Goal: Information Seeking & Learning: Learn about a topic

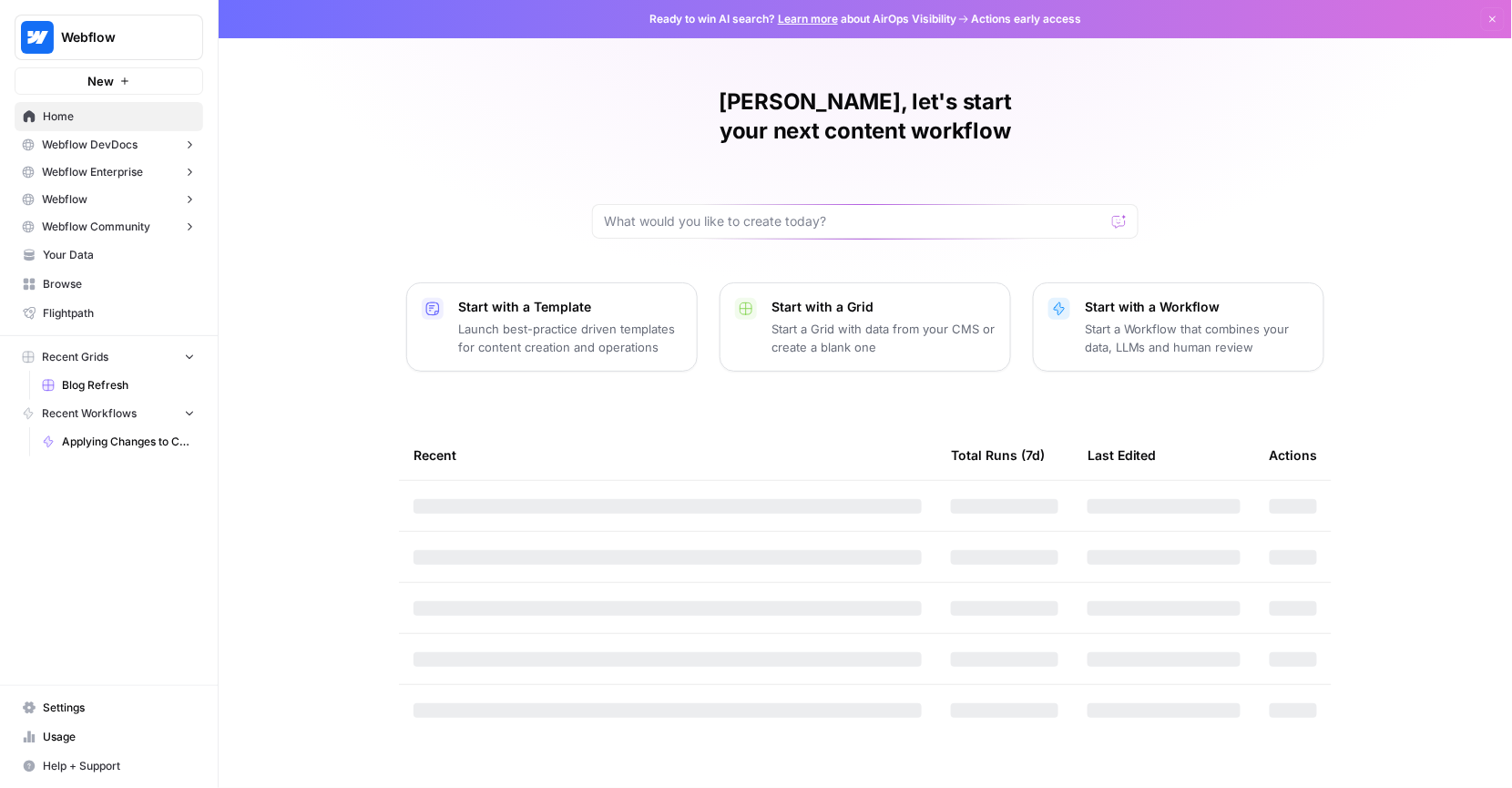
click at [104, 41] on span "Webflow" at bounding box center [116, 38] width 110 height 18
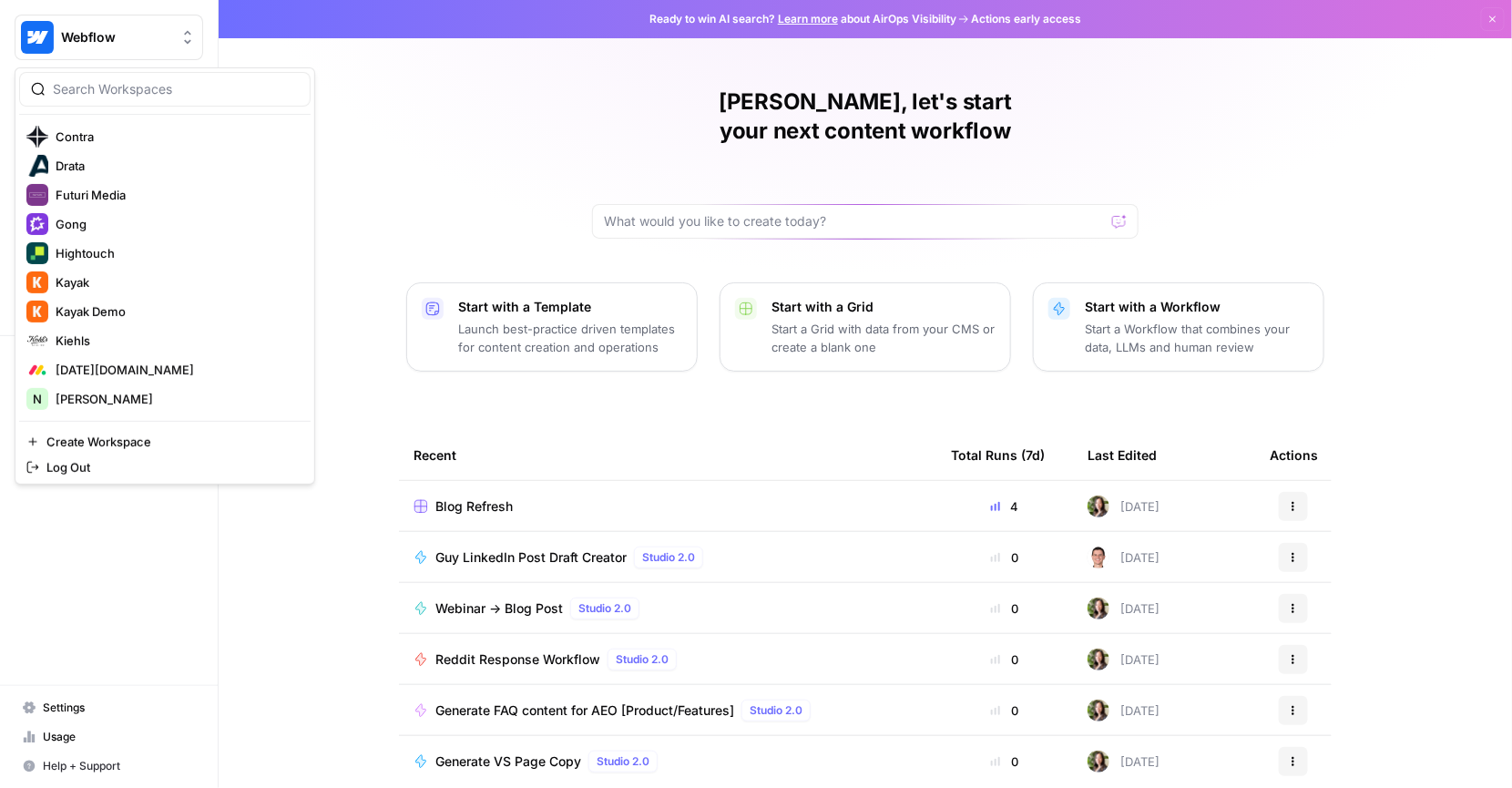
scroll to position [507, 0]
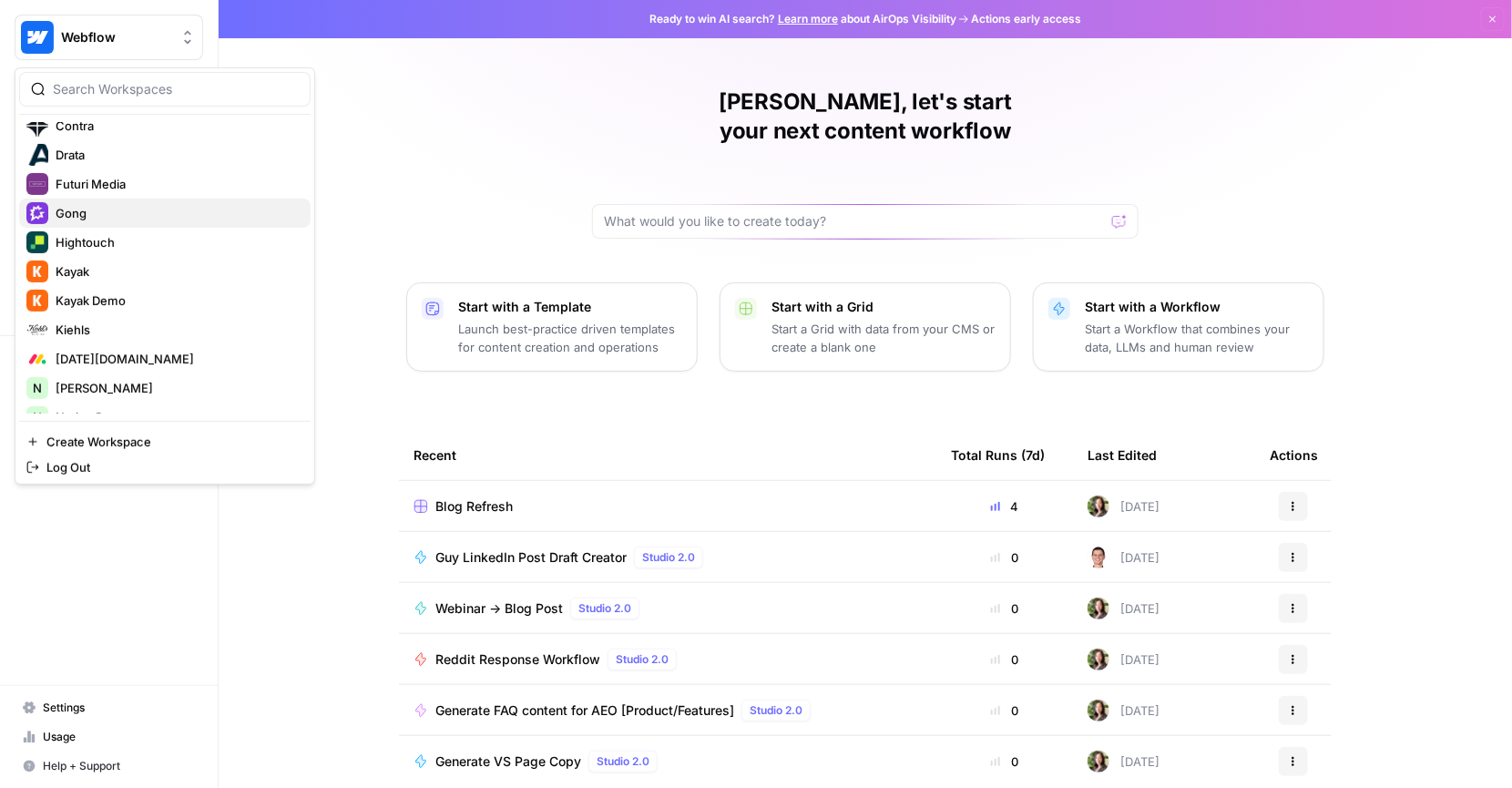
click at [119, 207] on span "Gong" at bounding box center [176, 213] width 240 height 18
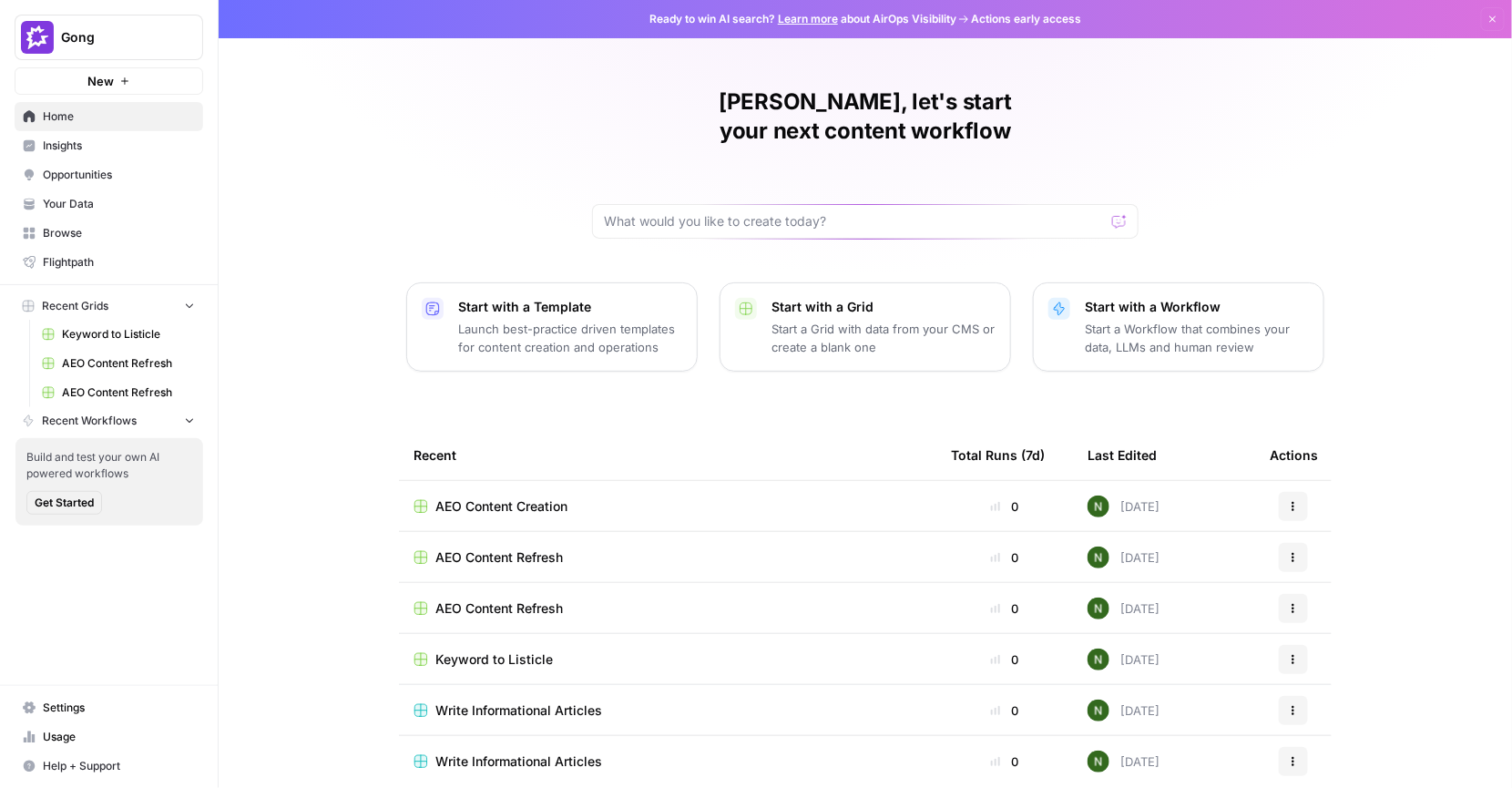
click at [112, 146] on span "Insights" at bounding box center [119, 146] width 152 height 16
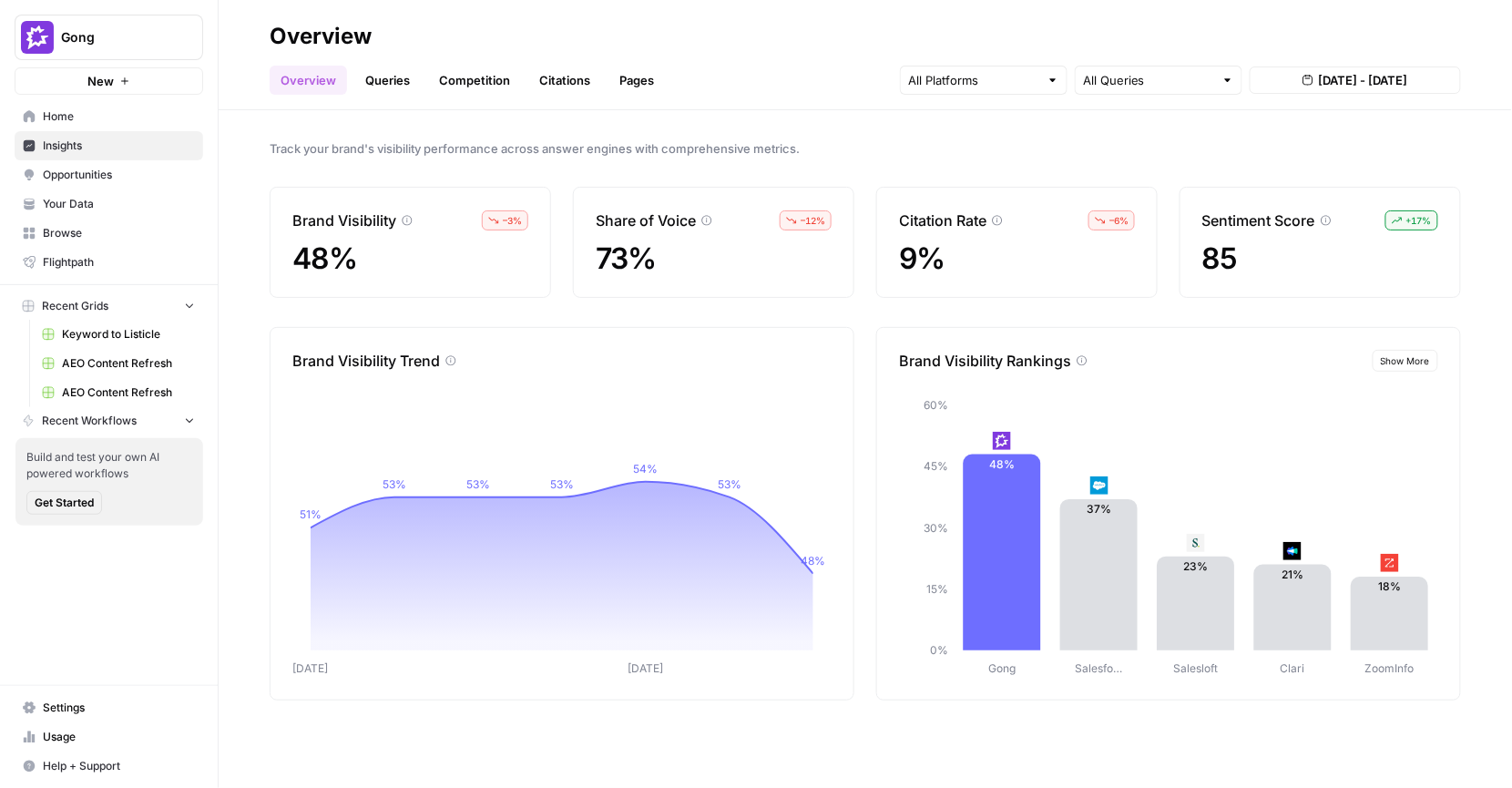
click at [389, 82] on link "Queries" at bounding box center [388, 81] width 67 height 29
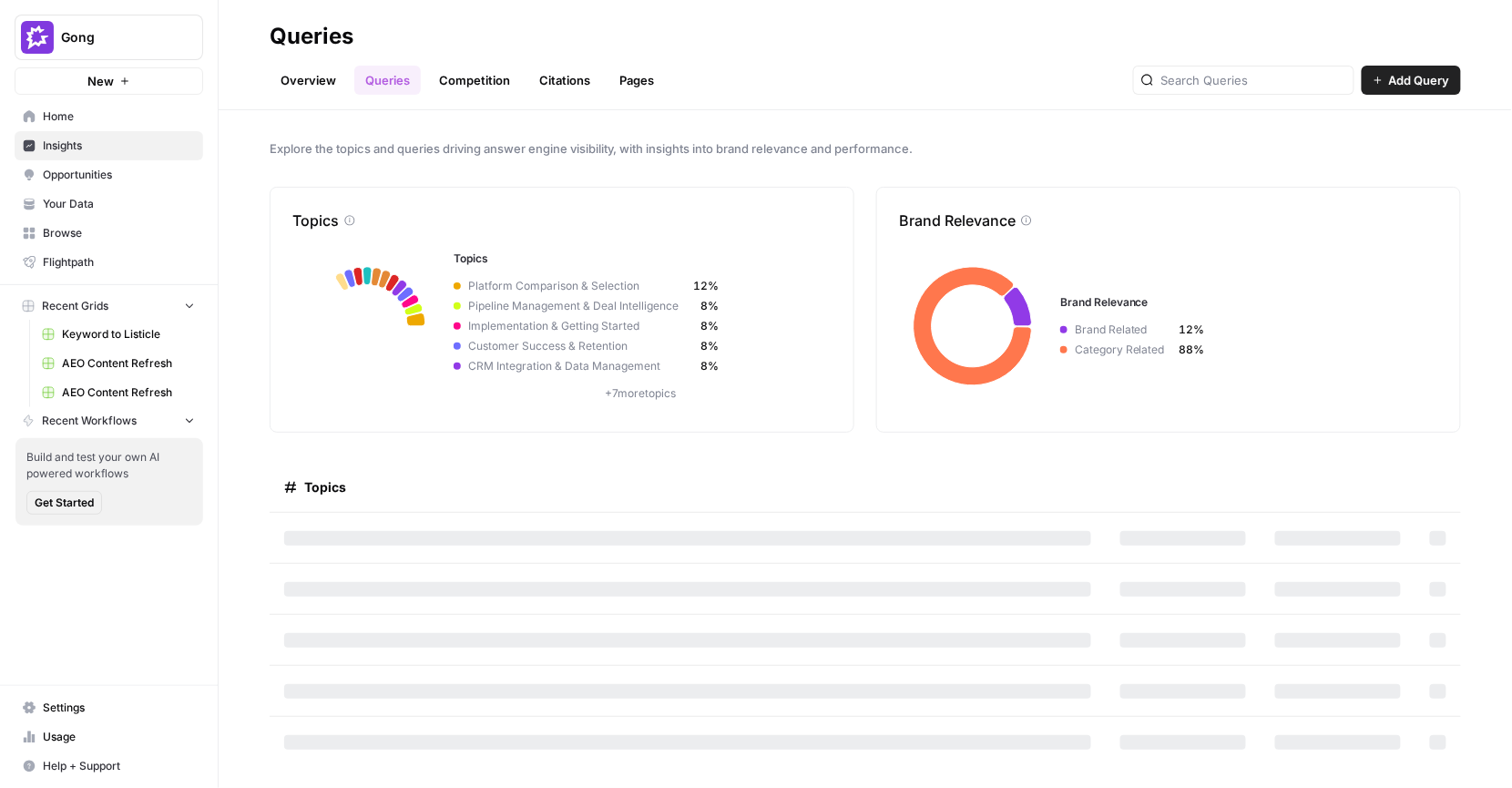
click at [317, 80] on link "Overview" at bounding box center [308, 81] width 77 height 29
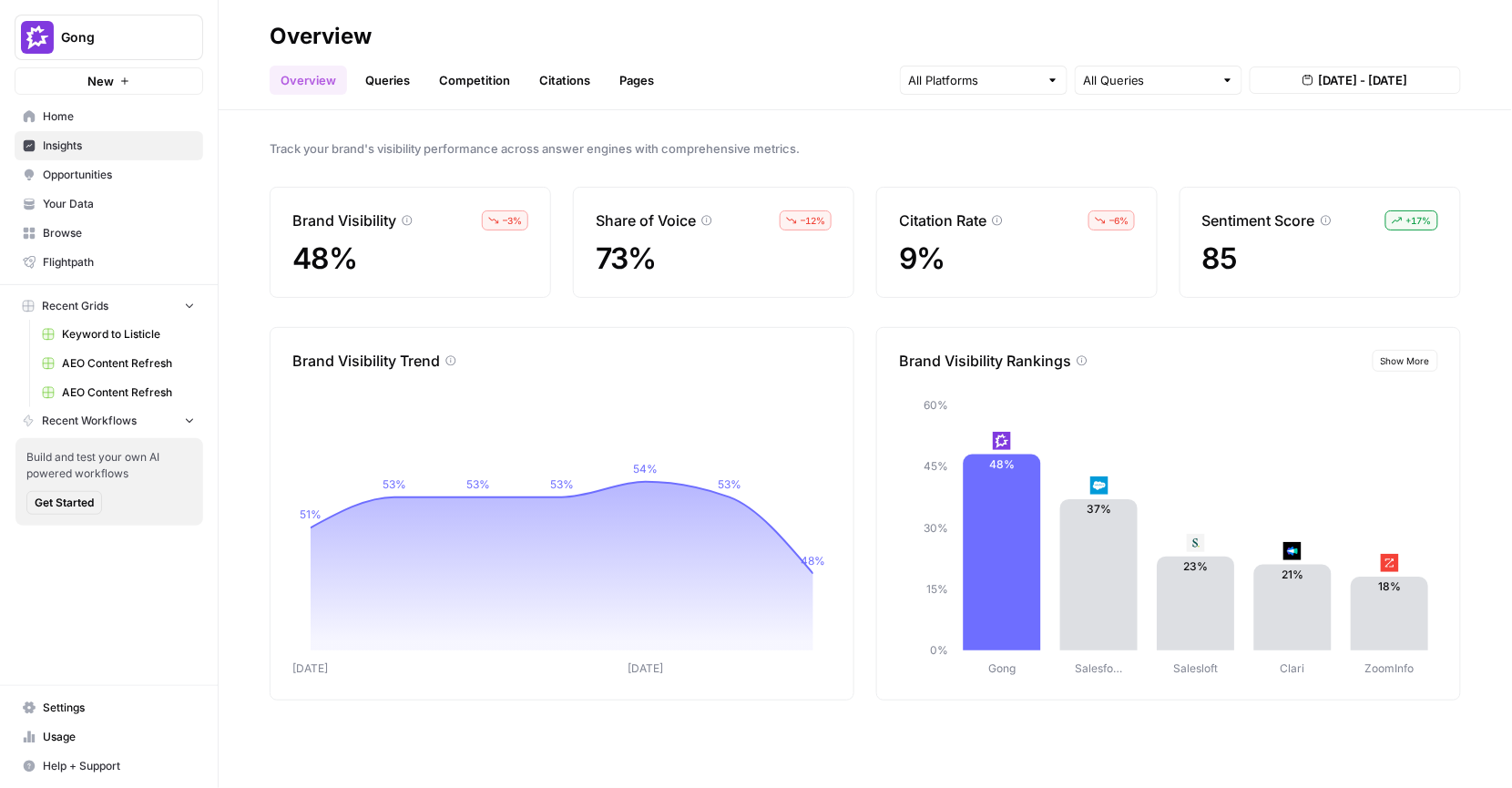
click at [395, 83] on link "Queries" at bounding box center [388, 81] width 67 height 29
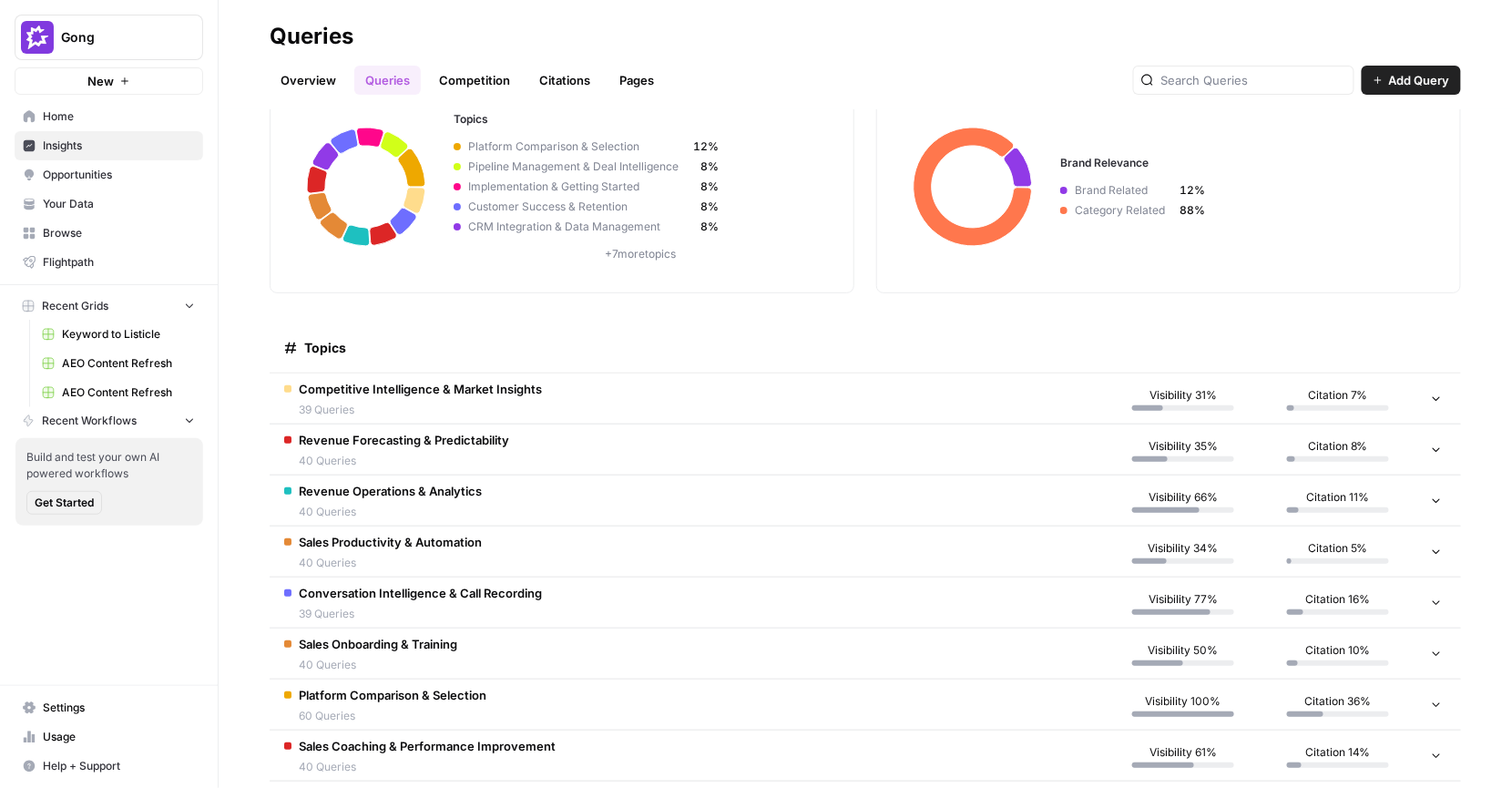
scroll to position [153, 0]
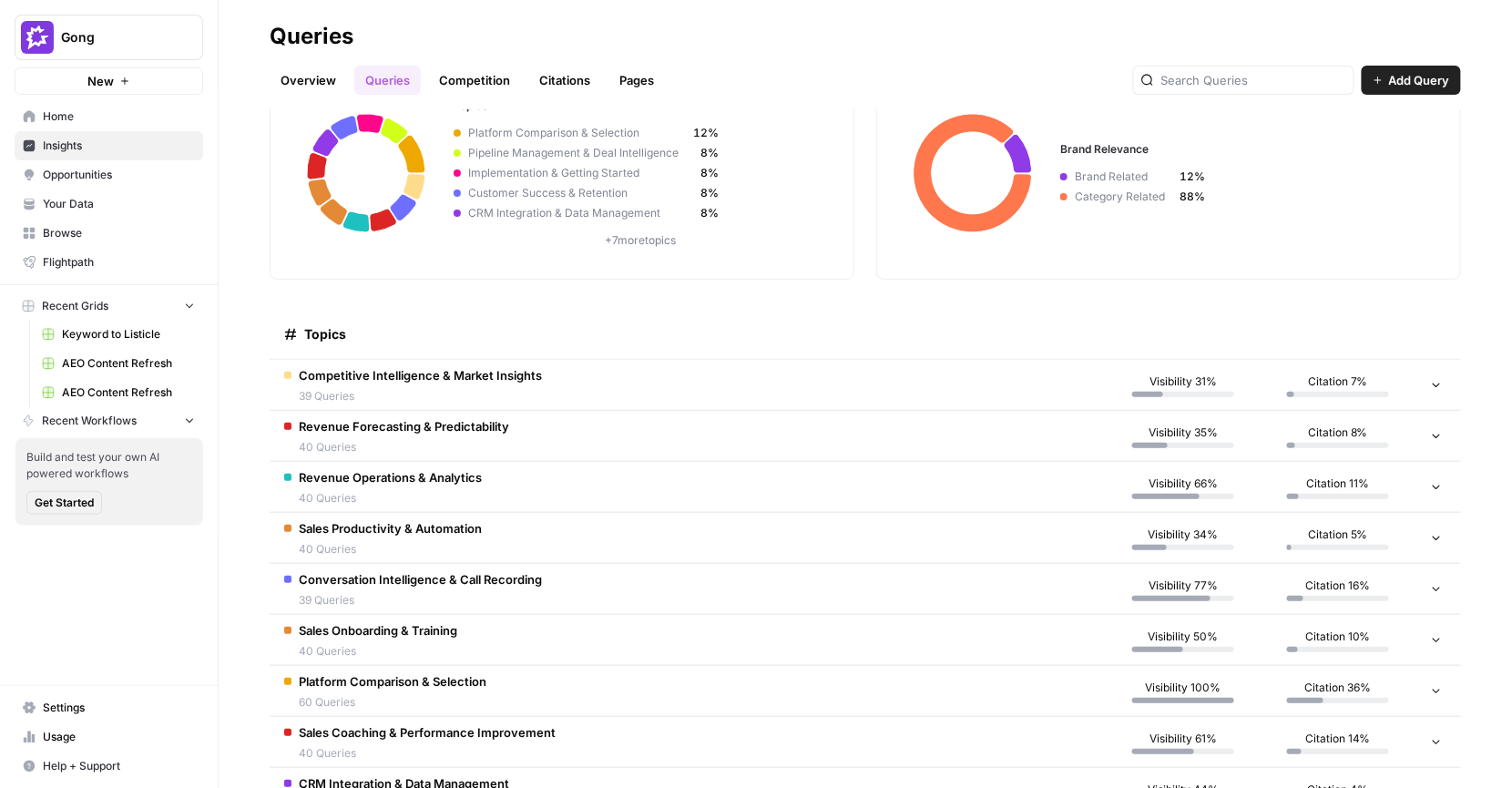
click at [496, 378] on span "Competitive Intelligence & Market Insights" at bounding box center [420, 376] width 243 height 18
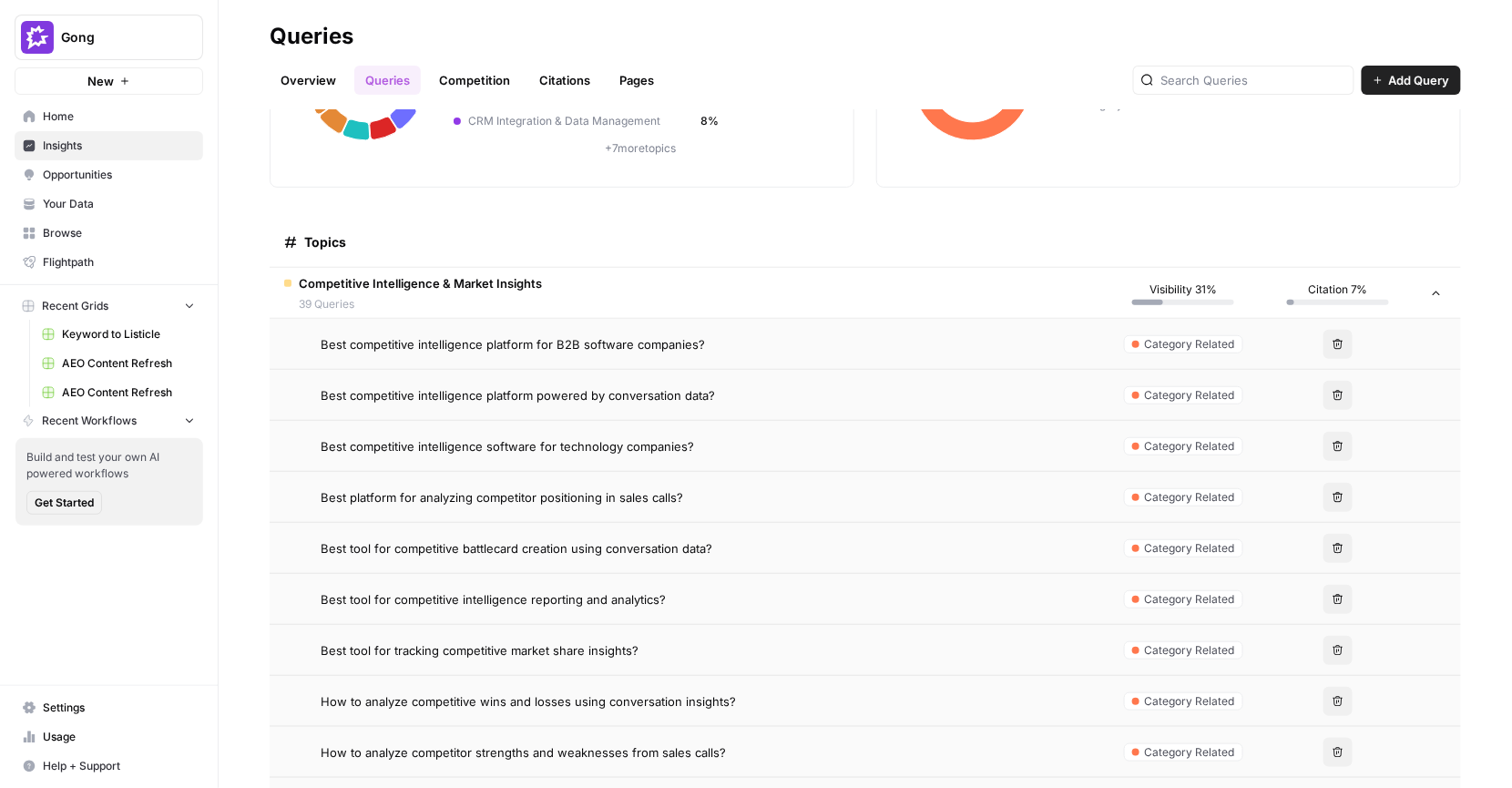
scroll to position [265, 0]
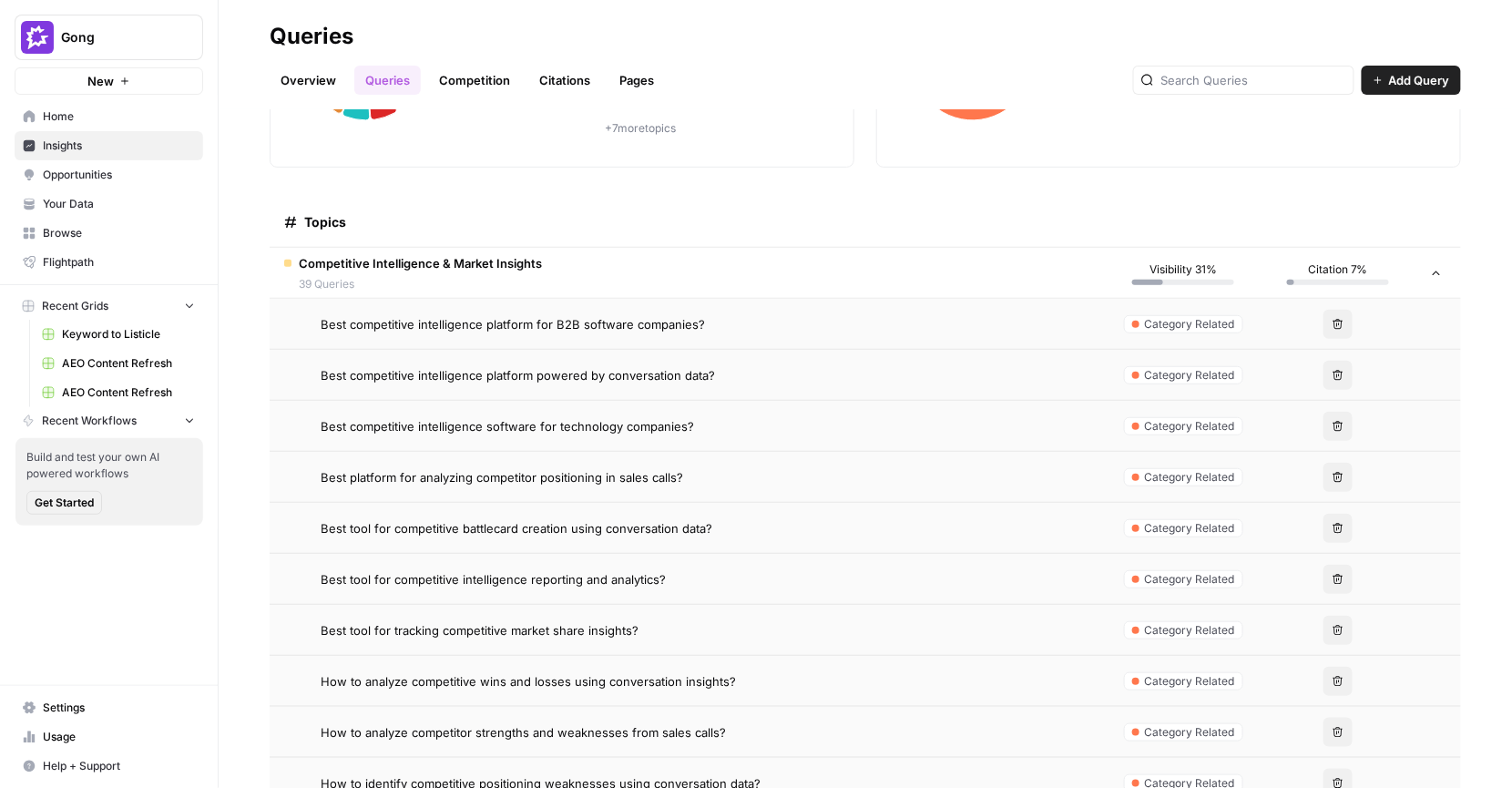
click at [697, 311] on td "Best competitive intelligence platform for B2B software companies?" at bounding box center [687, 323] width 837 height 50
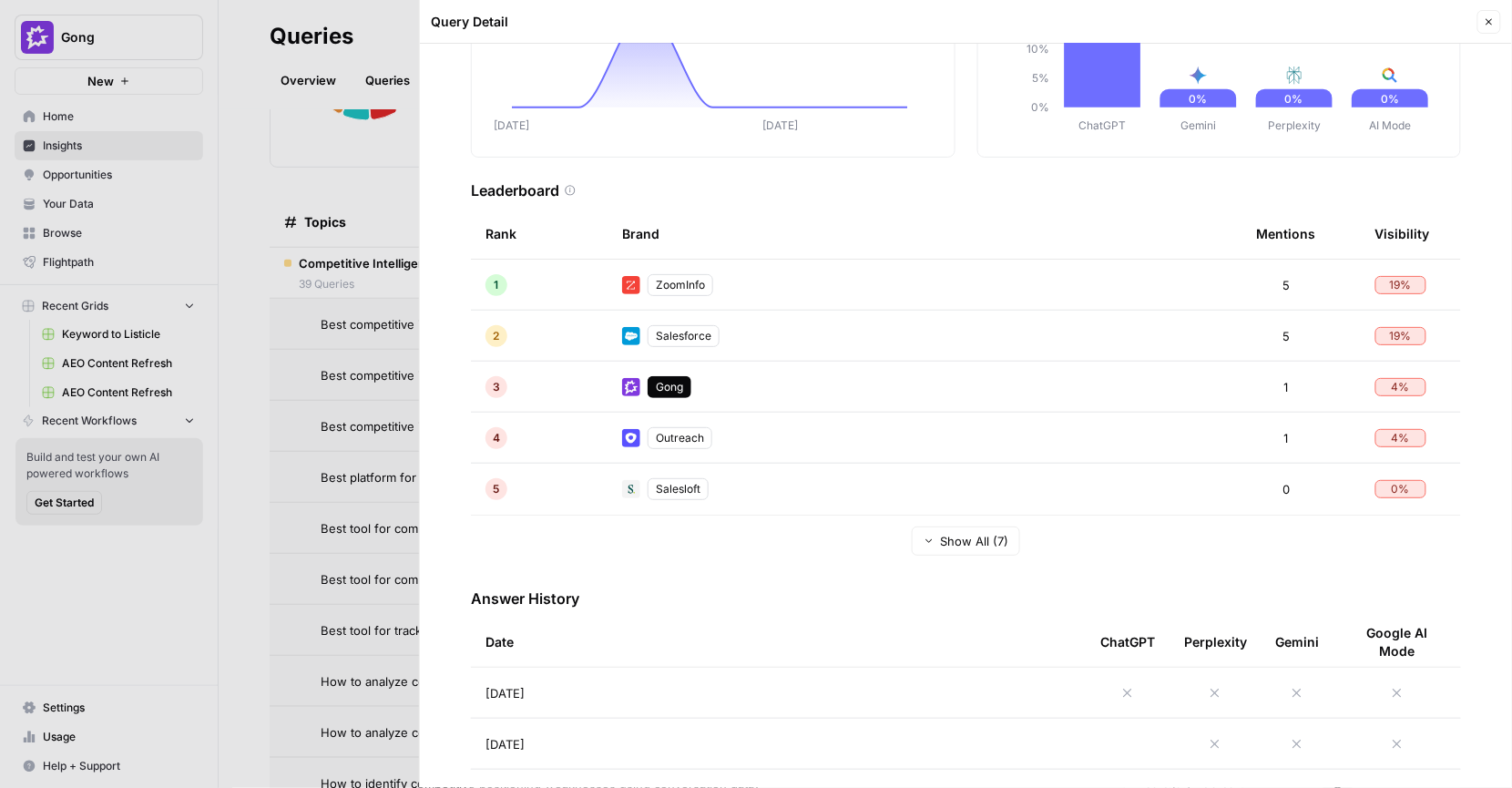
scroll to position [236, 0]
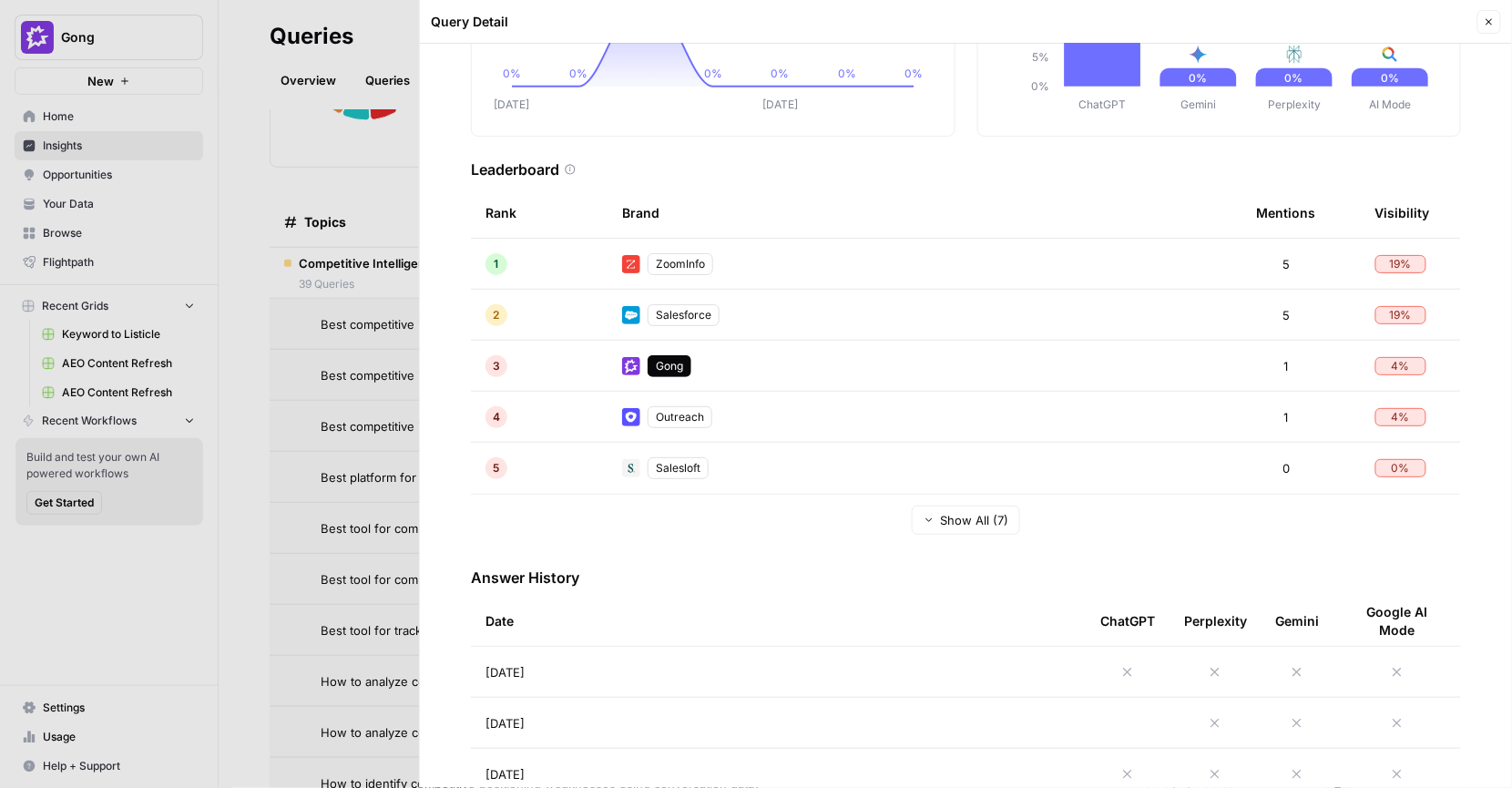
click at [986, 528] on span "Show All (7)" at bounding box center [974, 520] width 69 height 18
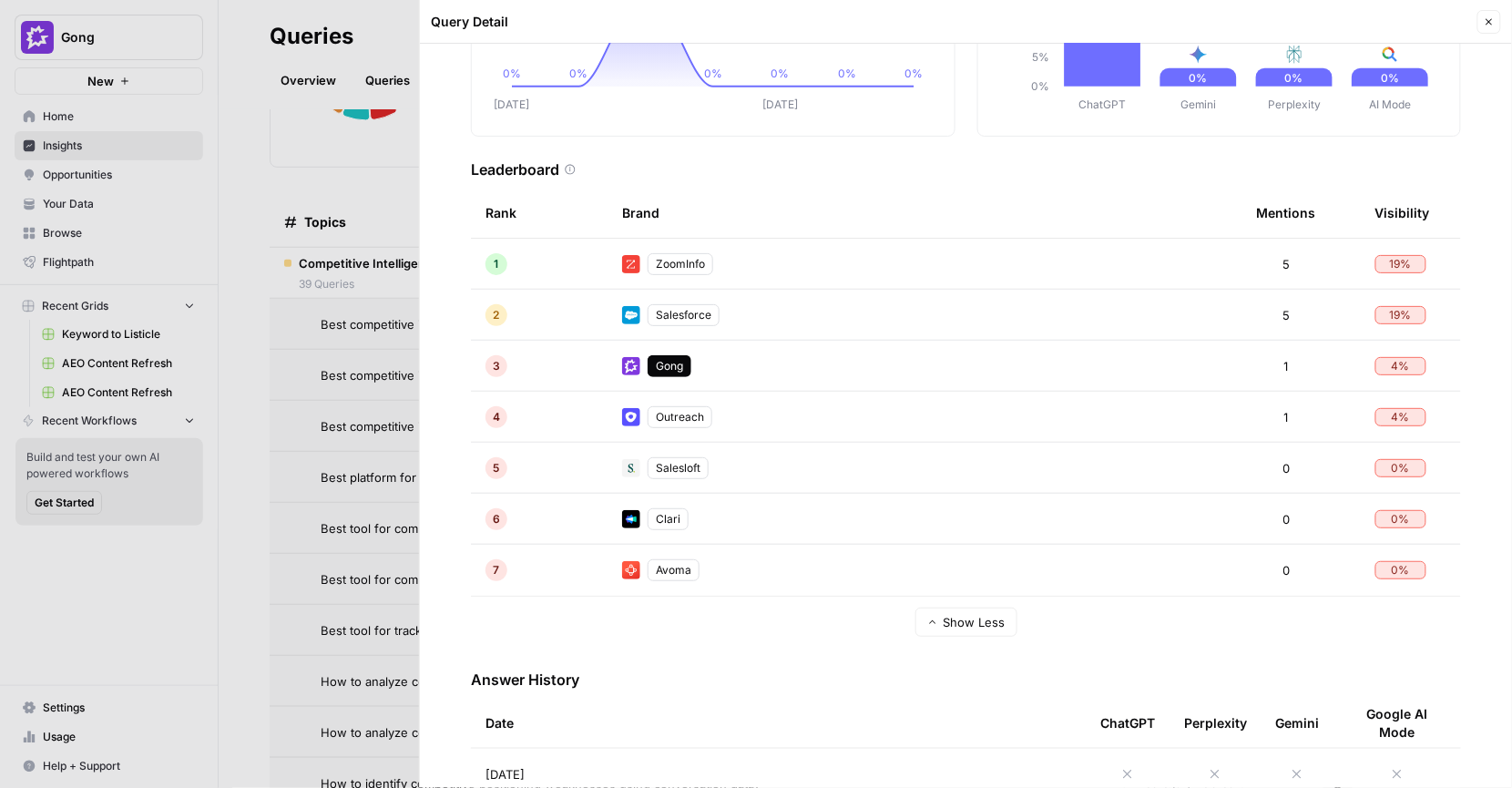
scroll to position [615, 0]
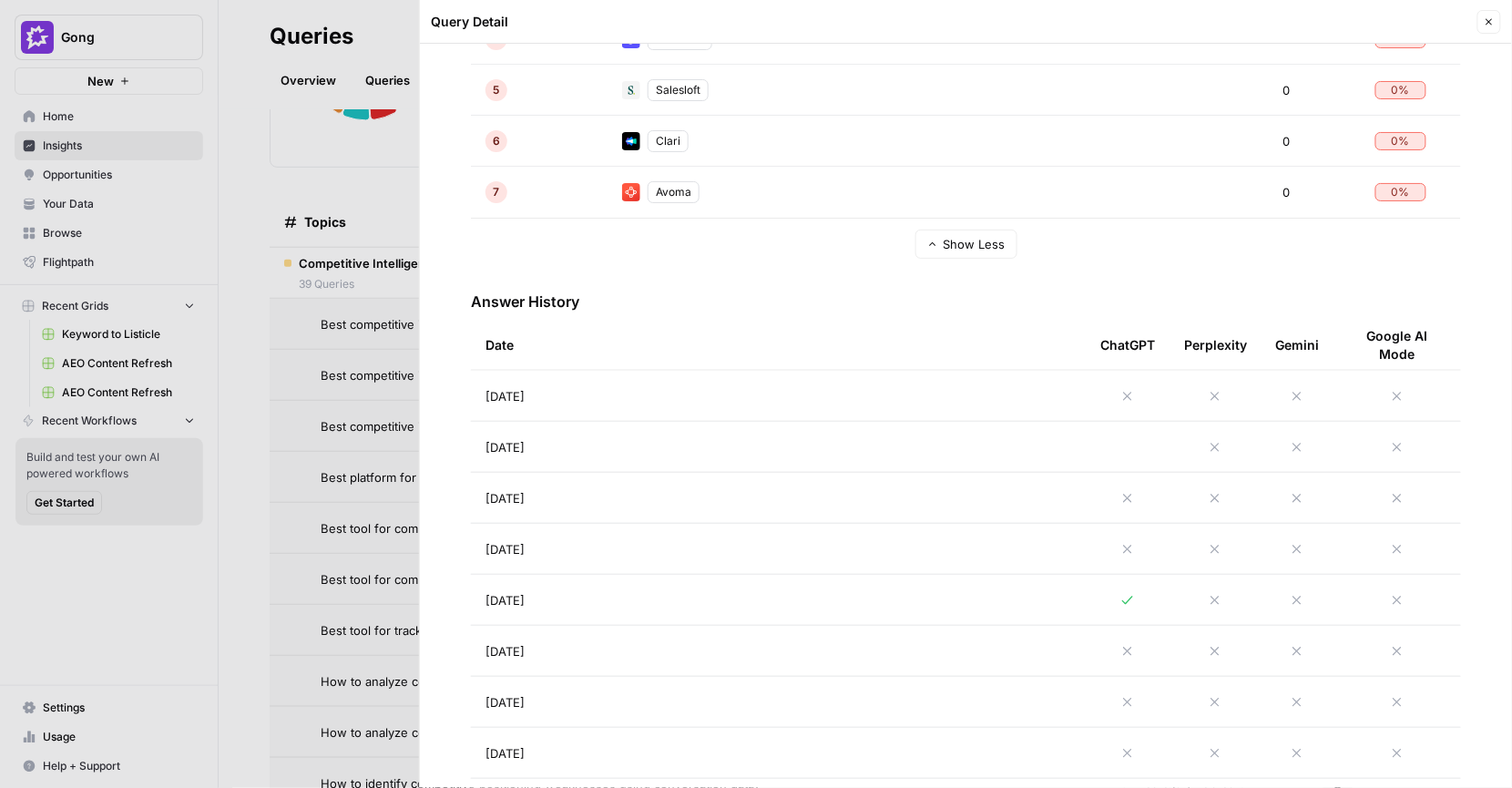
click at [581, 392] on td "Aug 28, 2025" at bounding box center [778, 396] width 615 height 50
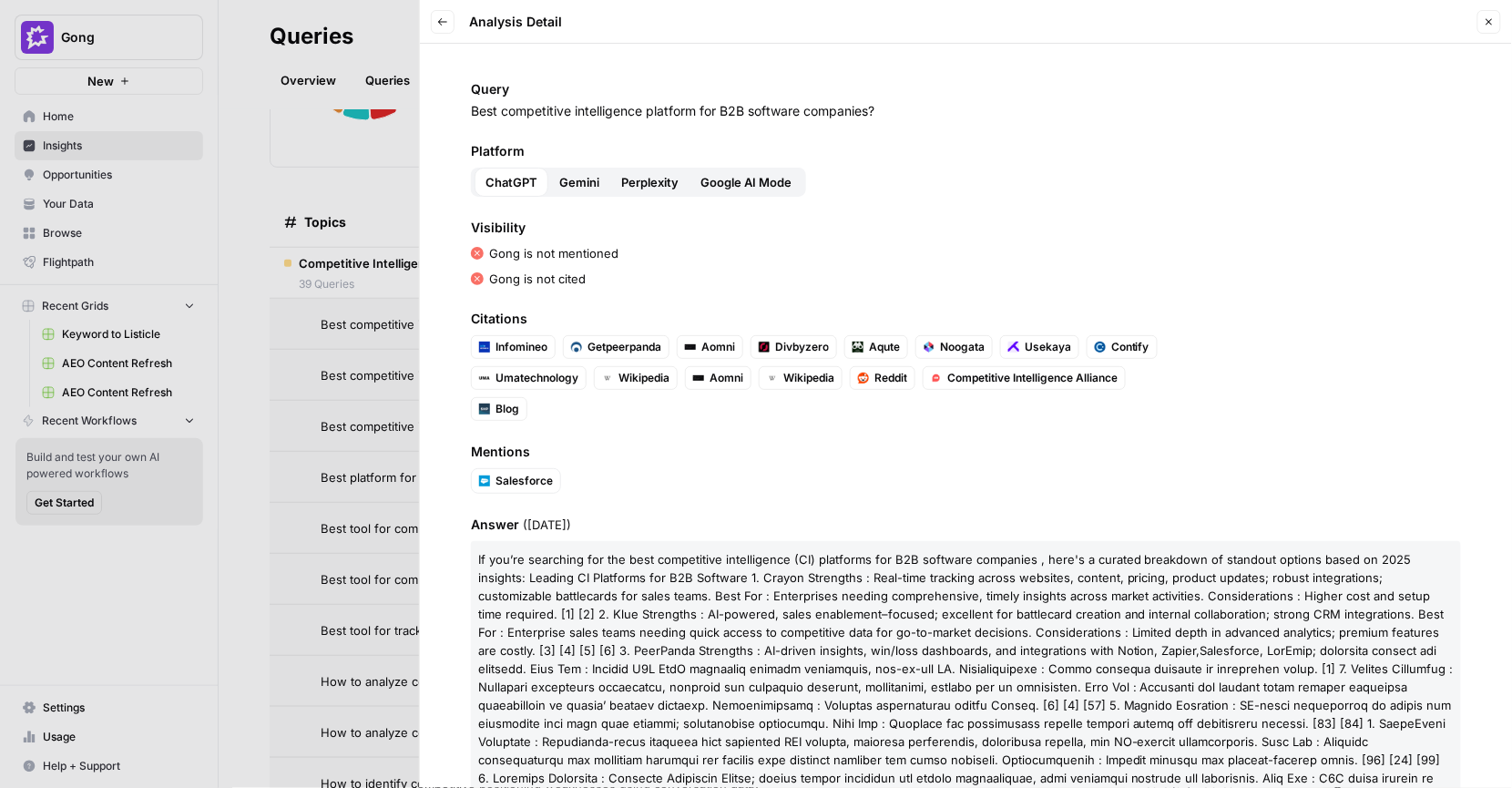
click at [597, 170] on button "Gemini" at bounding box center [579, 182] width 62 height 29
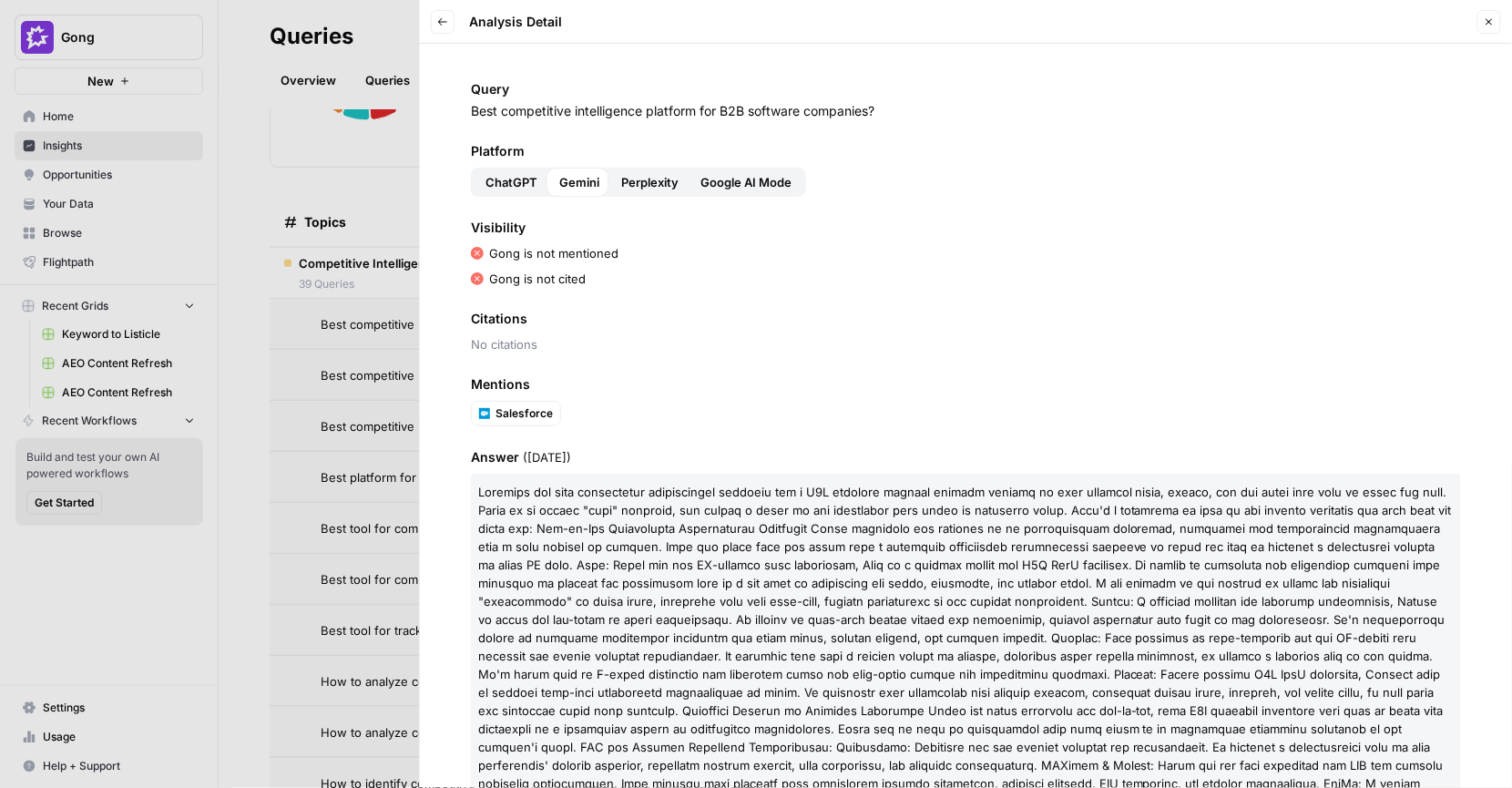
click at [667, 195] on button "Perplexity" at bounding box center [650, 182] width 79 height 29
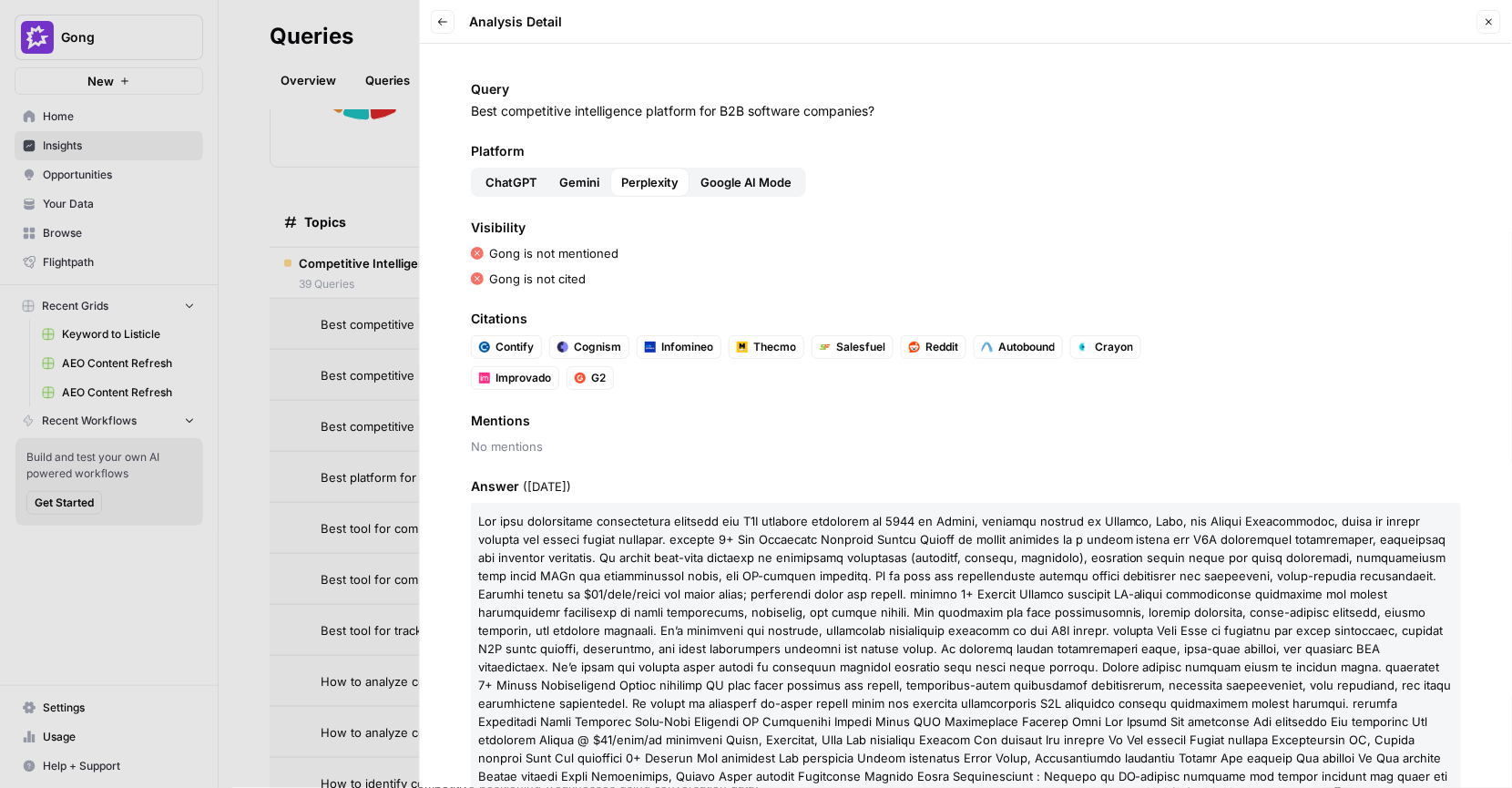
scroll to position [79, 0]
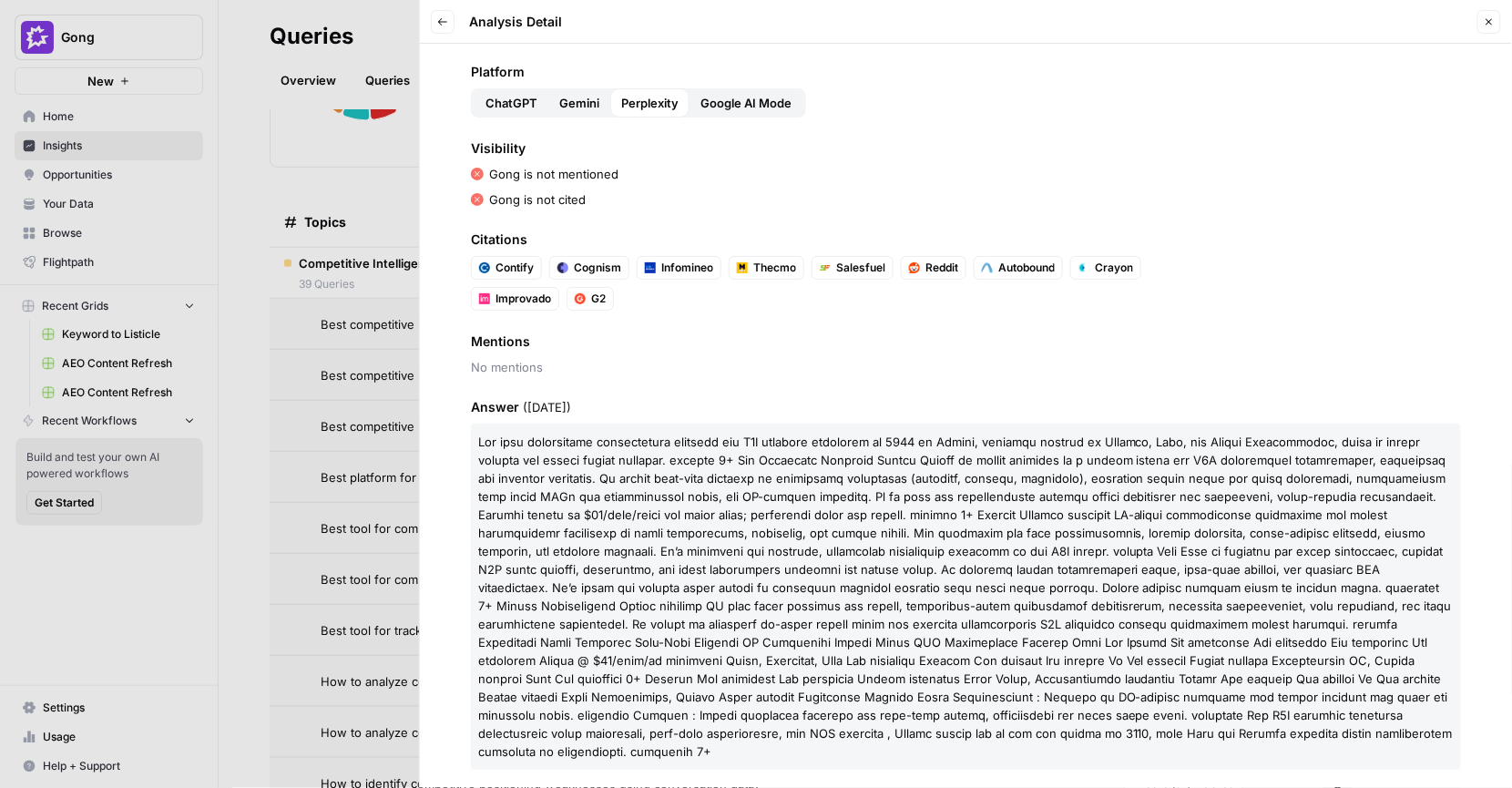
click at [729, 341] on span "Mentions" at bounding box center [966, 342] width 991 height 18
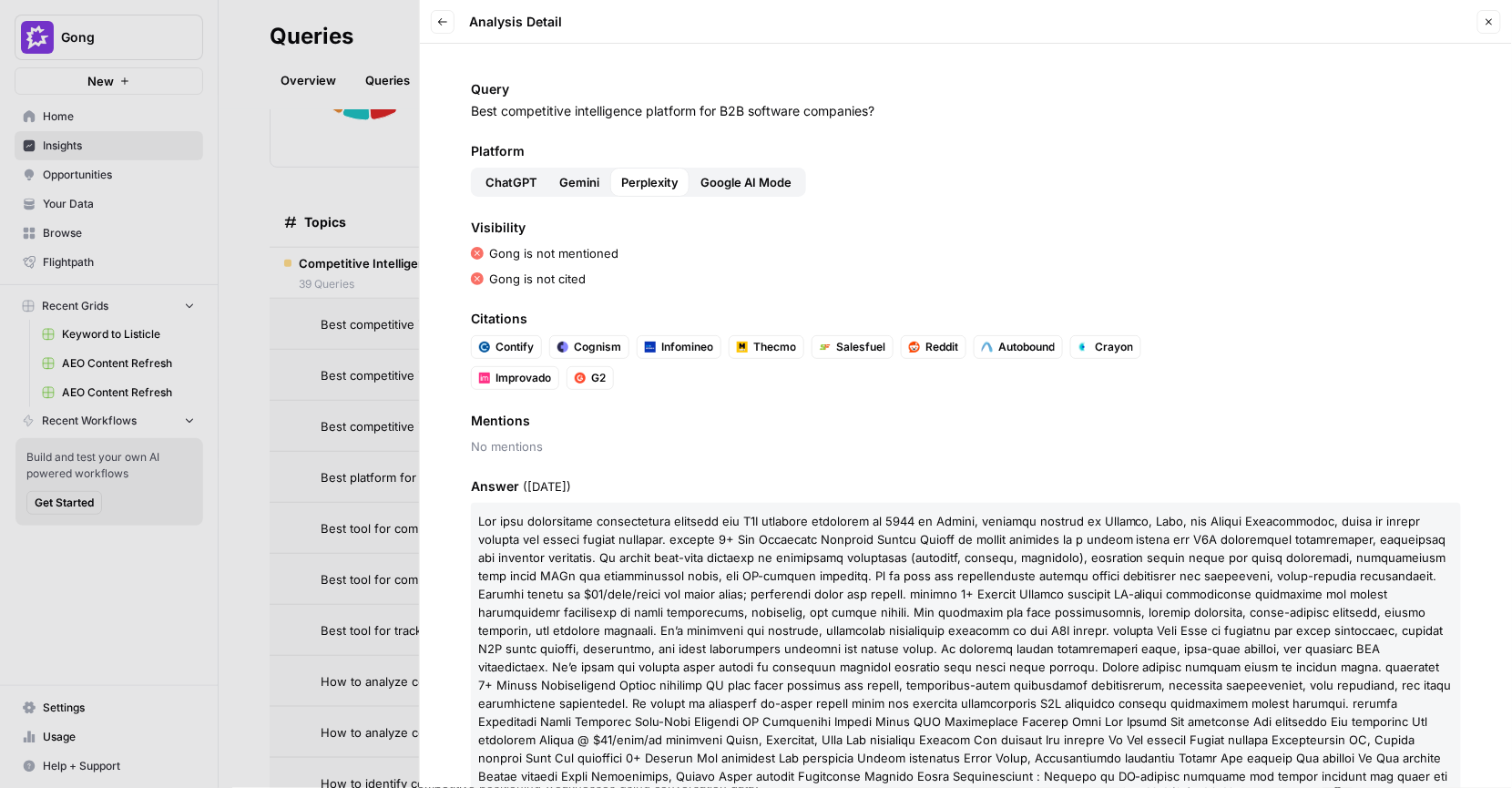
click at [444, 23] on icon "button" at bounding box center [443, 22] width 11 height 11
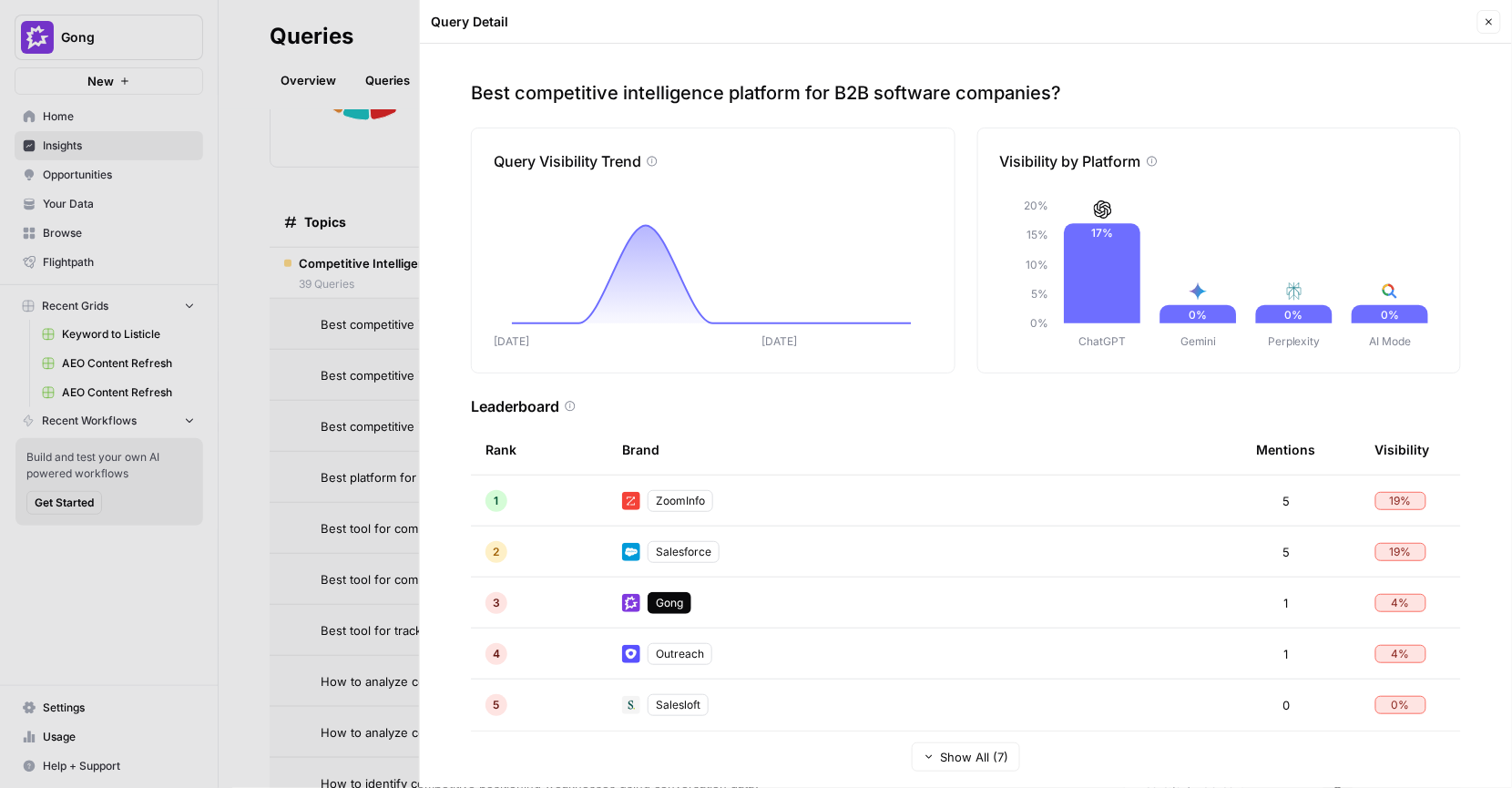
click at [395, 115] on div at bounding box center [756, 394] width 1512 height 788
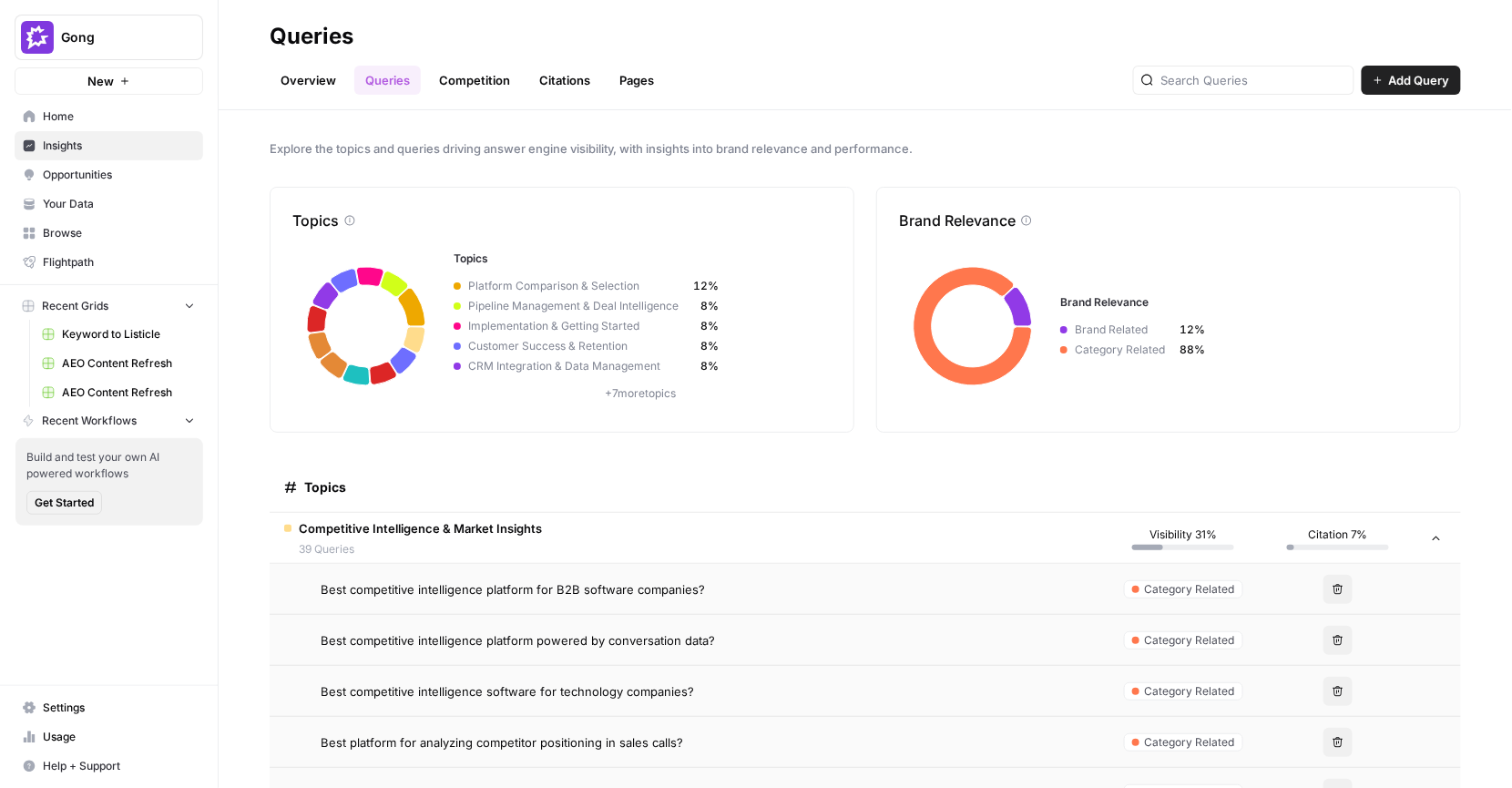
click at [459, 85] on link "Competition" at bounding box center [474, 81] width 93 height 29
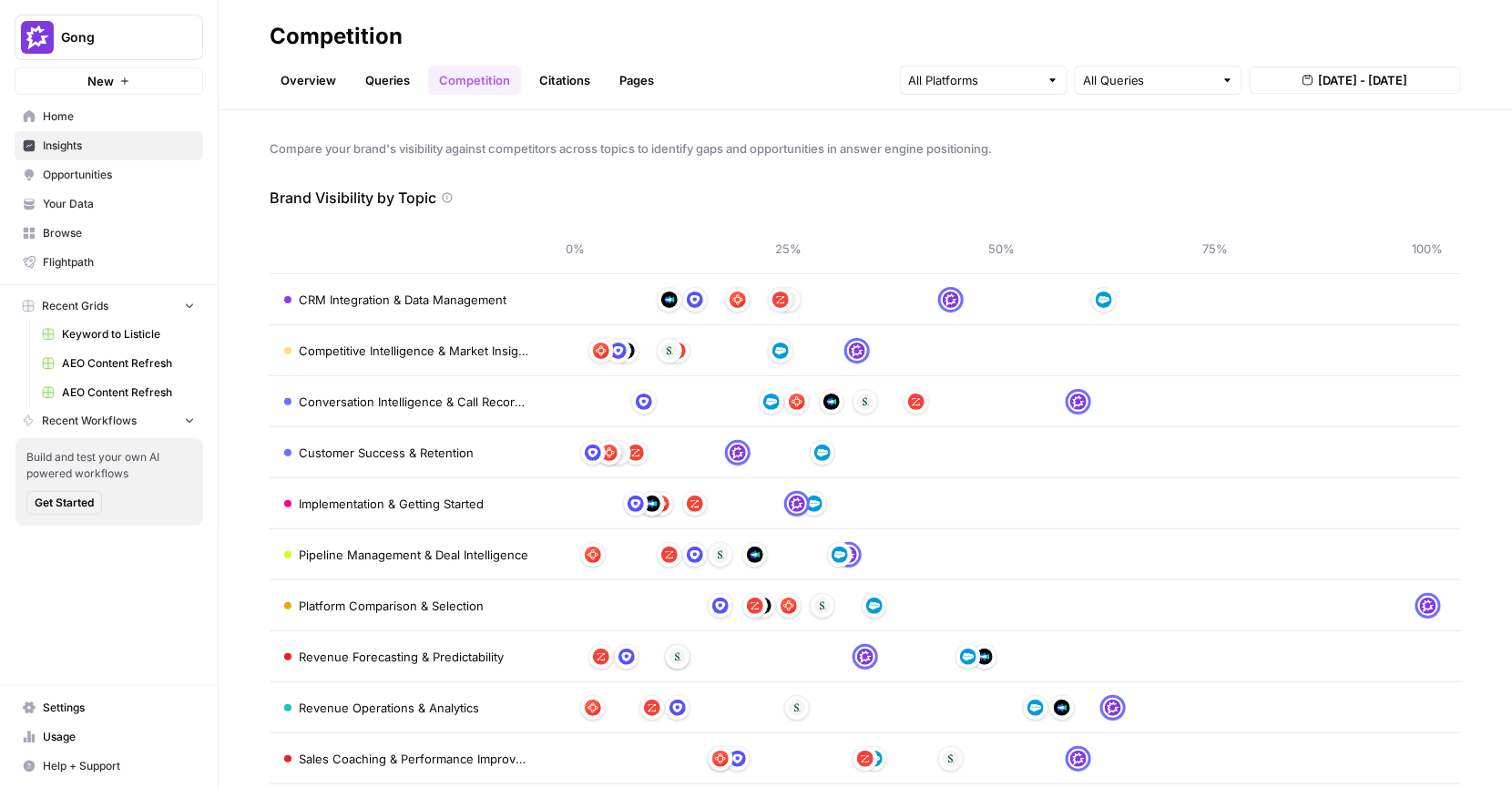
click at [548, 89] on link "Citations" at bounding box center [565, 81] width 73 height 29
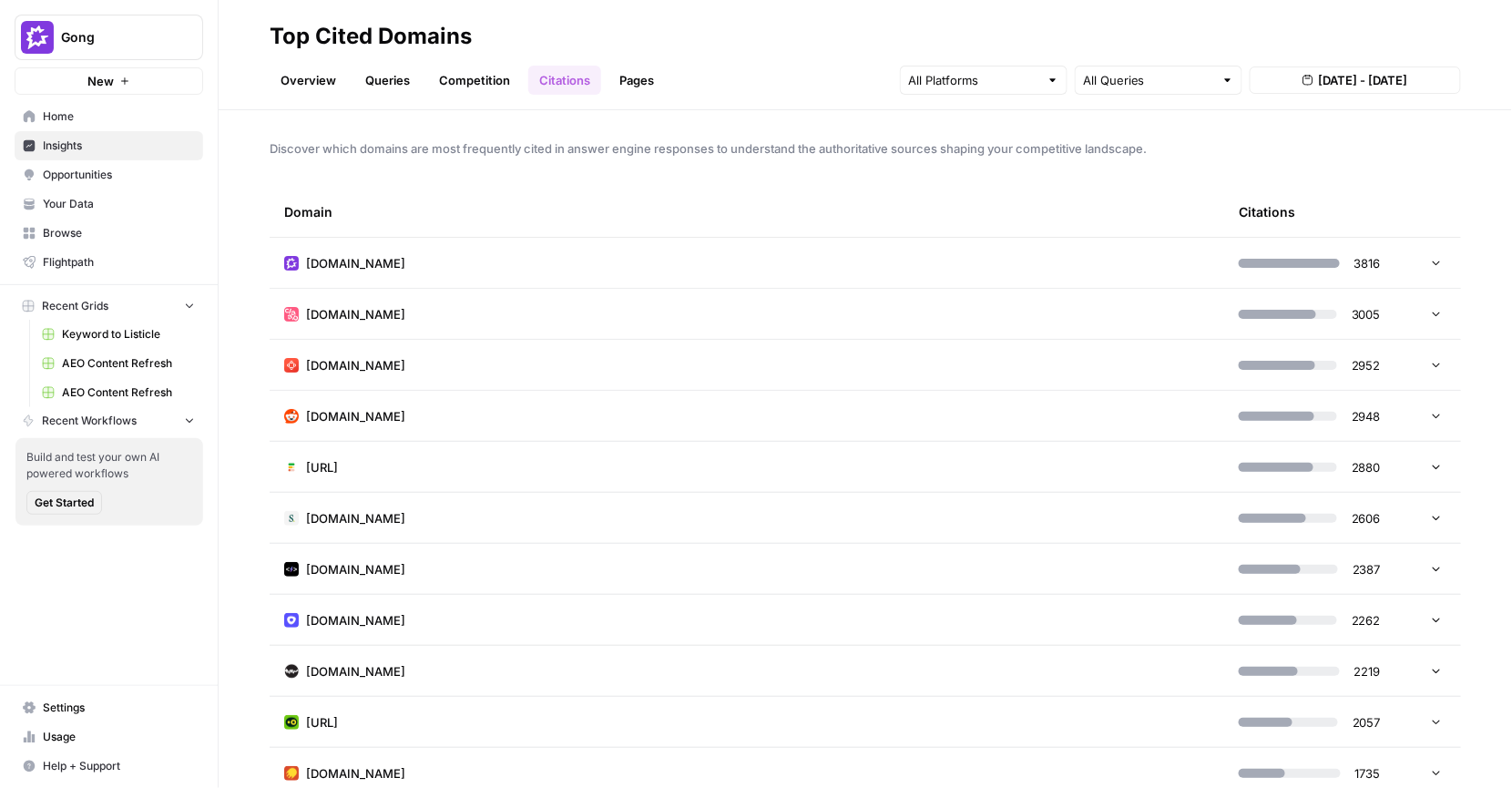
click at [624, 88] on link "Pages" at bounding box center [637, 81] width 57 height 29
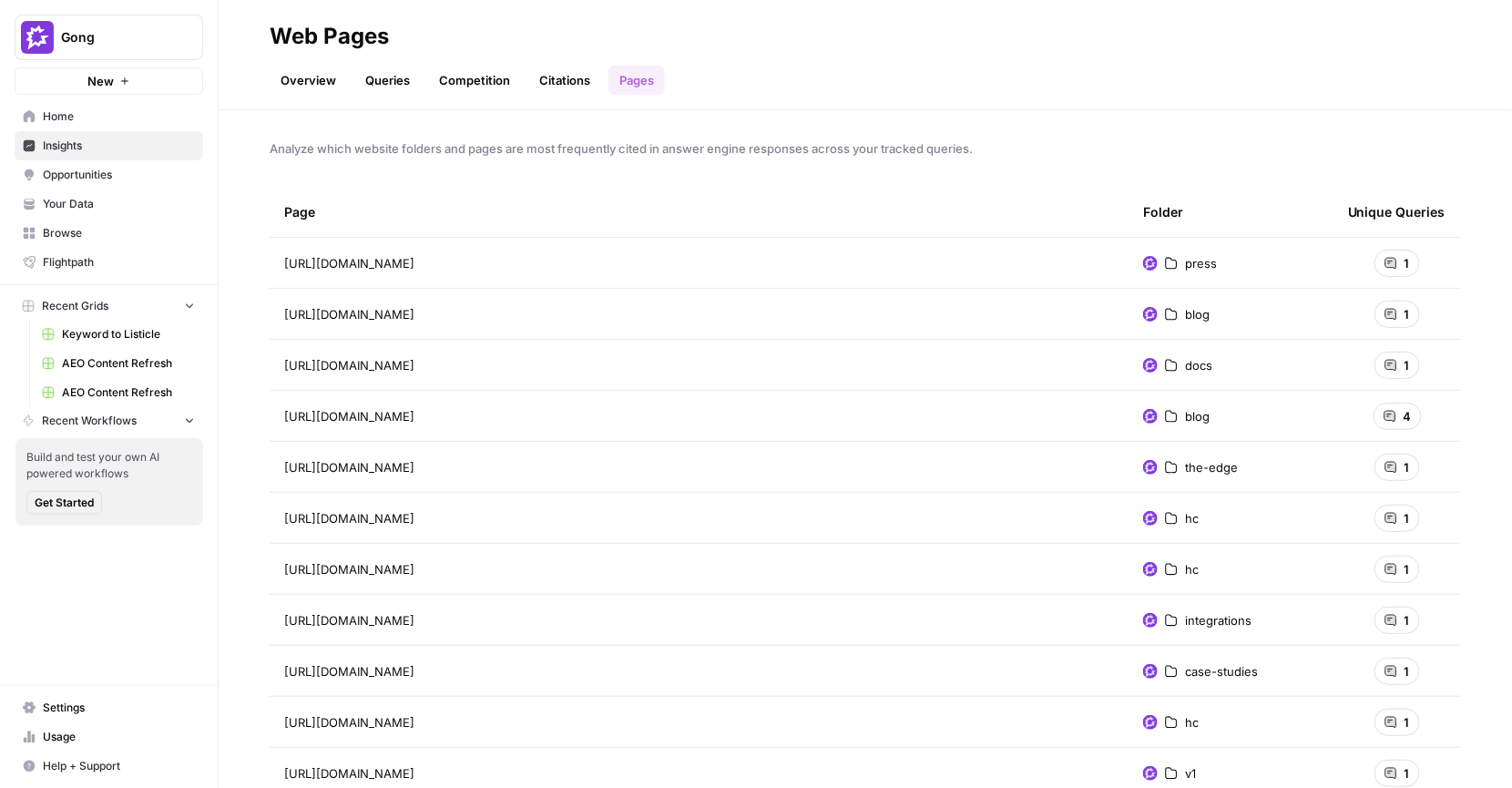
click at [571, 86] on link "Citations" at bounding box center [565, 81] width 73 height 29
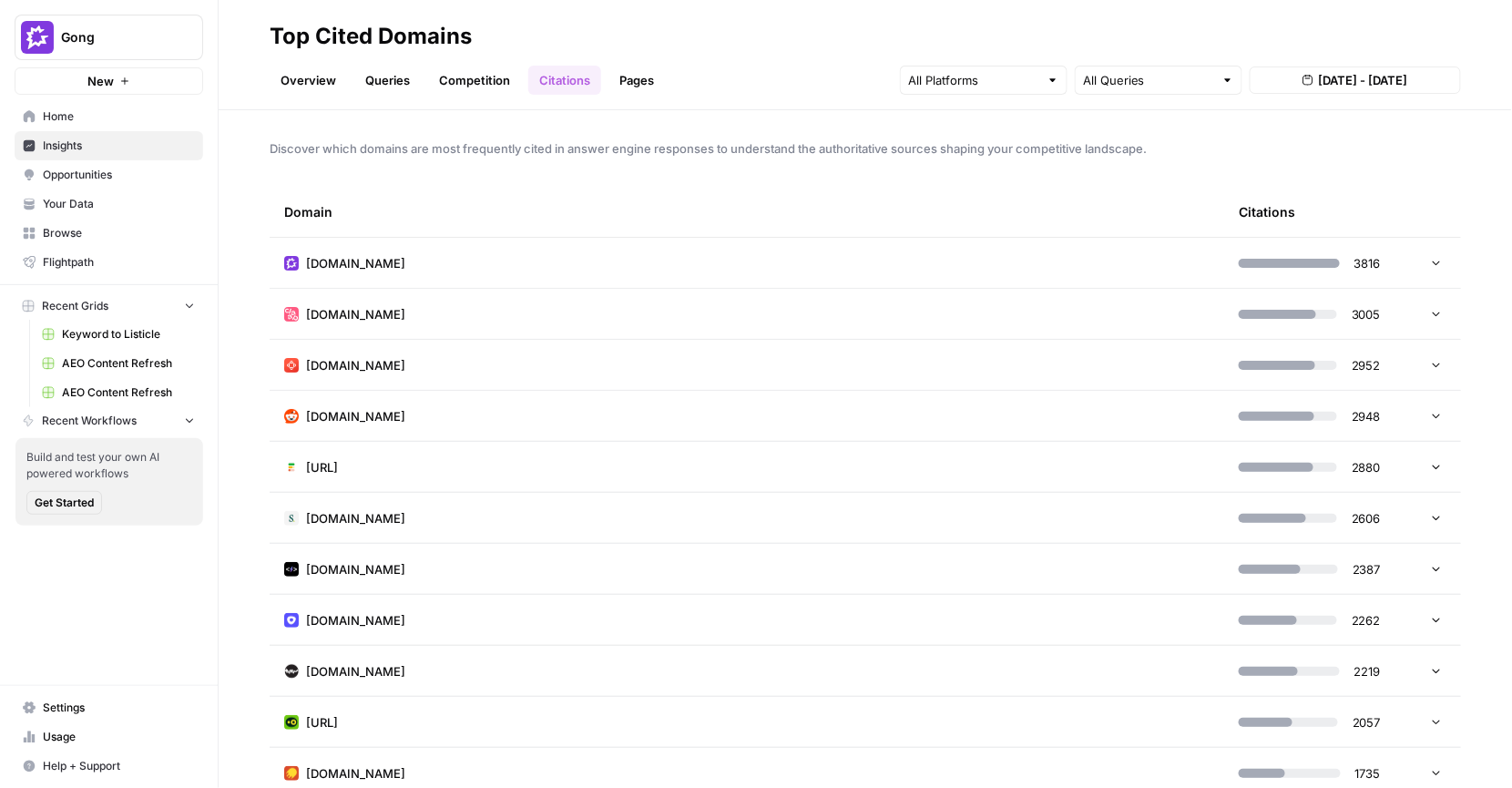
click at [685, 67] on div "Overview Queries Competition Citations Pages All Queries Aug 22, 2025 - Aug 28,…" at bounding box center [865, 73] width 1191 height 44
click at [88, 187] on link "Opportunities" at bounding box center [109, 175] width 189 height 29
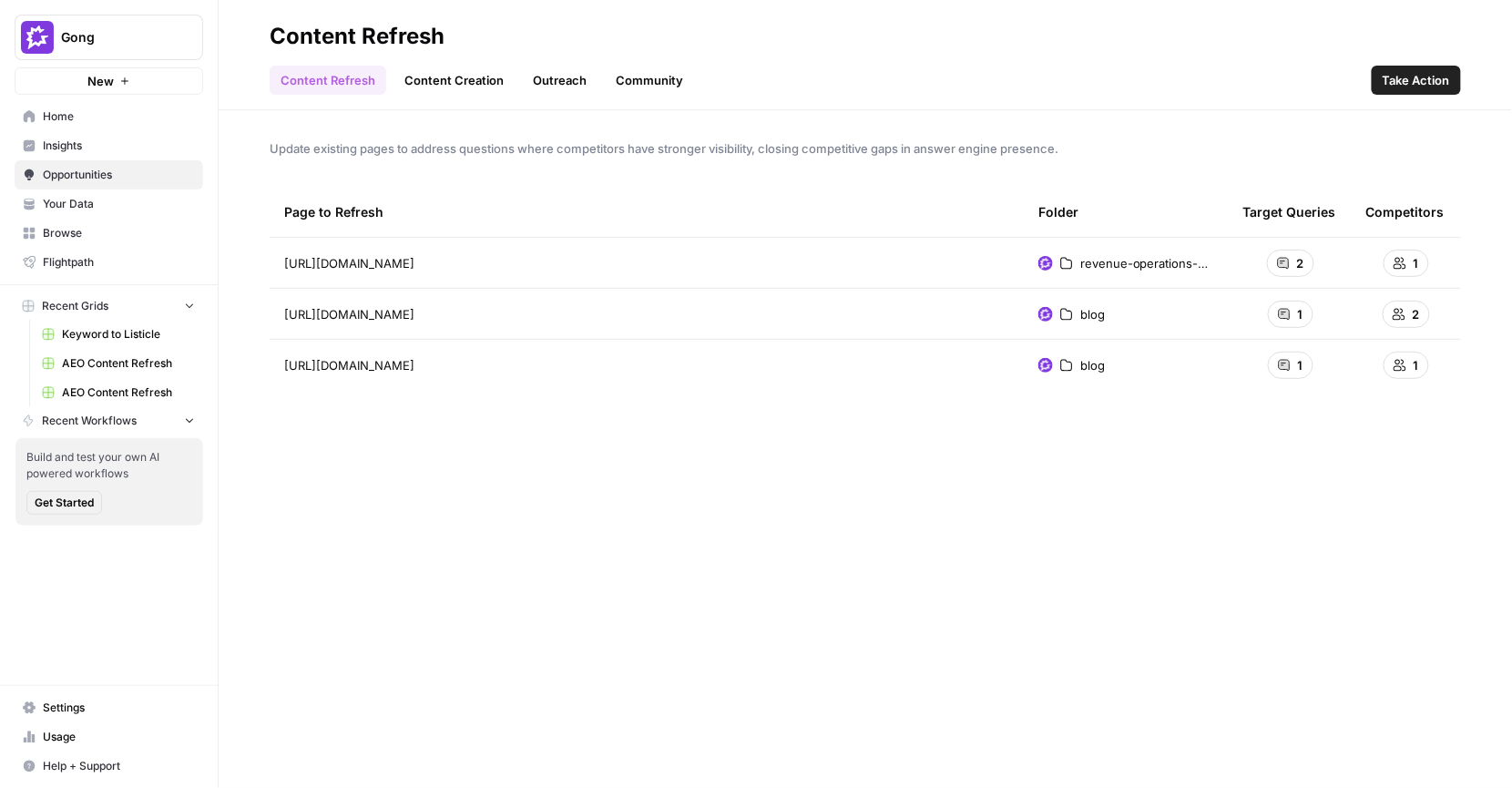
click at [490, 122] on div "Update existing pages to address questions where competitors have stronger visi…" at bounding box center [866, 449] width 1294 height 678
click at [77, 174] on span "Opportunities" at bounding box center [119, 175] width 152 height 16
click at [555, 82] on link "Outreach" at bounding box center [560, 81] width 76 height 29
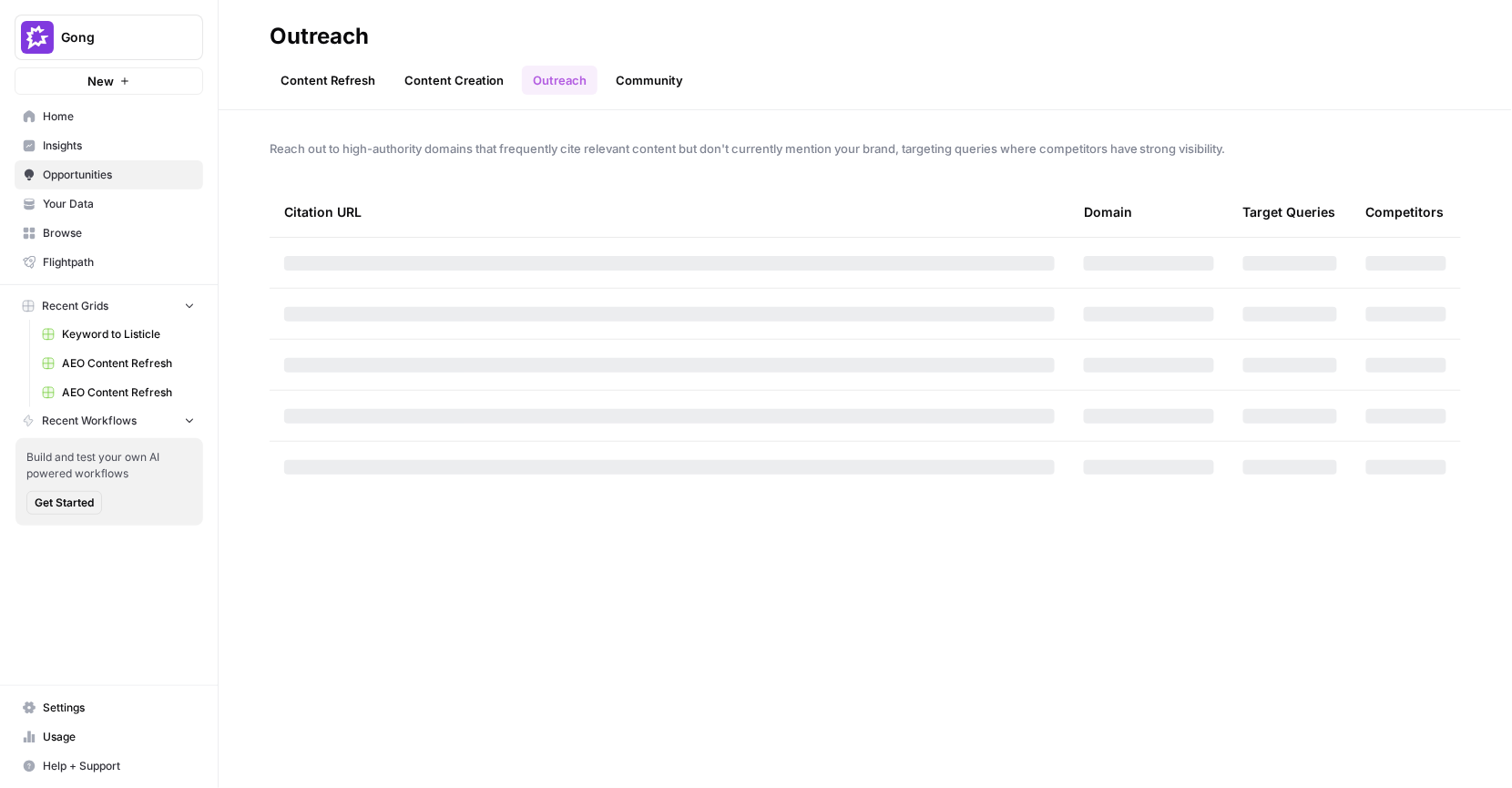
click at [335, 71] on link "Content Refresh" at bounding box center [327, 81] width 116 height 29
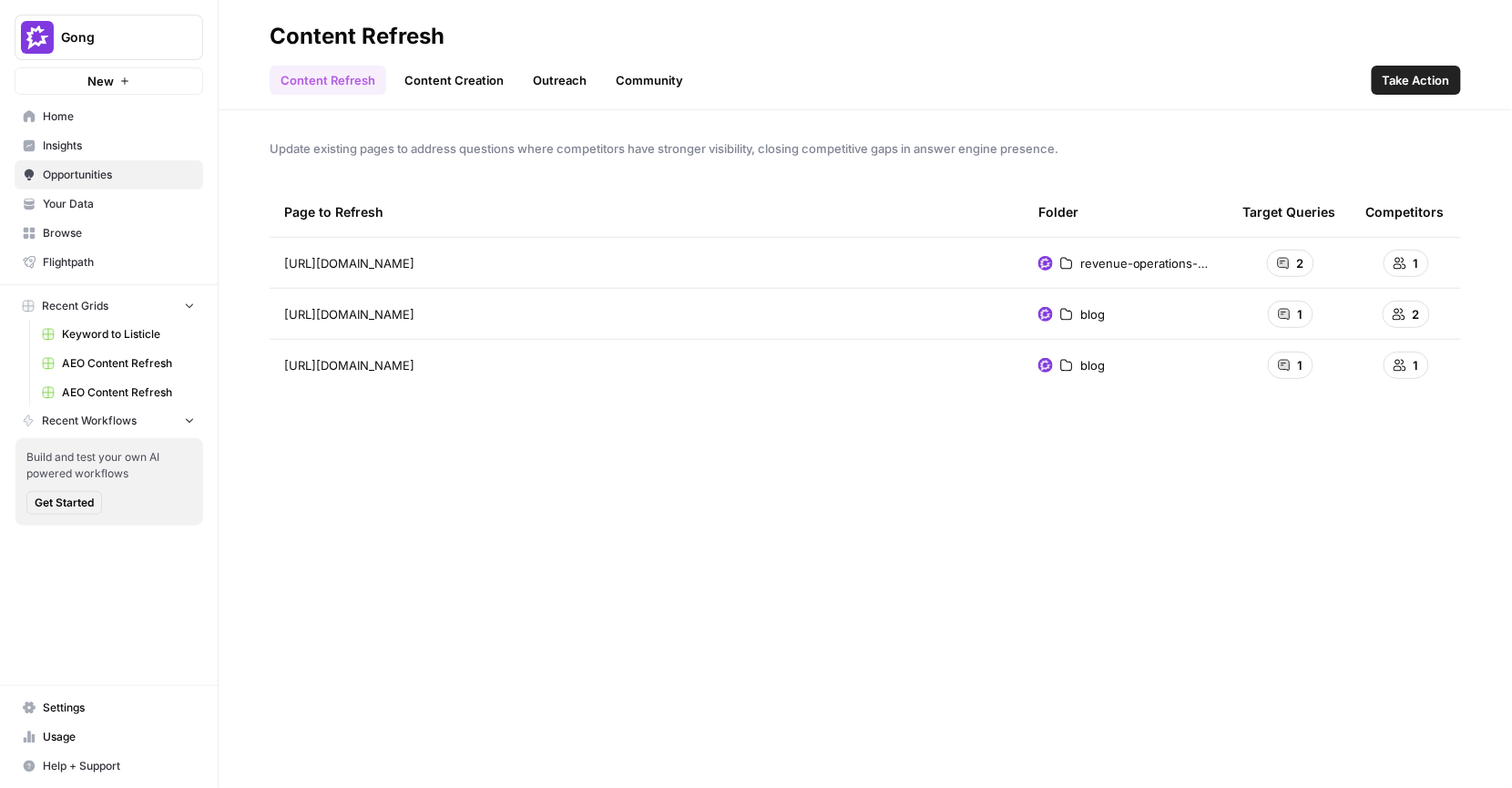
click at [118, 153] on span "Insights" at bounding box center [119, 146] width 152 height 16
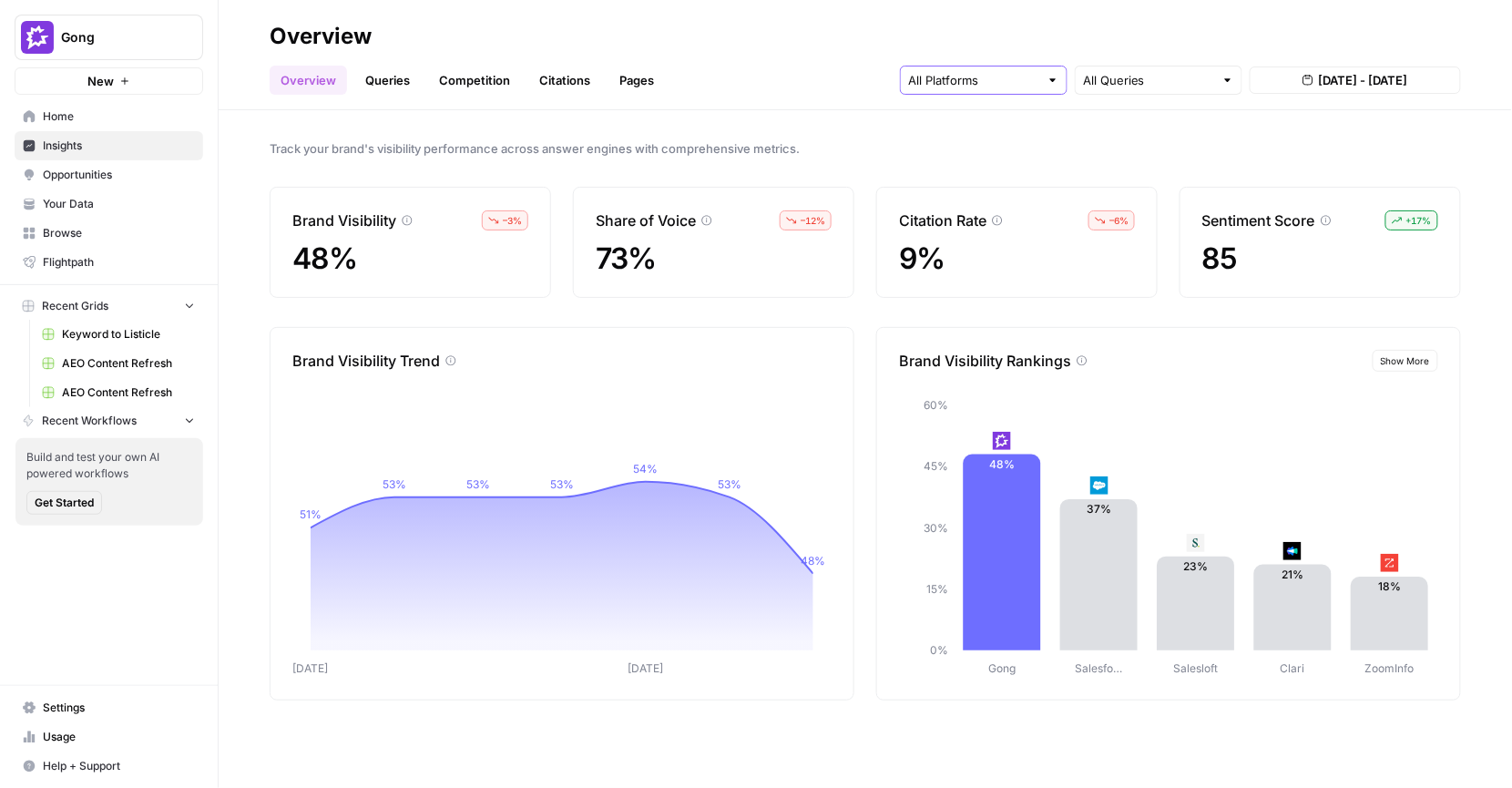
click at [991, 80] on input "text" at bounding box center [973, 81] width 131 height 18
click at [1106, 87] on input "text" at bounding box center [1148, 81] width 131 height 18
click at [1134, 173] on span "Category Related" at bounding box center [1156, 174] width 129 height 18
type input "Category Related"
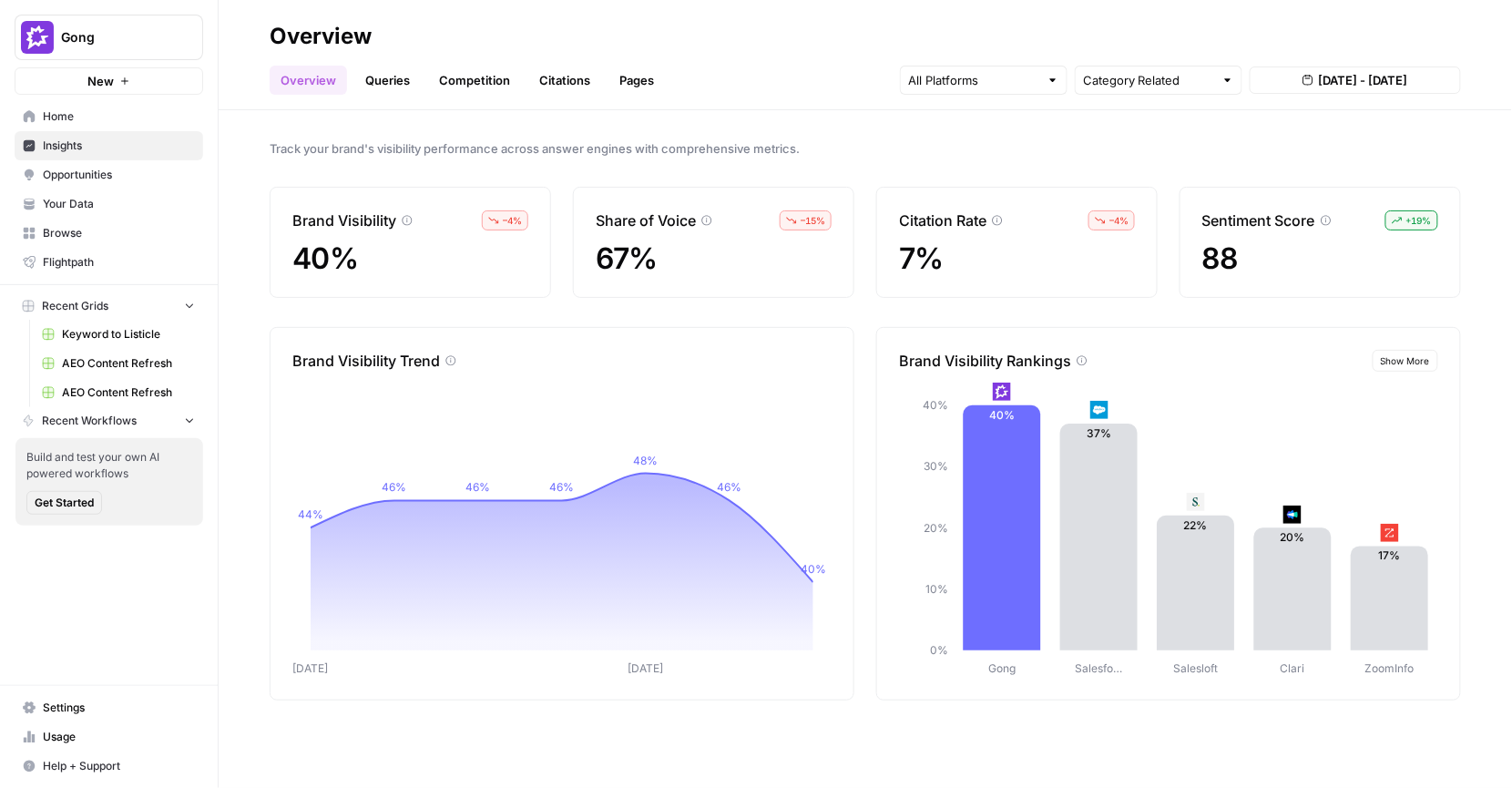
click at [349, 159] on div "Track your brand's visibility performance across answer engines with comprehens…" at bounding box center [866, 449] width 1294 height 678
click at [1422, 356] on span "Show More" at bounding box center [1406, 361] width 49 height 15
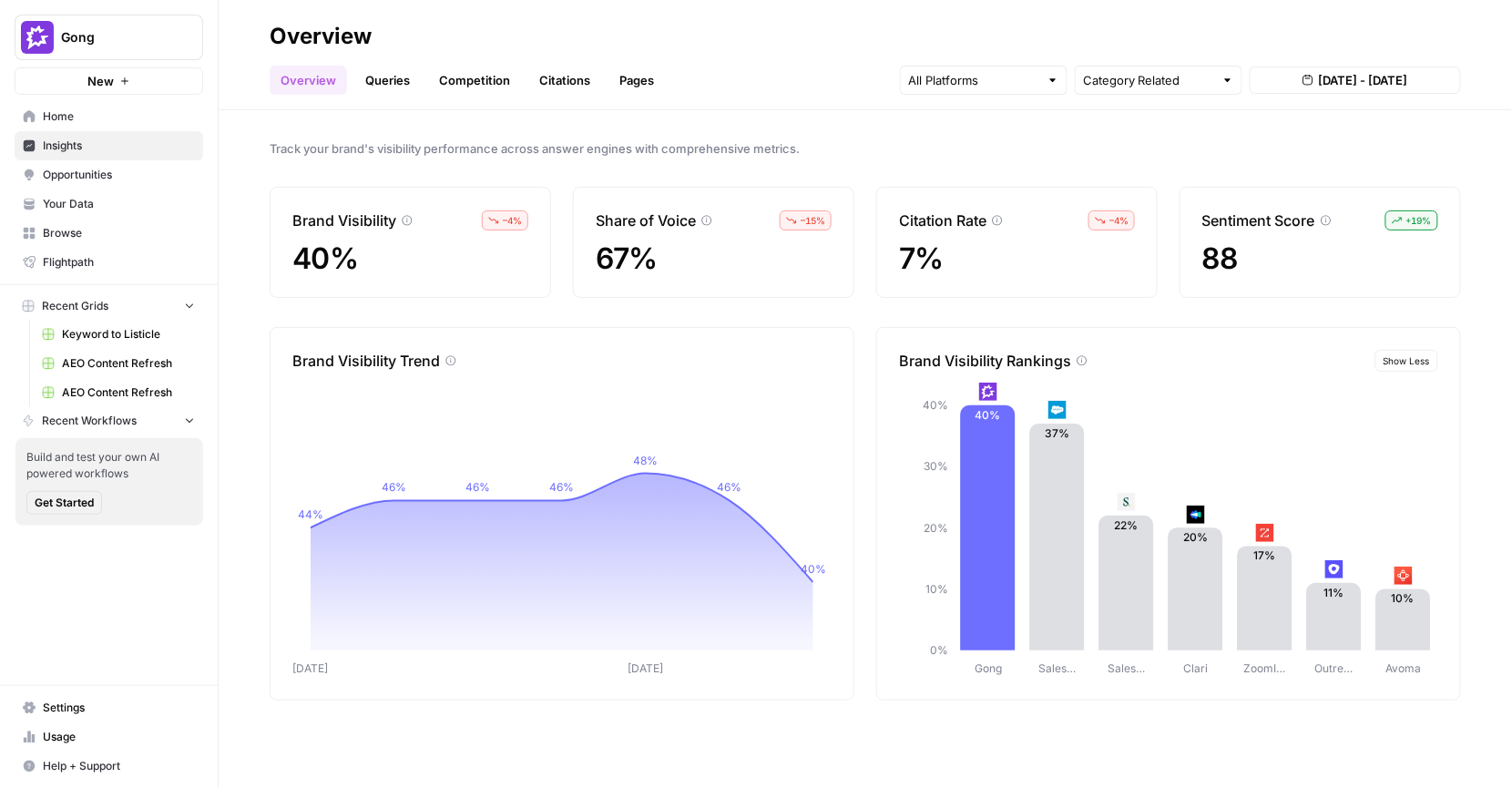
click at [1415, 359] on span "Show Less" at bounding box center [1407, 361] width 47 height 15
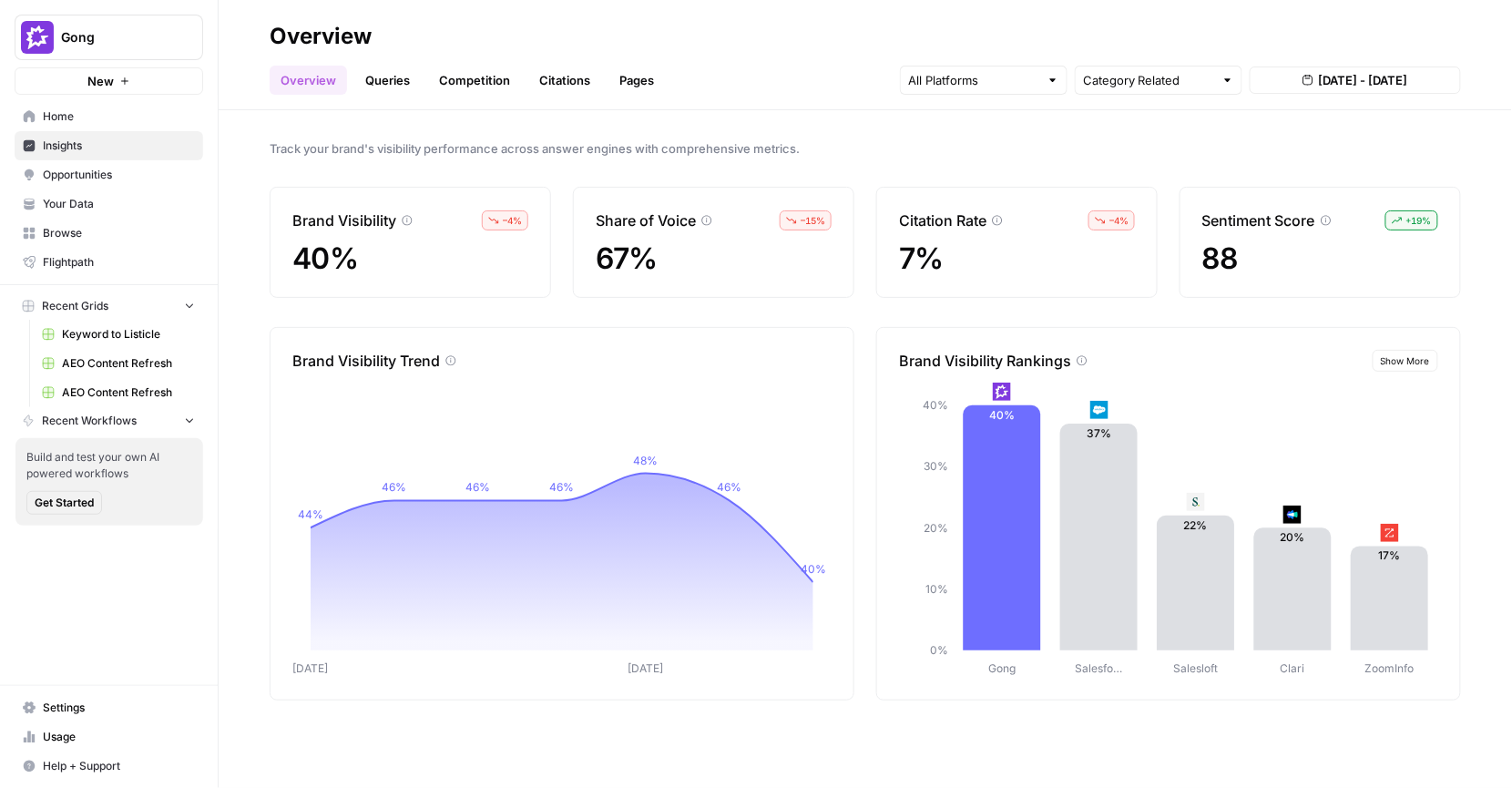
click at [1414, 359] on span "Show More" at bounding box center [1406, 361] width 49 height 15
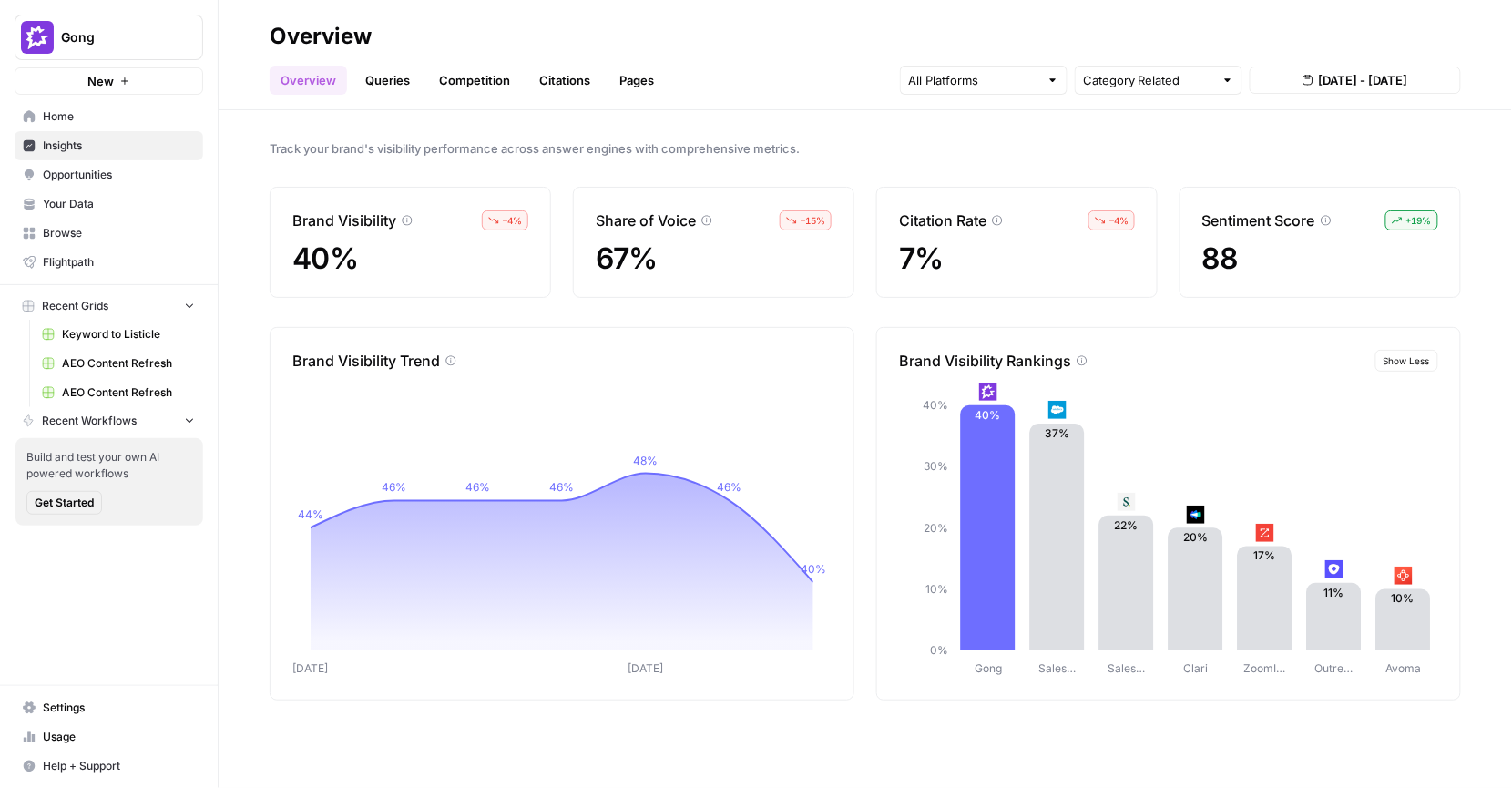
click at [1392, 359] on span "Show Less" at bounding box center [1407, 361] width 47 height 15
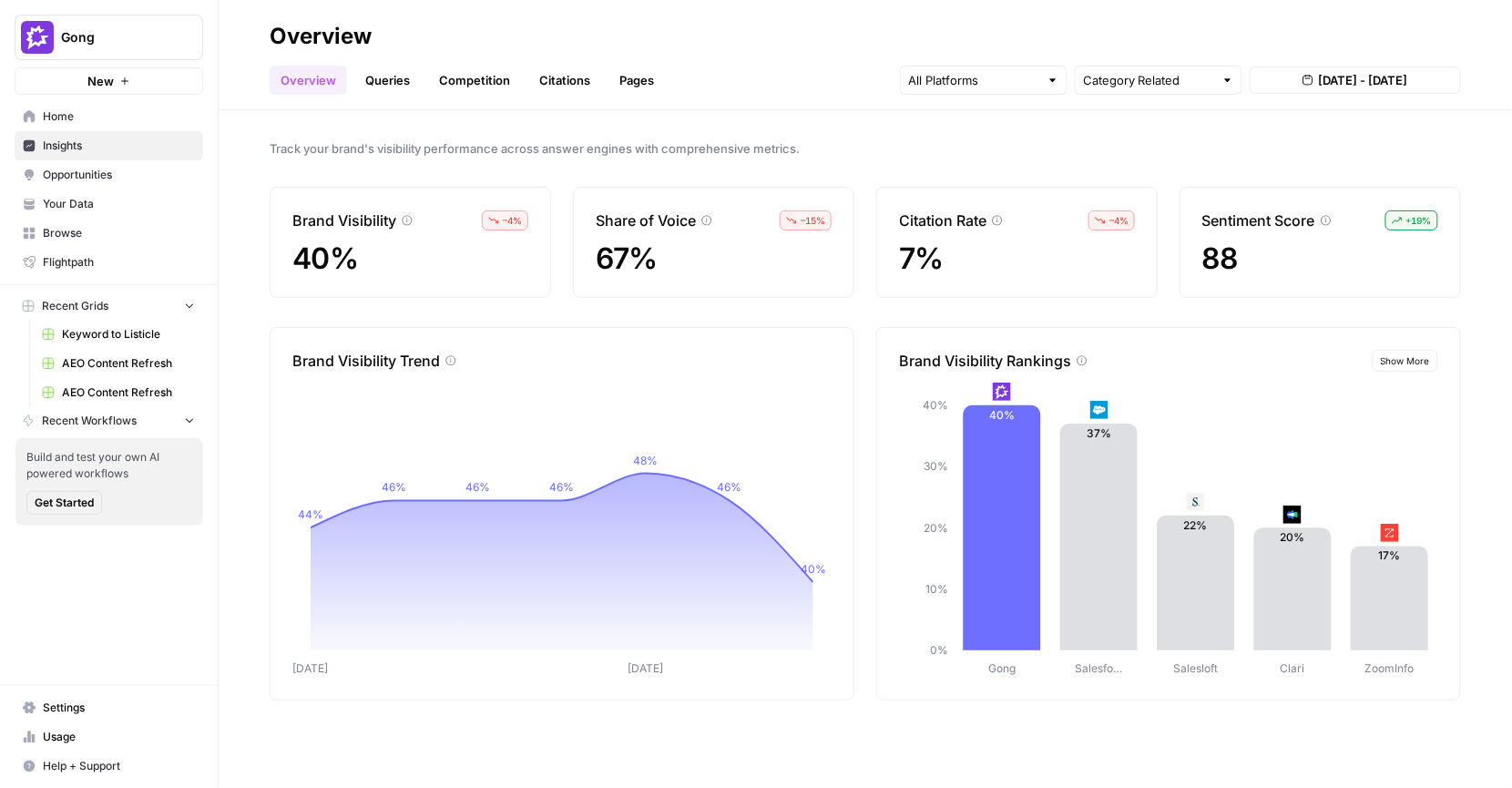
click at [1392, 359] on span "Show More" at bounding box center [1406, 361] width 49 height 15
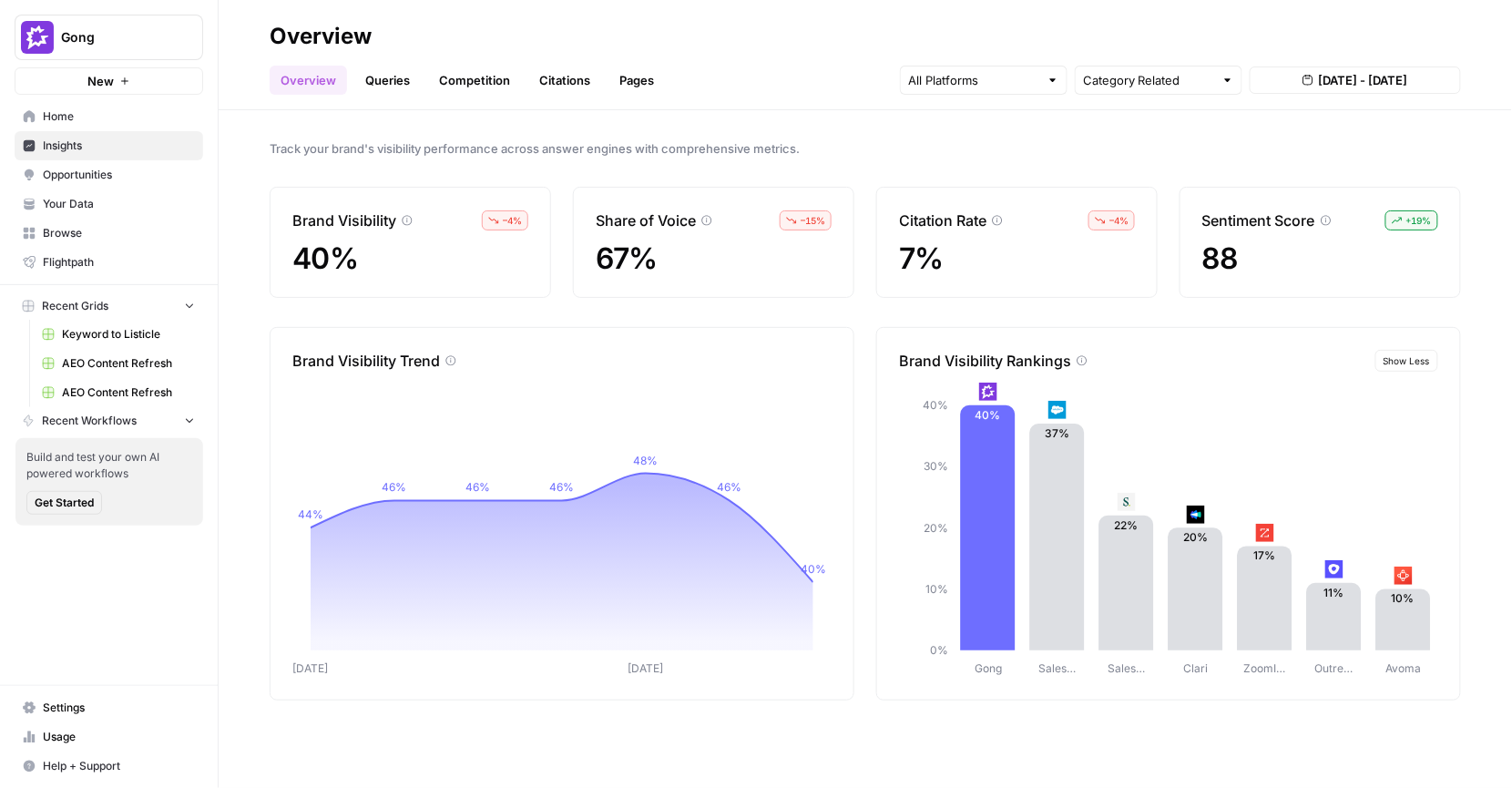
click at [1167, 296] on div "Brand Visibility – 4 % 40% Share of Voice – 15 % 67% Citation Rate – 4 % 7% Sen…" at bounding box center [865, 242] width 1191 height 111
click at [847, 119] on div "Track your brand's visibility performance across answer engines with comprehens…" at bounding box center [866, 449] width 1294 height 678
click at [81, 207] on span "Your Data" at bounding box center [119, 204] width 152 height 16
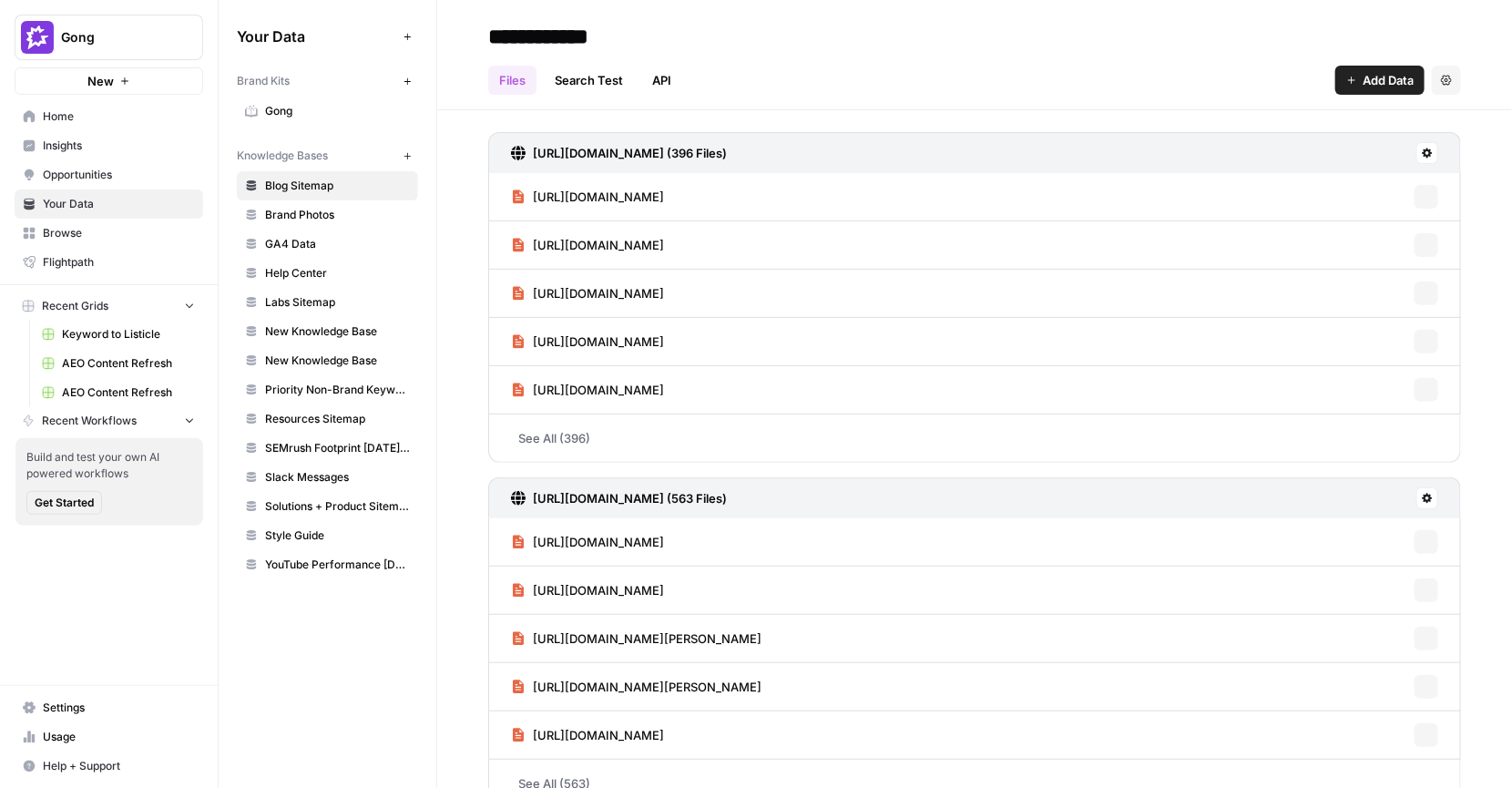
click at [282, 113] on span "Gong" at bounding box center [337, 111] width 145 height 16
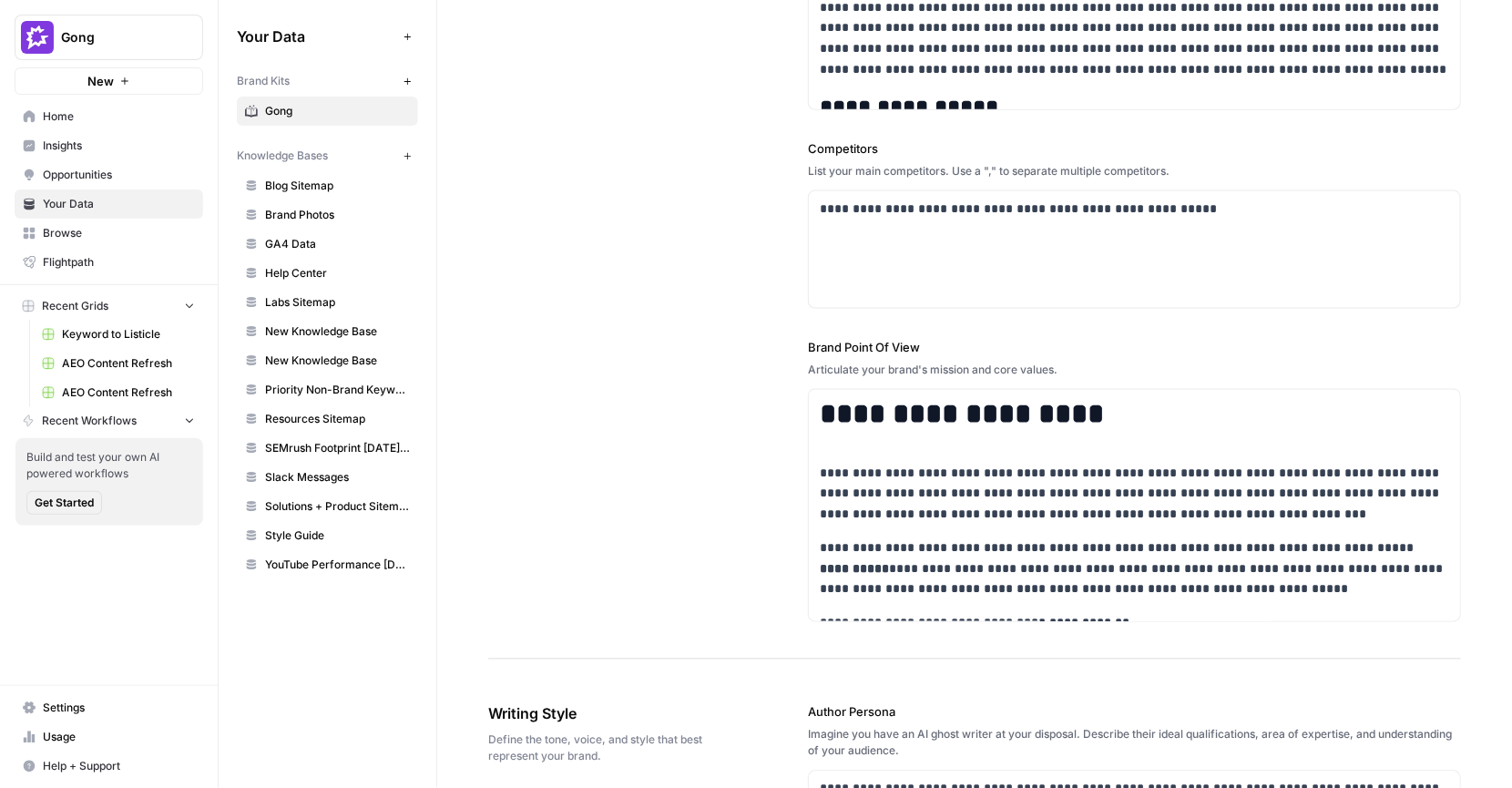
scroll to position [696, 0]
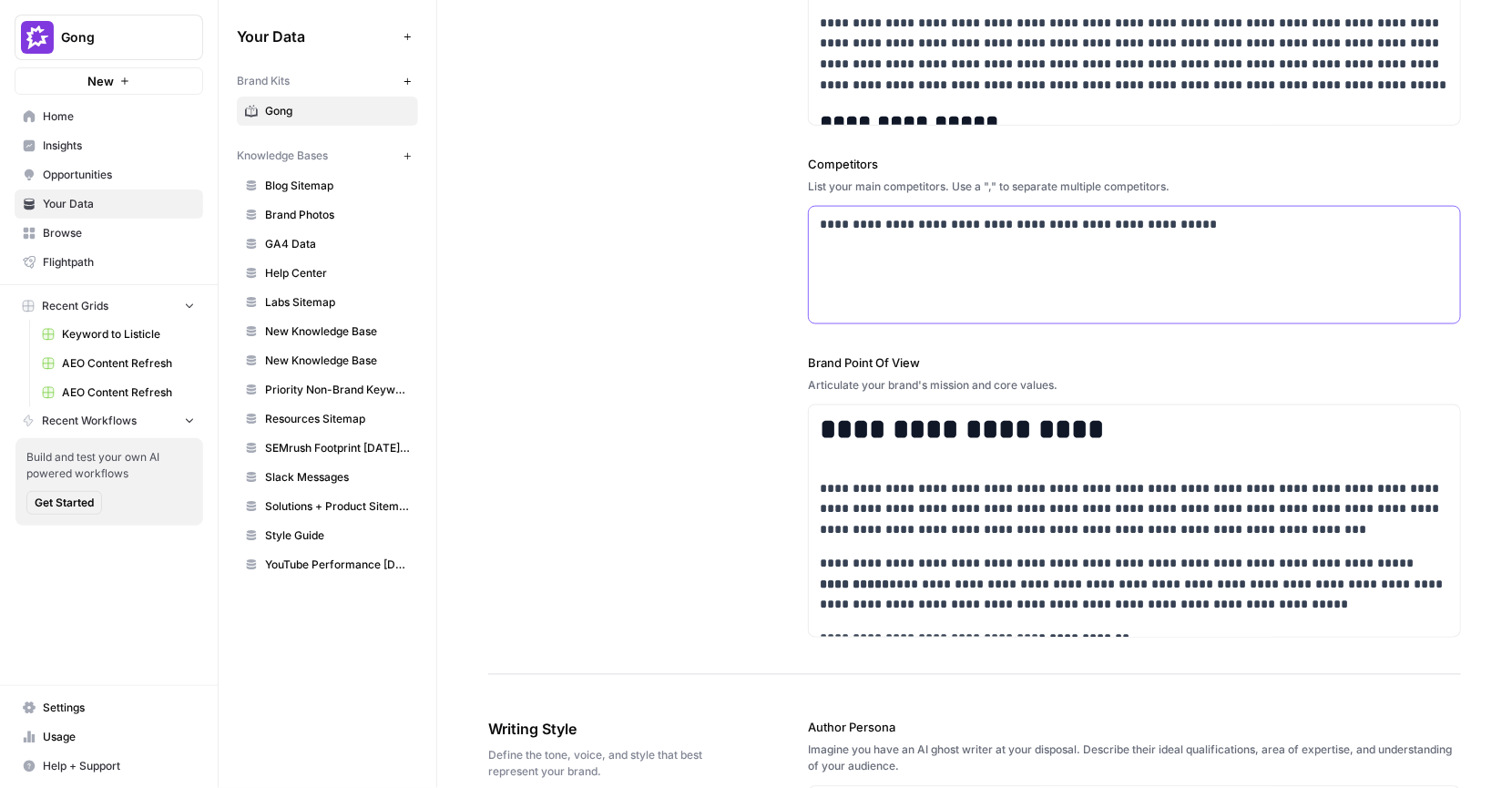
click at [1135, 254] on div "**********" at bounding box center [1134, 265] width 652 height 116
drag, startPoint x: 1180, startPoint y: 251, endPoint x: 734, endPoint y: 244, distance: 446.1
click at [734, 244] on div "**********" at bounding box center [975, 26] width 973 height 1298
click at [775, 343] on div "**********" at bounding box center [975, 26] width 973 height 1298
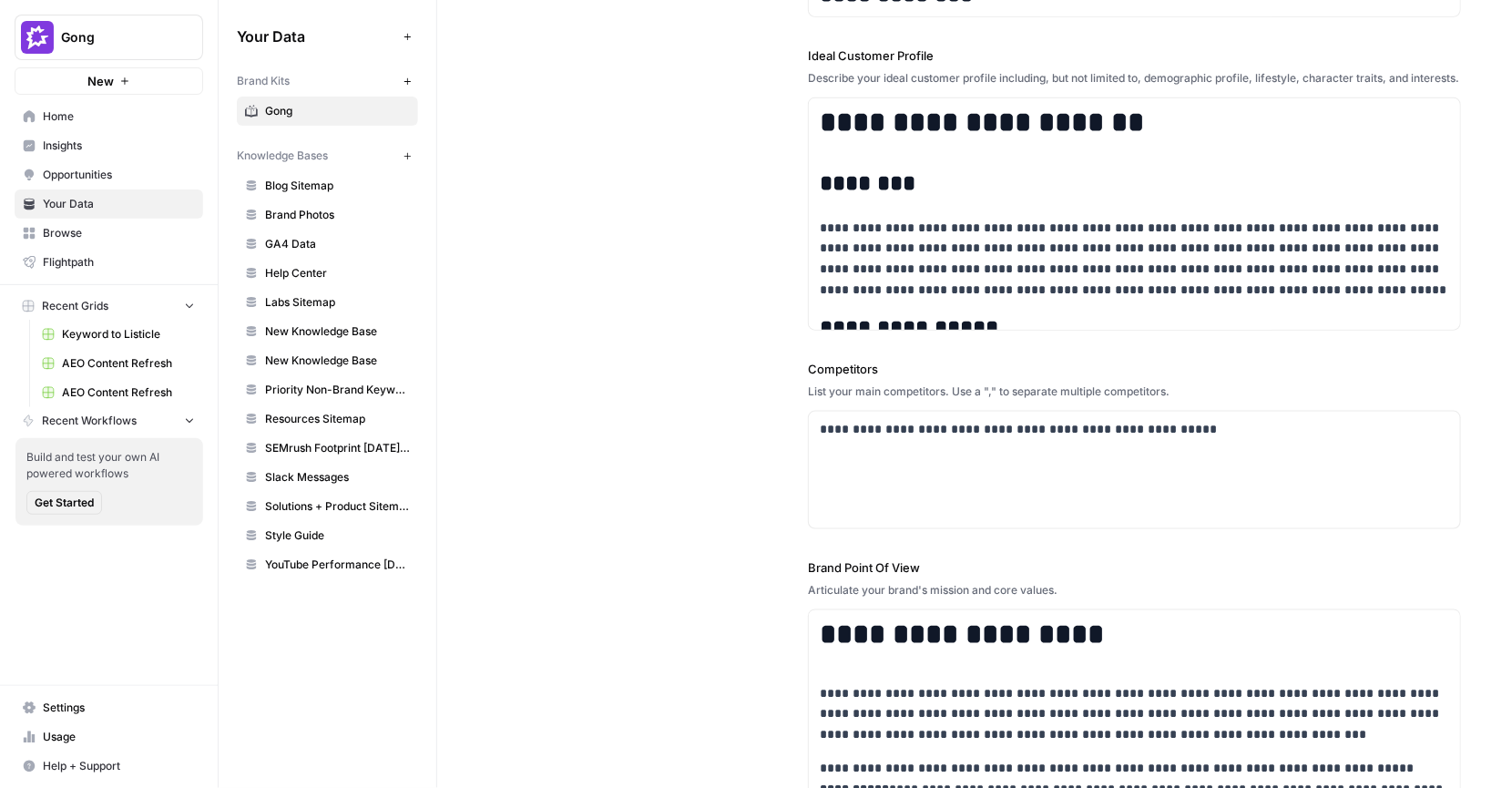
scroll to position [405, 0]
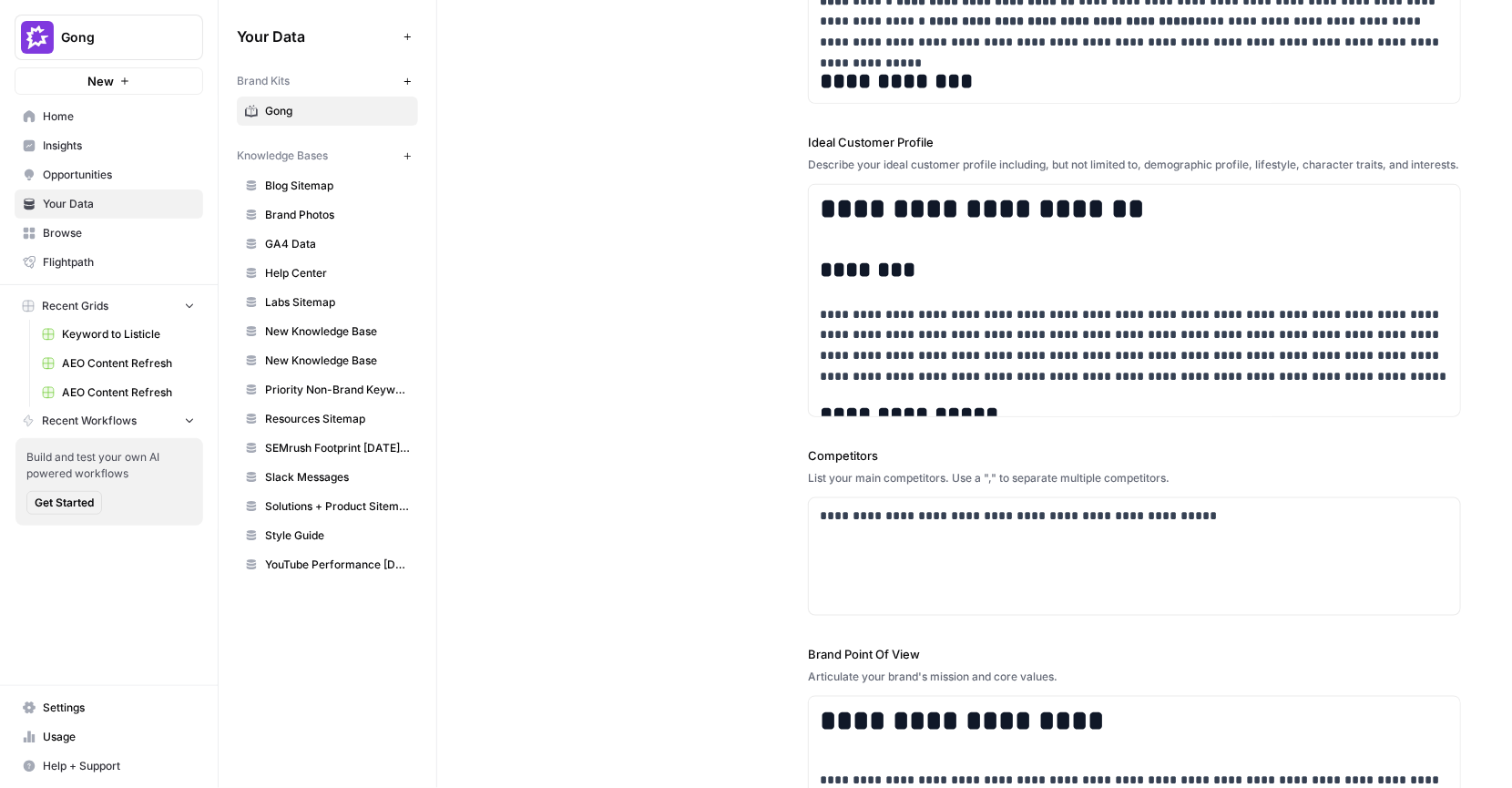
click at [110, 140] on span "Insights" at bounding box center [119, 146] width 152 height 16
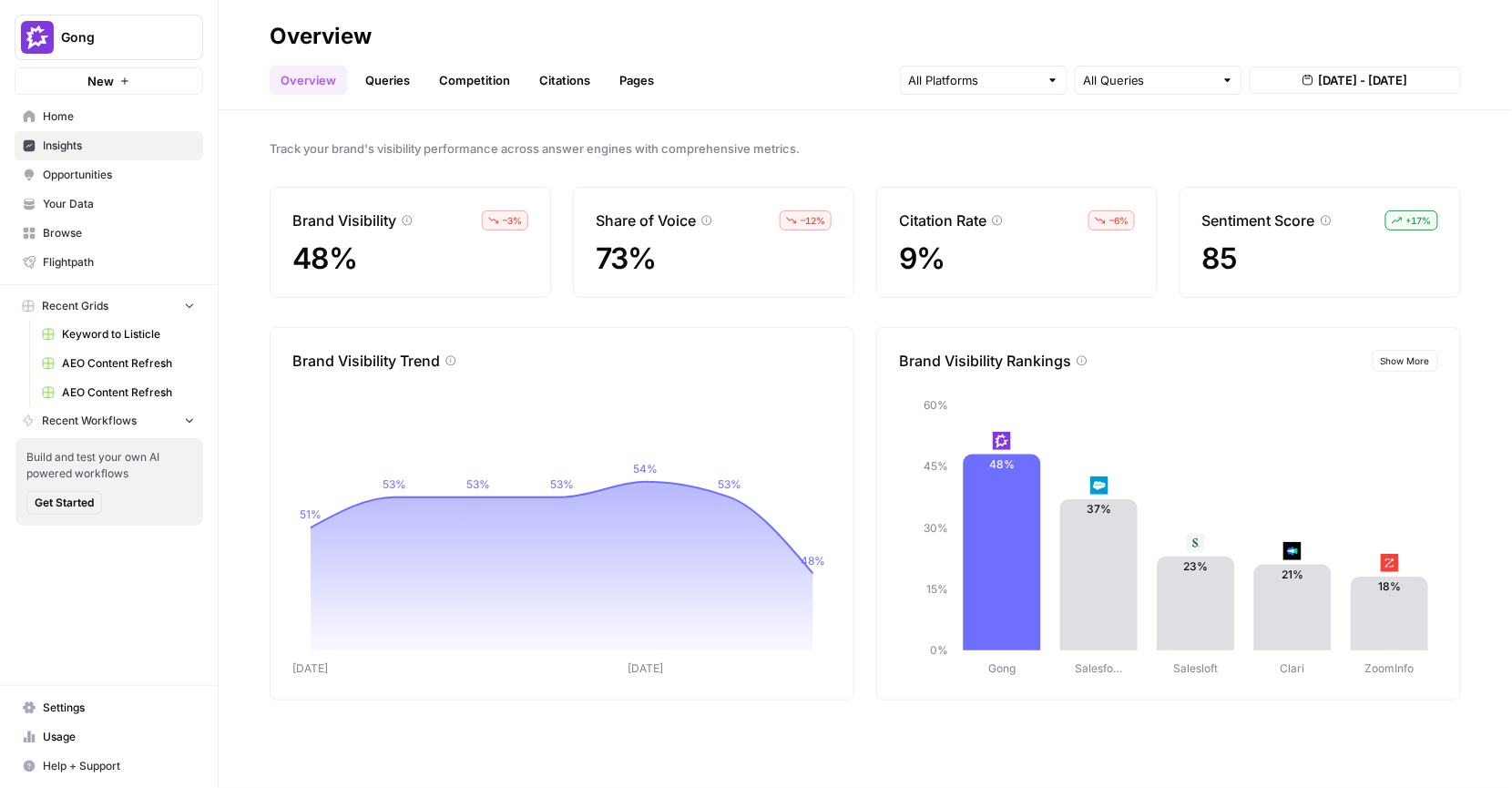
click at [821, 151] on span "Track your brand's visibility performance across answer engines with comprehens…" at bounding box center [865, 148] width 1191 height 18
click at [816, 152] on span "Track your brand's visibility performance across answer engines with comprehens…" at bounding box center [865, 148] width 1191 height 18
click at [847, 113] on div "Track your brand's visibility performance across answer engines with comprehens…" at bounding box center [866, 449] width 1294 height 678
click at [410, 76] on link "Queries" at bounding box center [388, 81] width 67 height 29
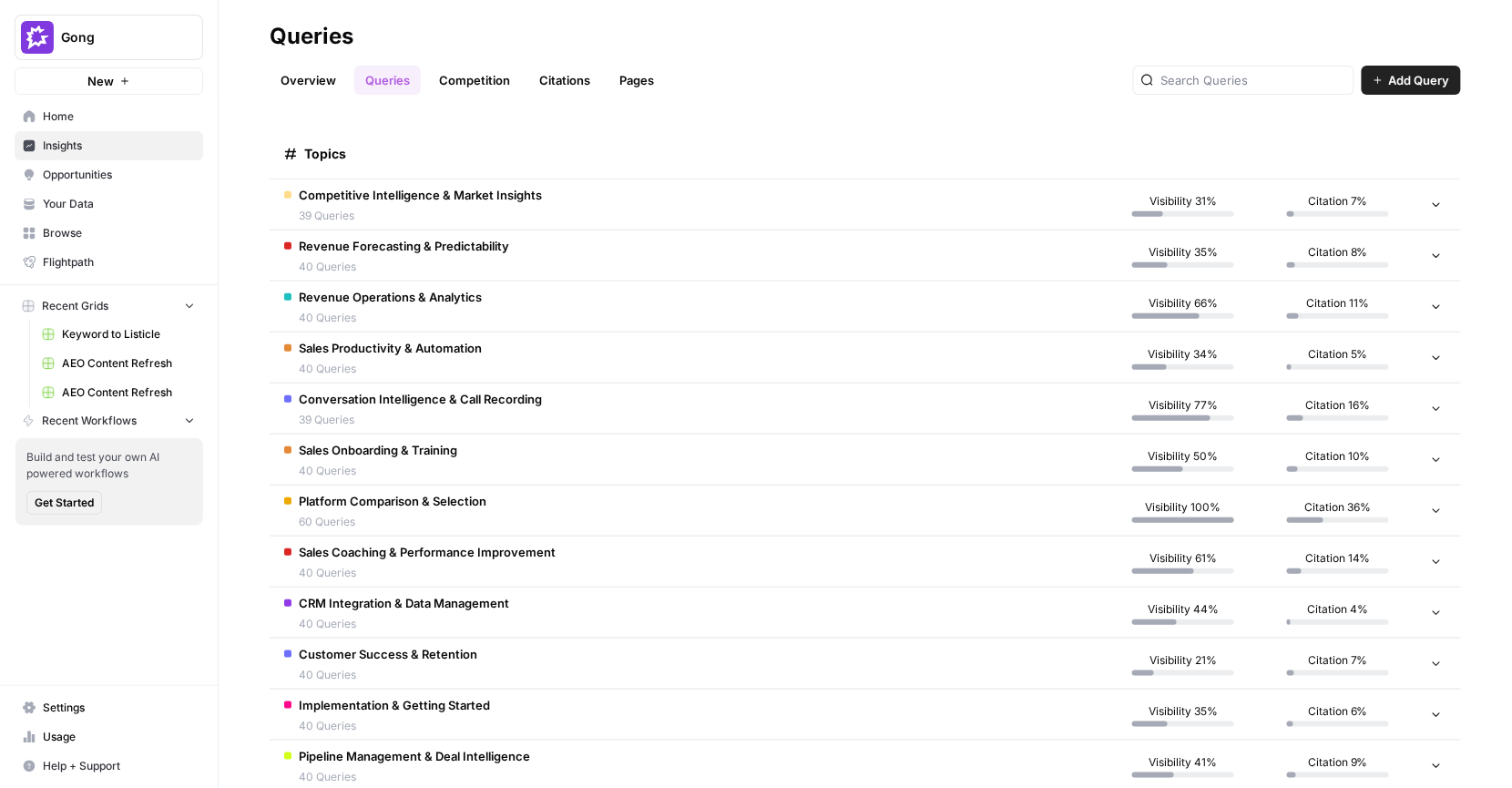
scroll to position [366, 0]
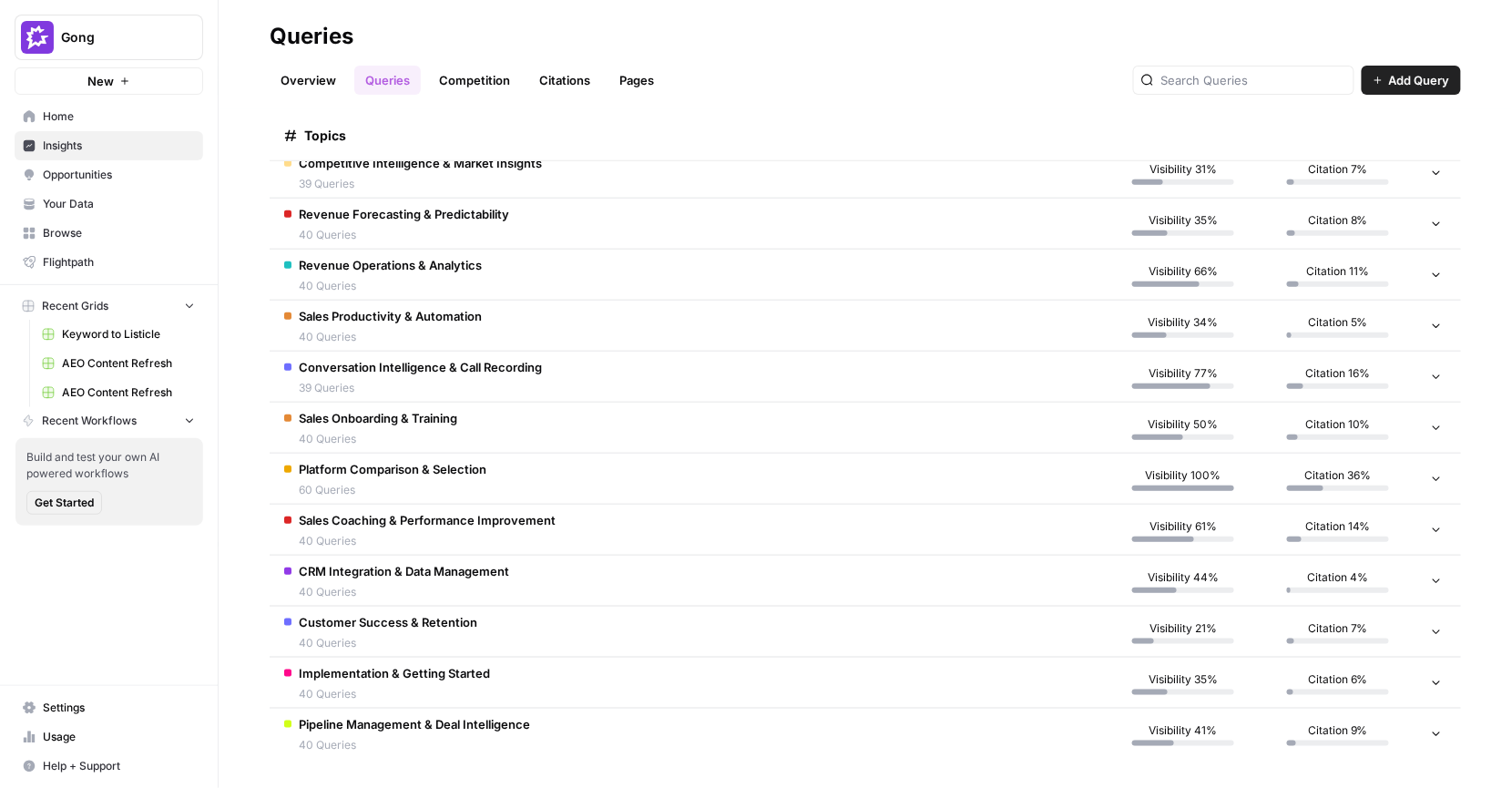
click at [568, 434] on td "Sales Onboarding & Training 40 Queries" at bounding box center [687, 427] width 837 height 50
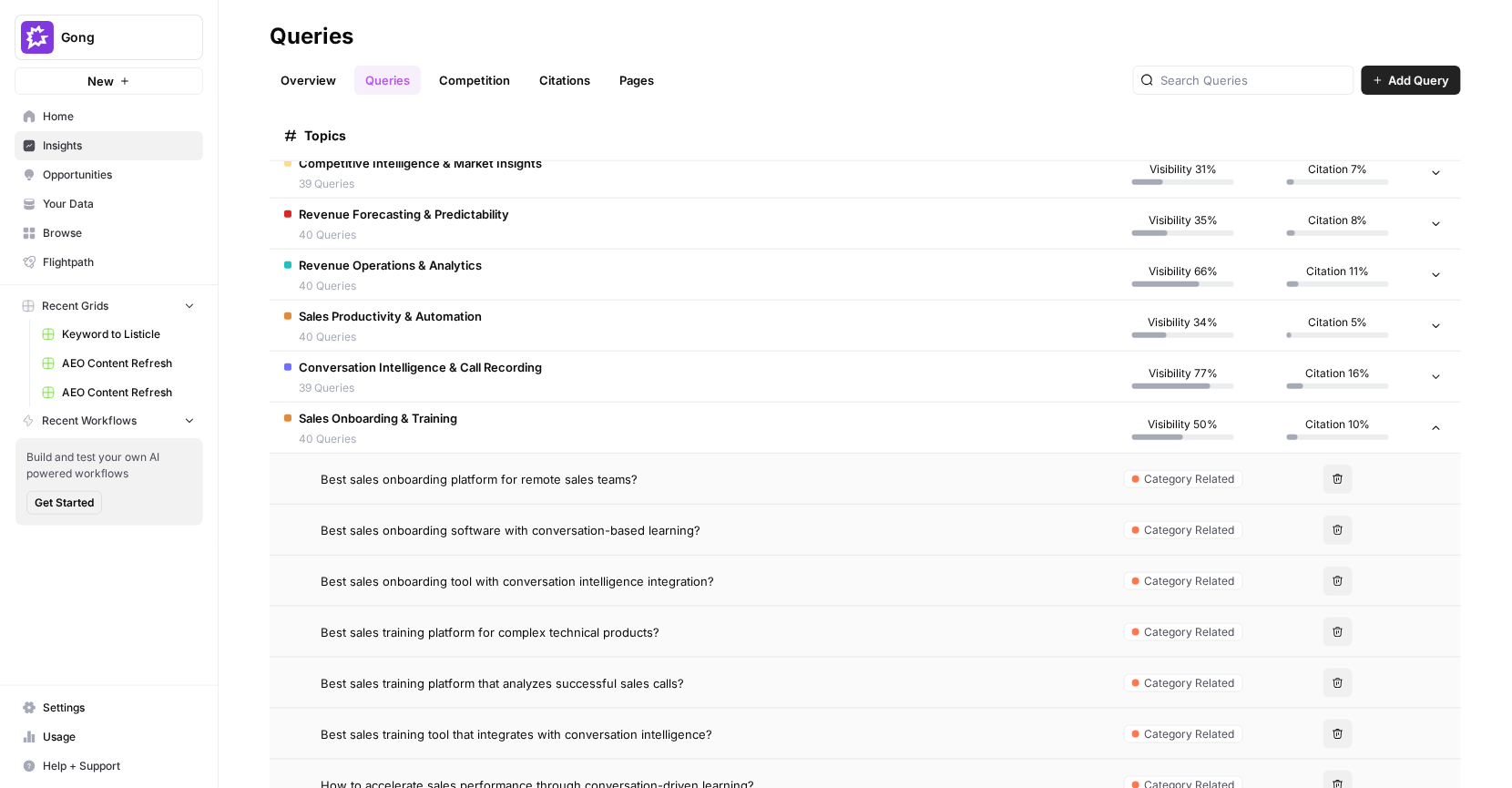
scroll to position [380, 0]
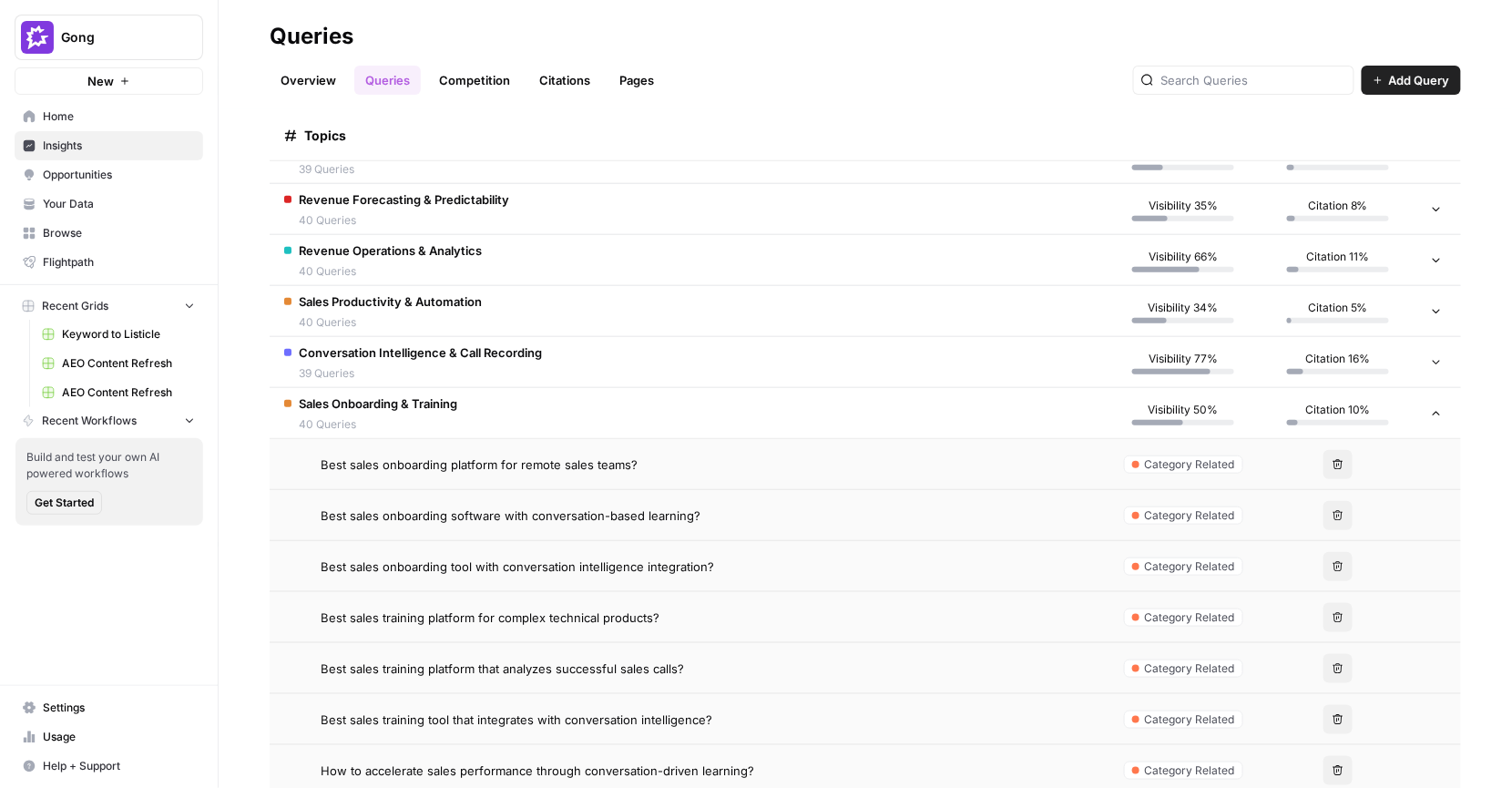
click at [558, 457] on span "Best sales onboarding platform for remote sales teams?" at bounding box center [479, 465] width 317 height 18
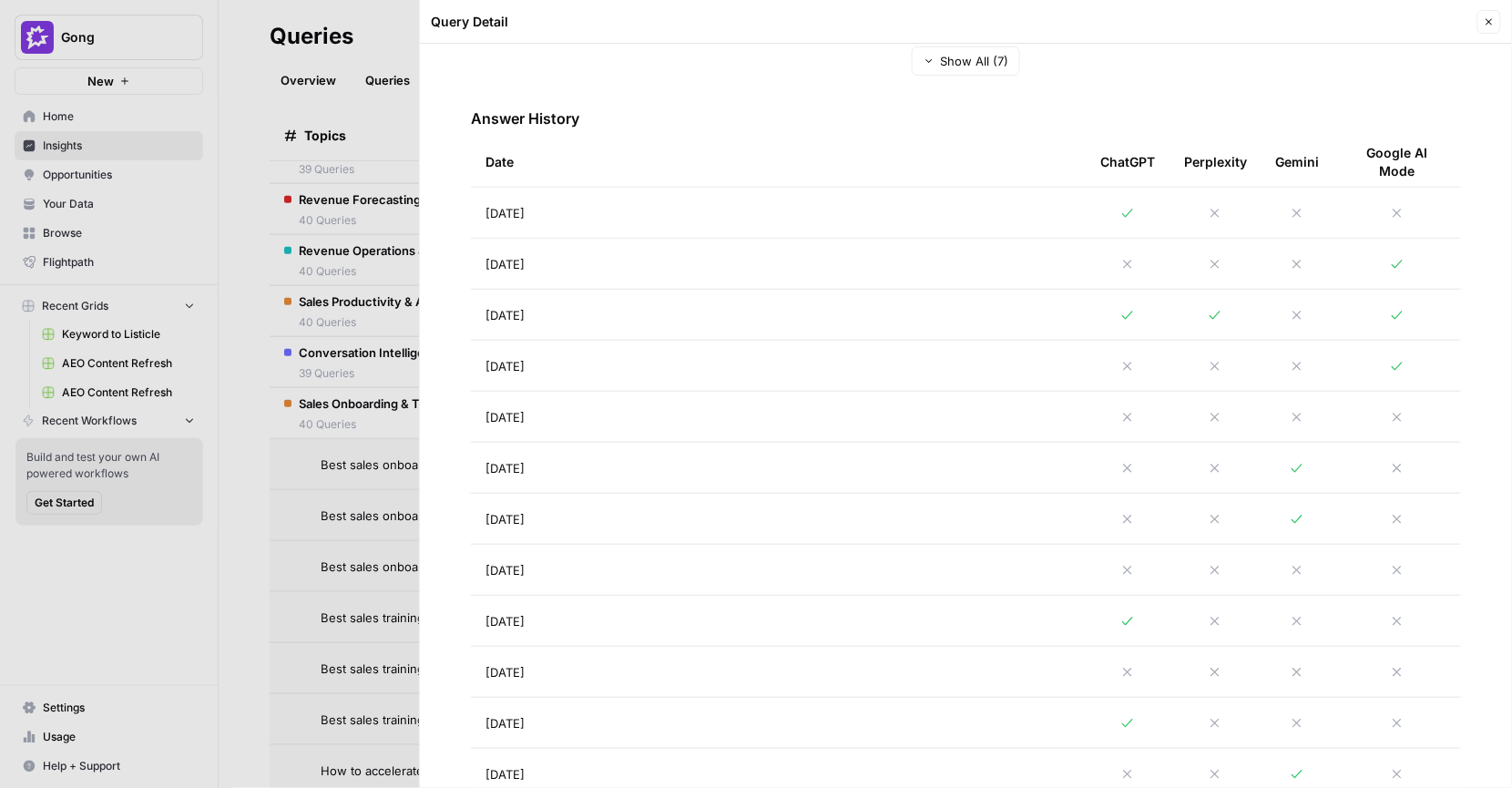
scroll to position [668, 0]
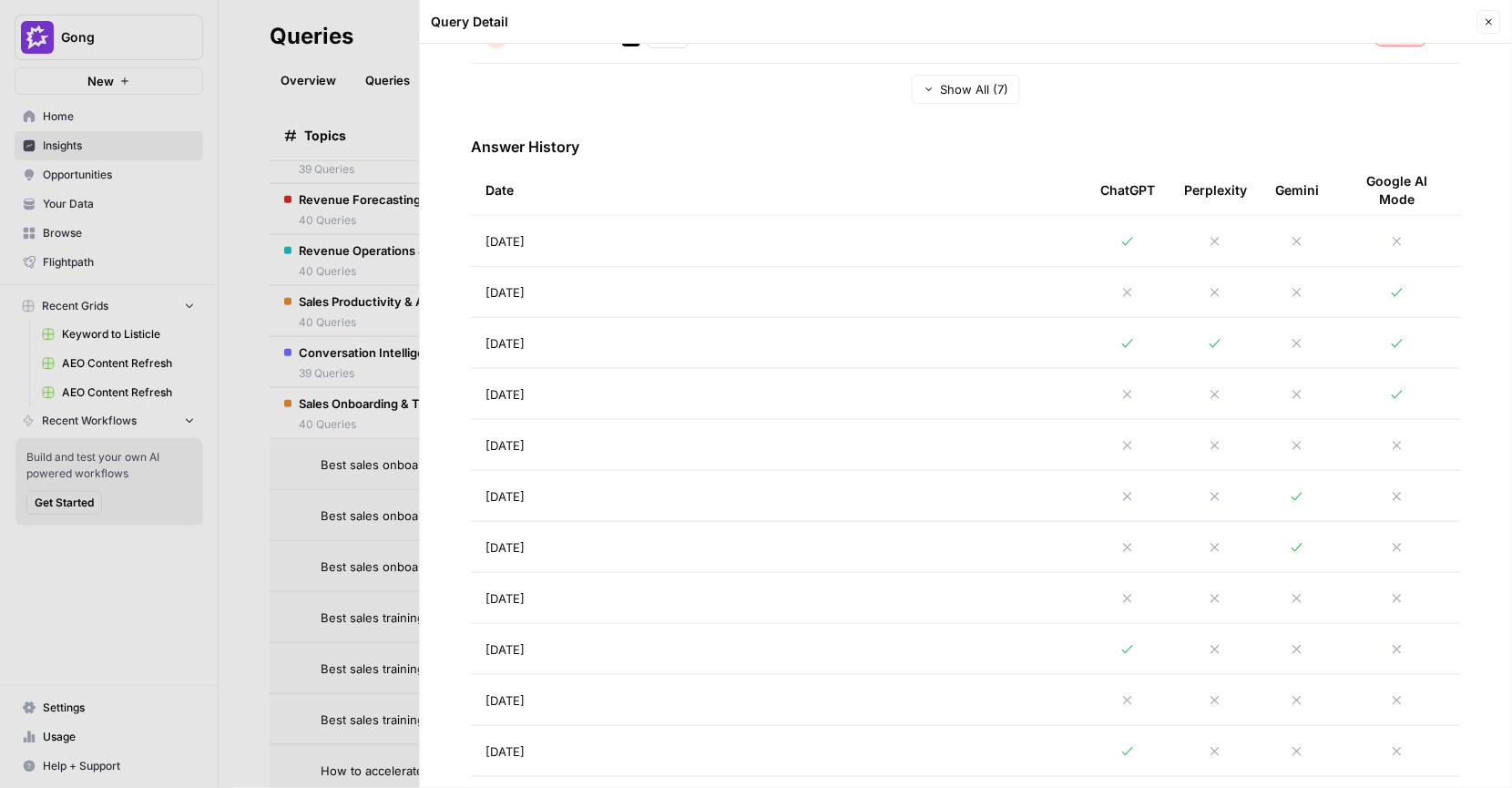
click at [601, 305] on td "Aug 27, 2025" at bounding box center [778, 291] width 615 height 50
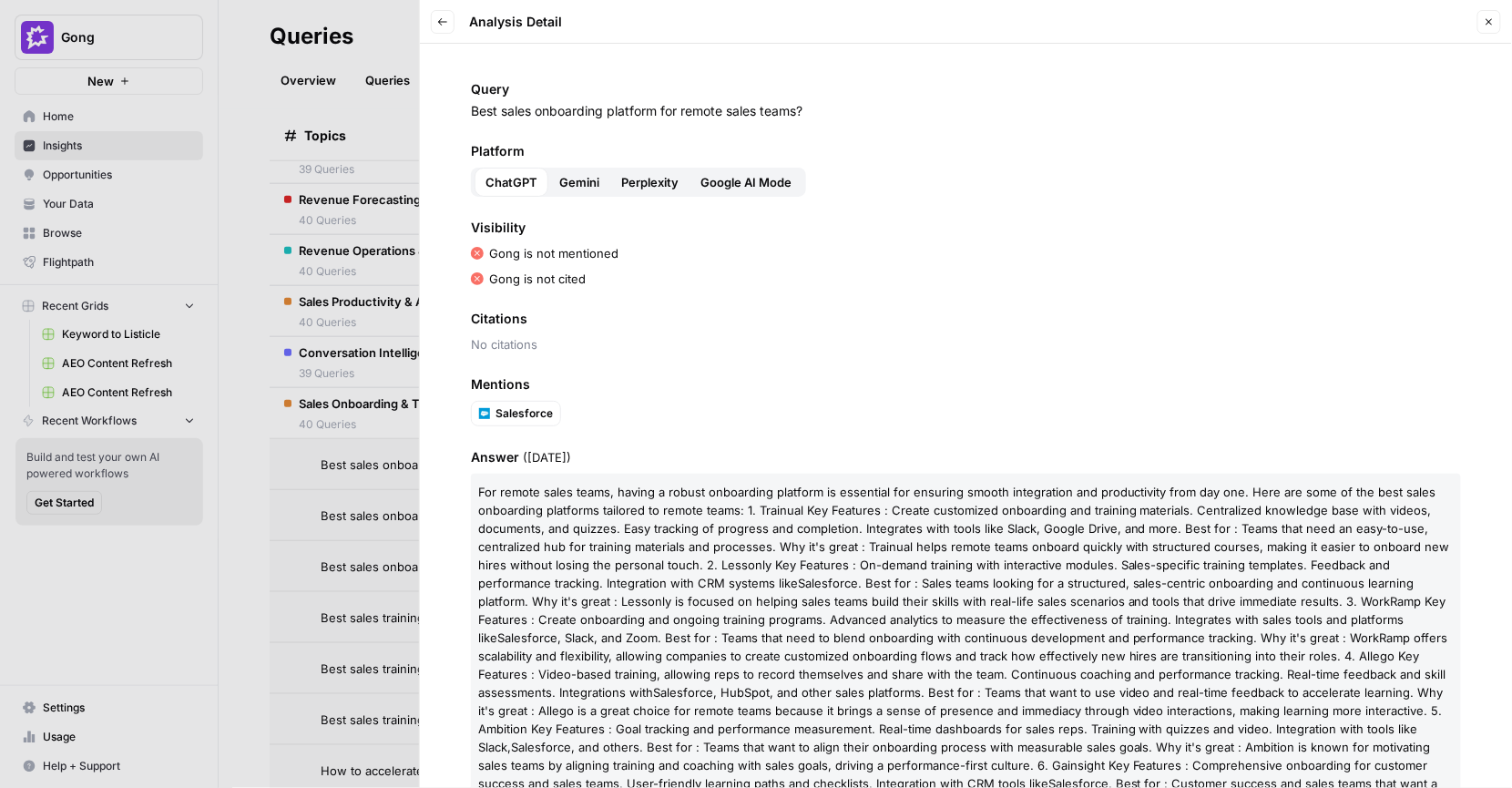
click at [440, 23] on icon "button" at bounding box center [443, 22] width 9 height 7
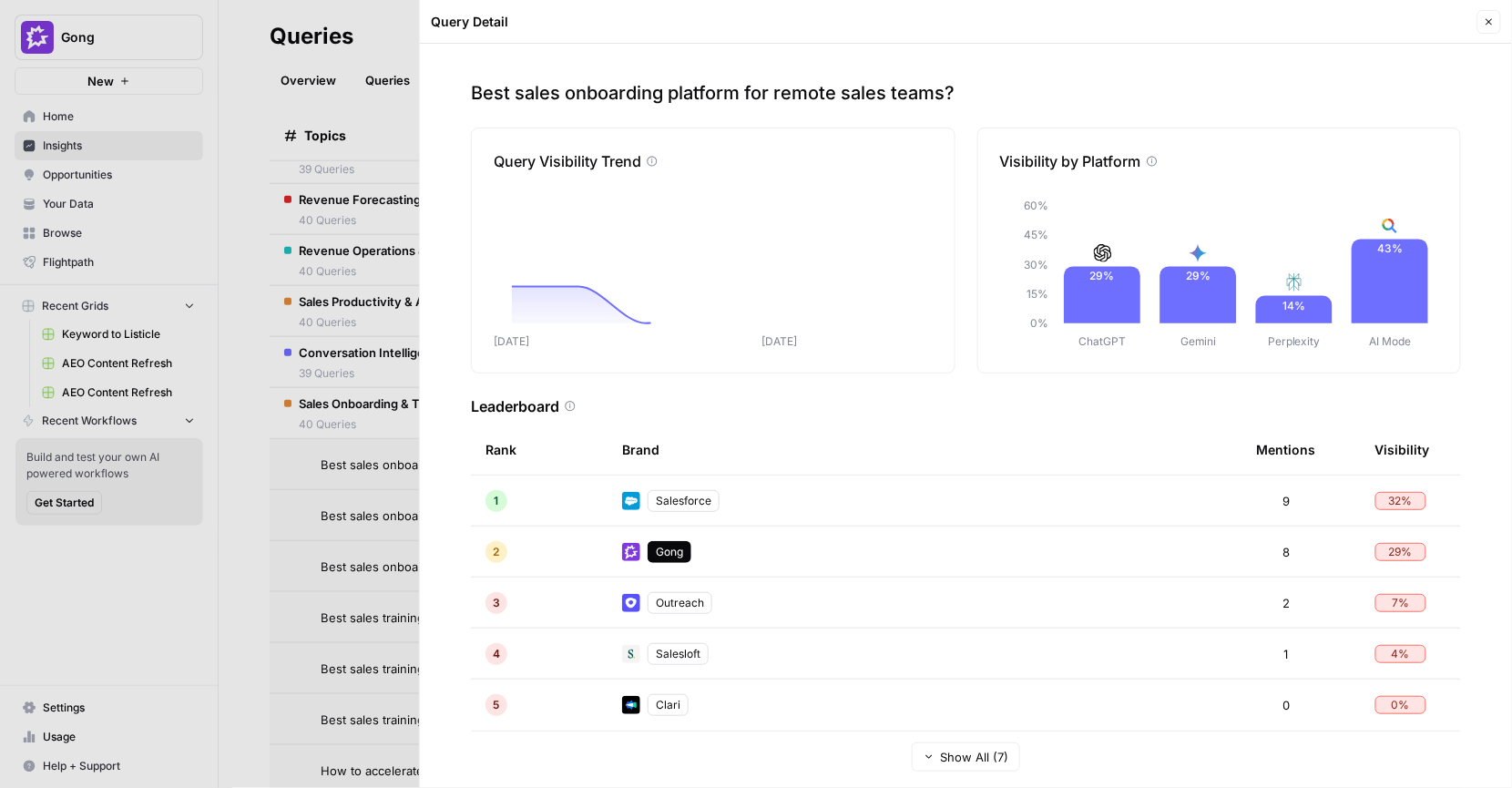
click at [405, 55] on div at bounding box center [756, 394] width 1512 height 788
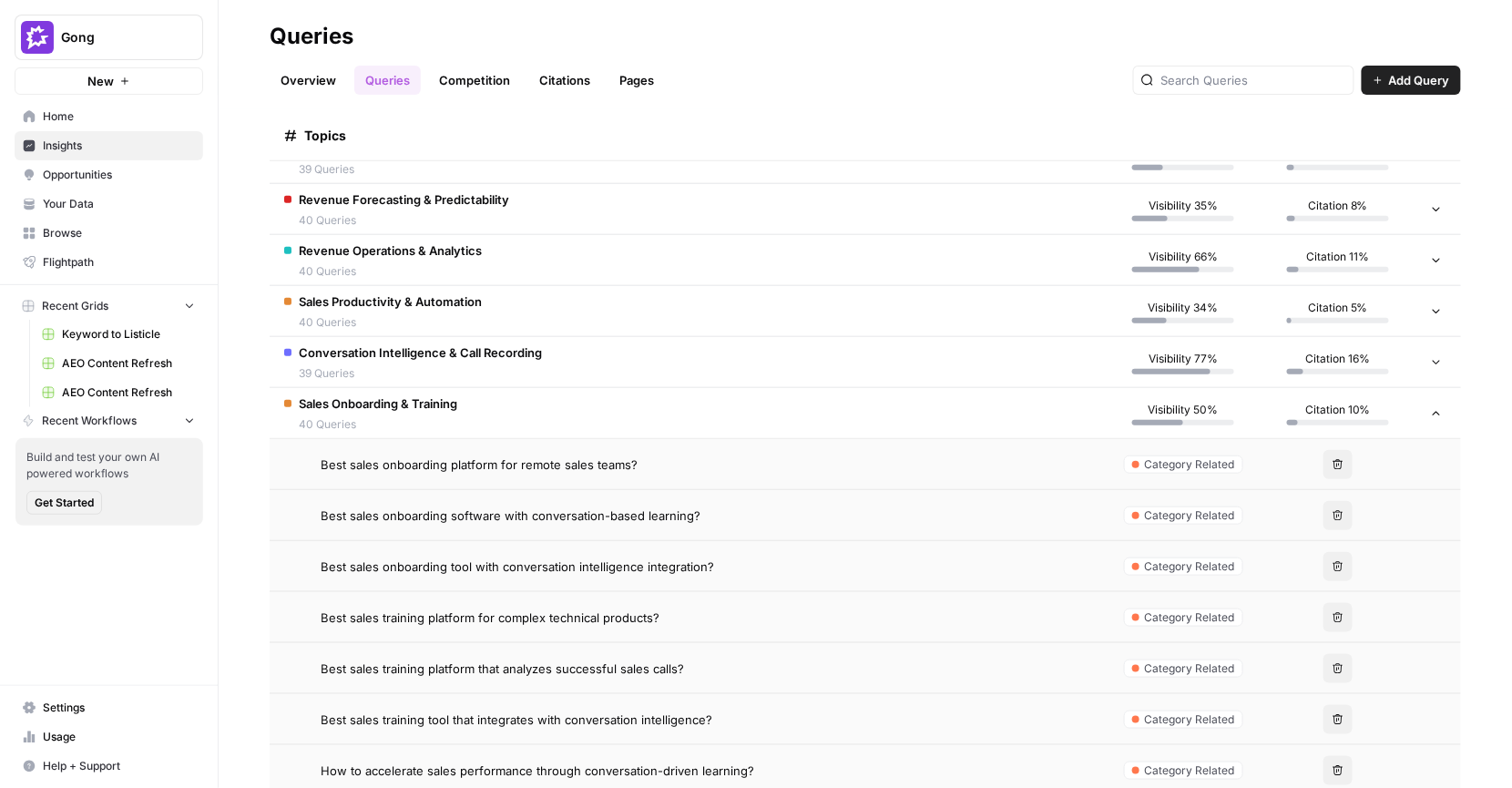
scroll to position [336, 0]
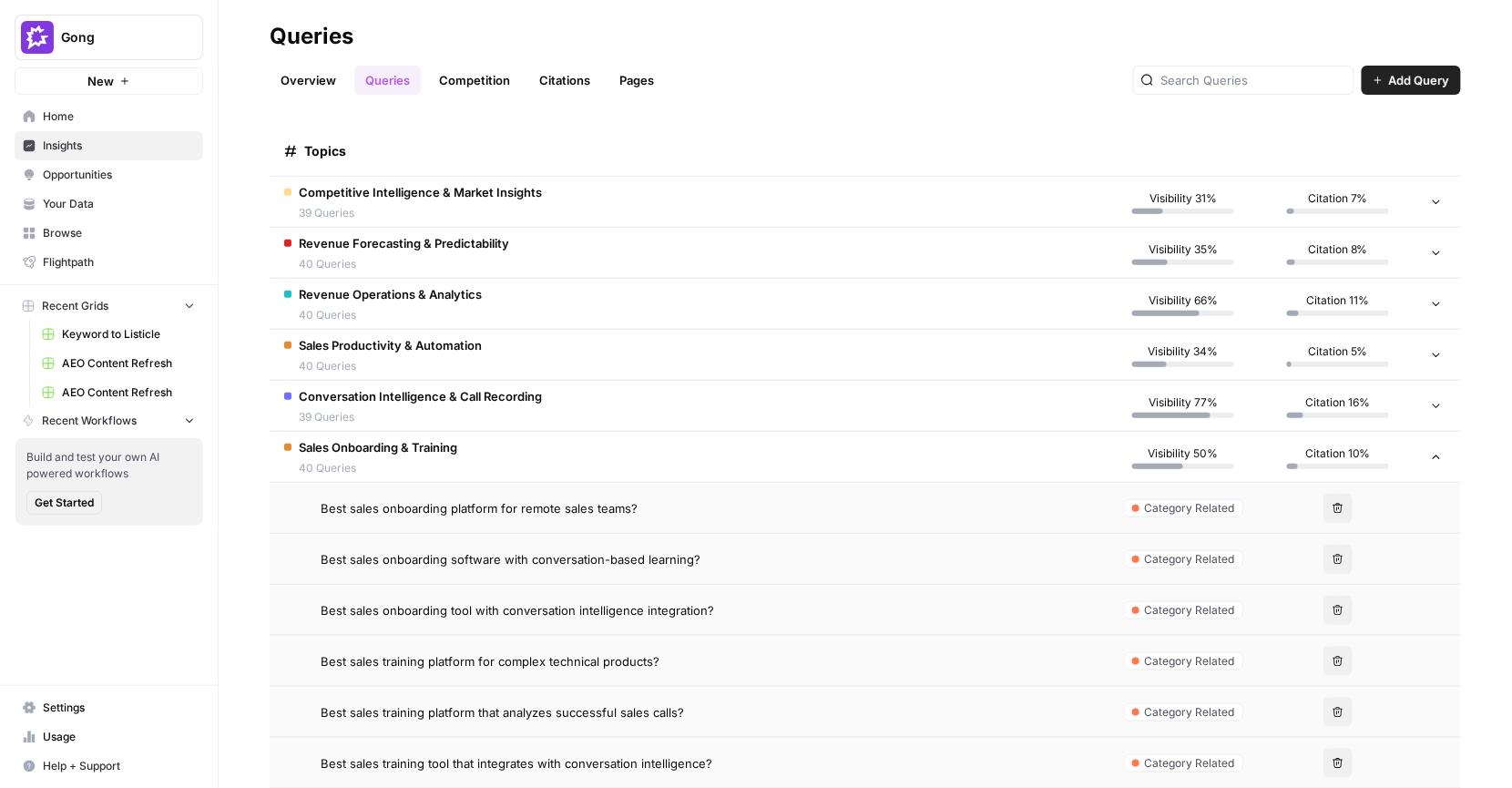
click at [516, 454] on td "Sales Onboarding & Training 40 Queries" at bounding box center [687, 456] width 837 height 50
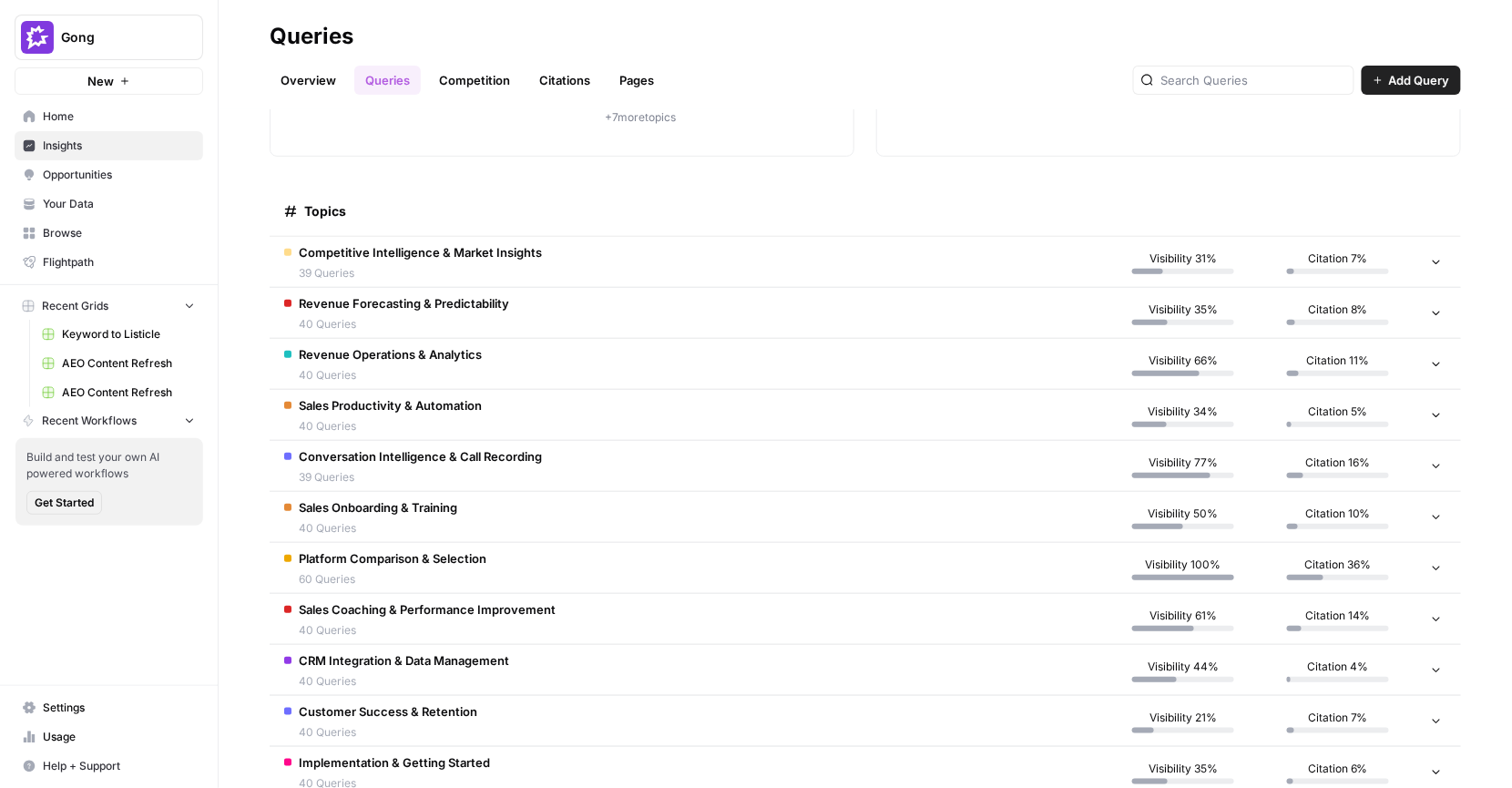
scroll to position [323, 0]
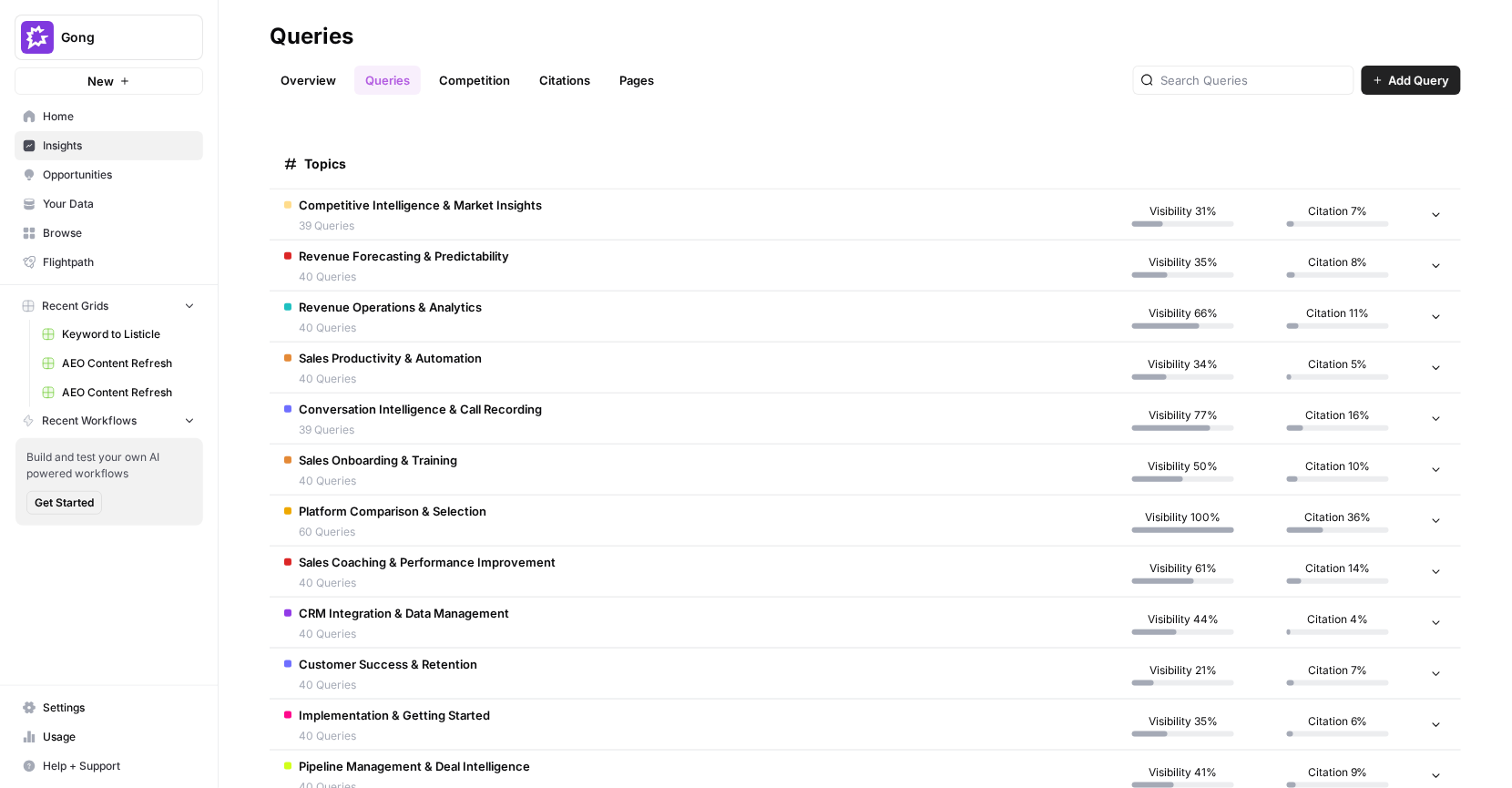
click at [564, 205] on td "Competitive Intelligence & Market Insights 39 Queries" at bounding box center [687, 214] width 837 height 50
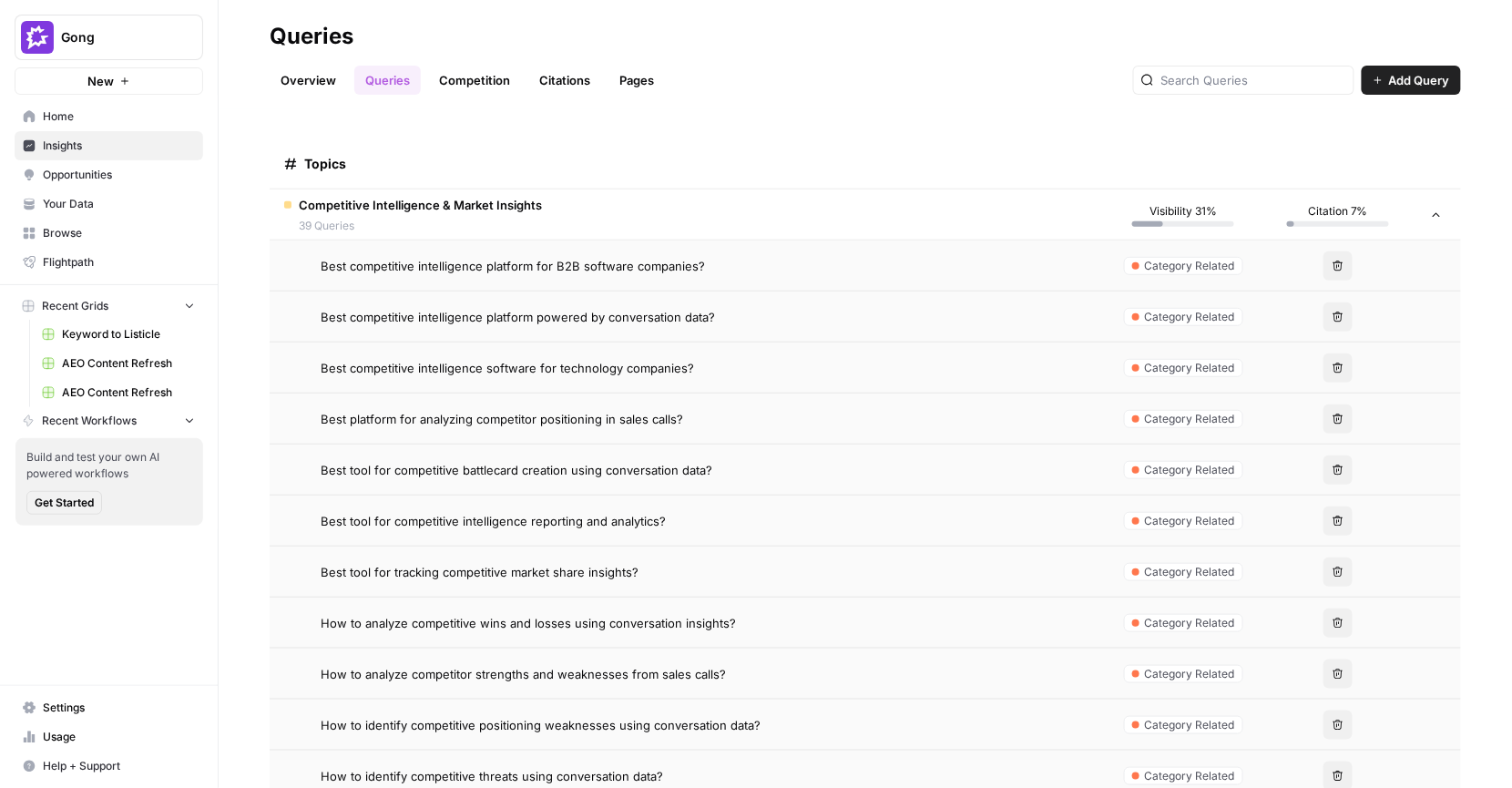
click at [597, 265] on span "Best competitive intelligence platform for B2B software companies?" at bounding box center [512, 266] width 384 height 18
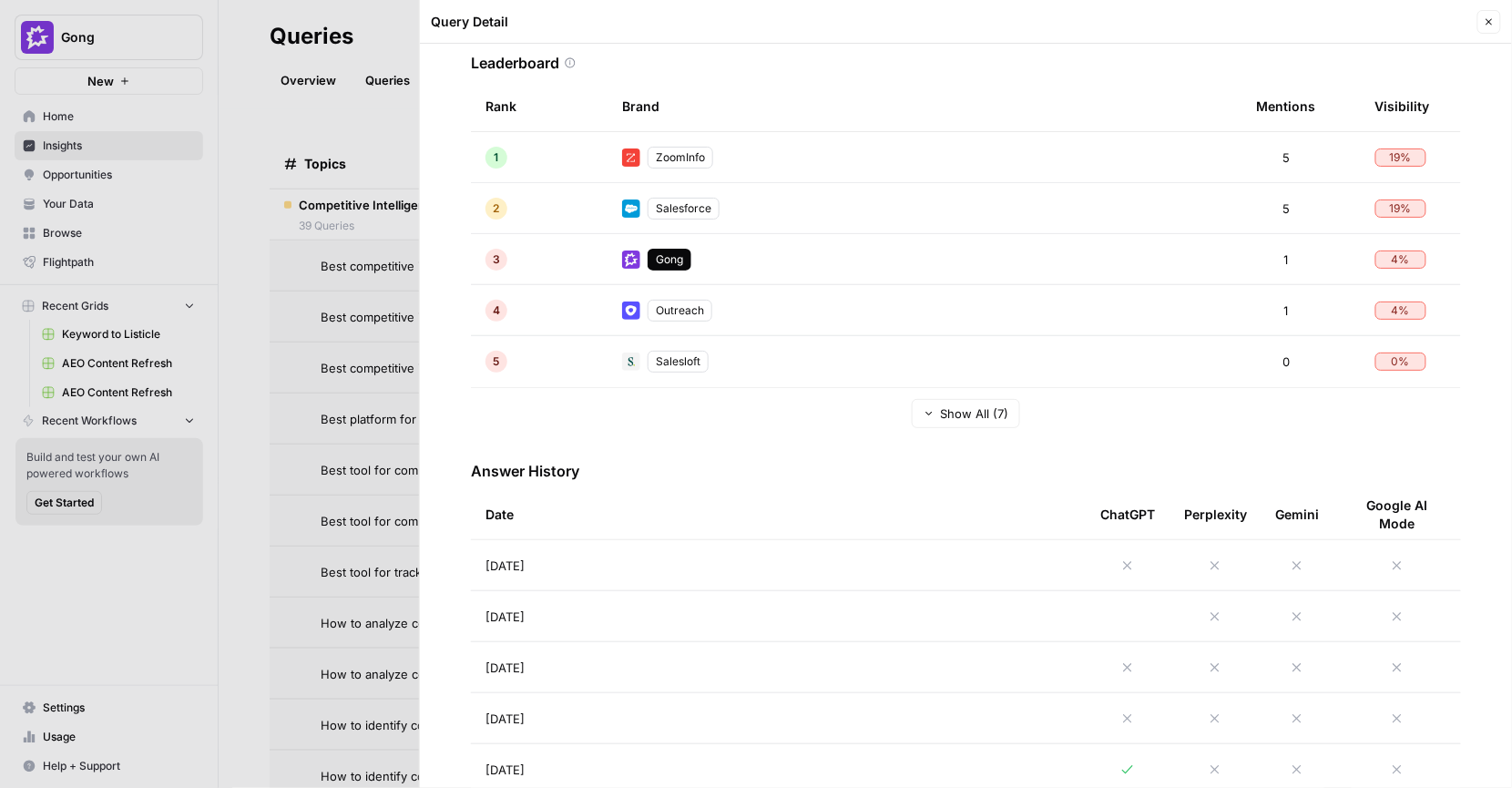
scroll to position [356, 0]
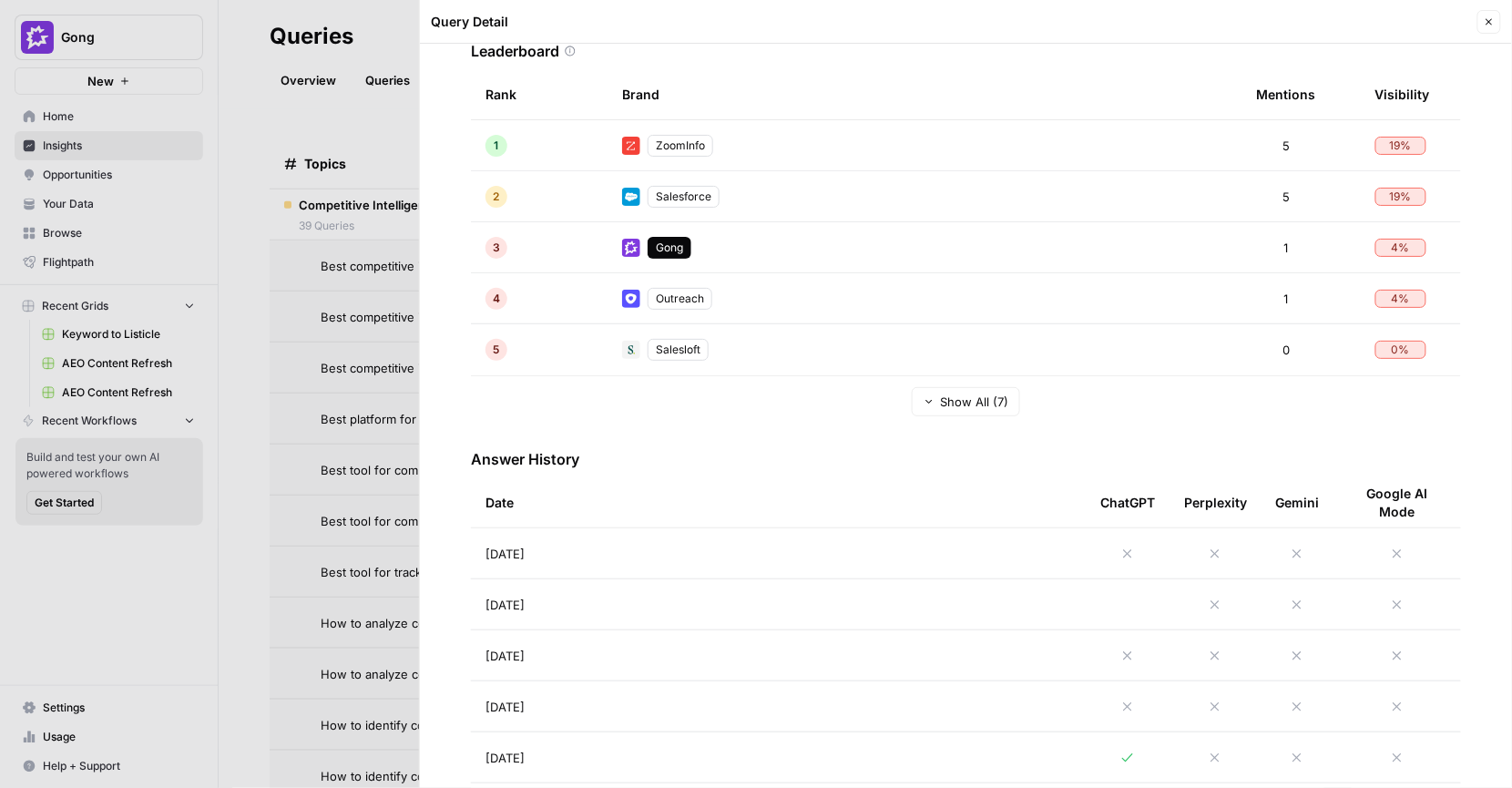
click at [849, 528] on tr "Date ChatGPT Perplexity Gemini Google AI Mode" at bounding box center [966, 503] width 991 height 51
click at [850, 550] on td "Aug 28, 2025" at bounding box center [778, 553] width 615 height 50
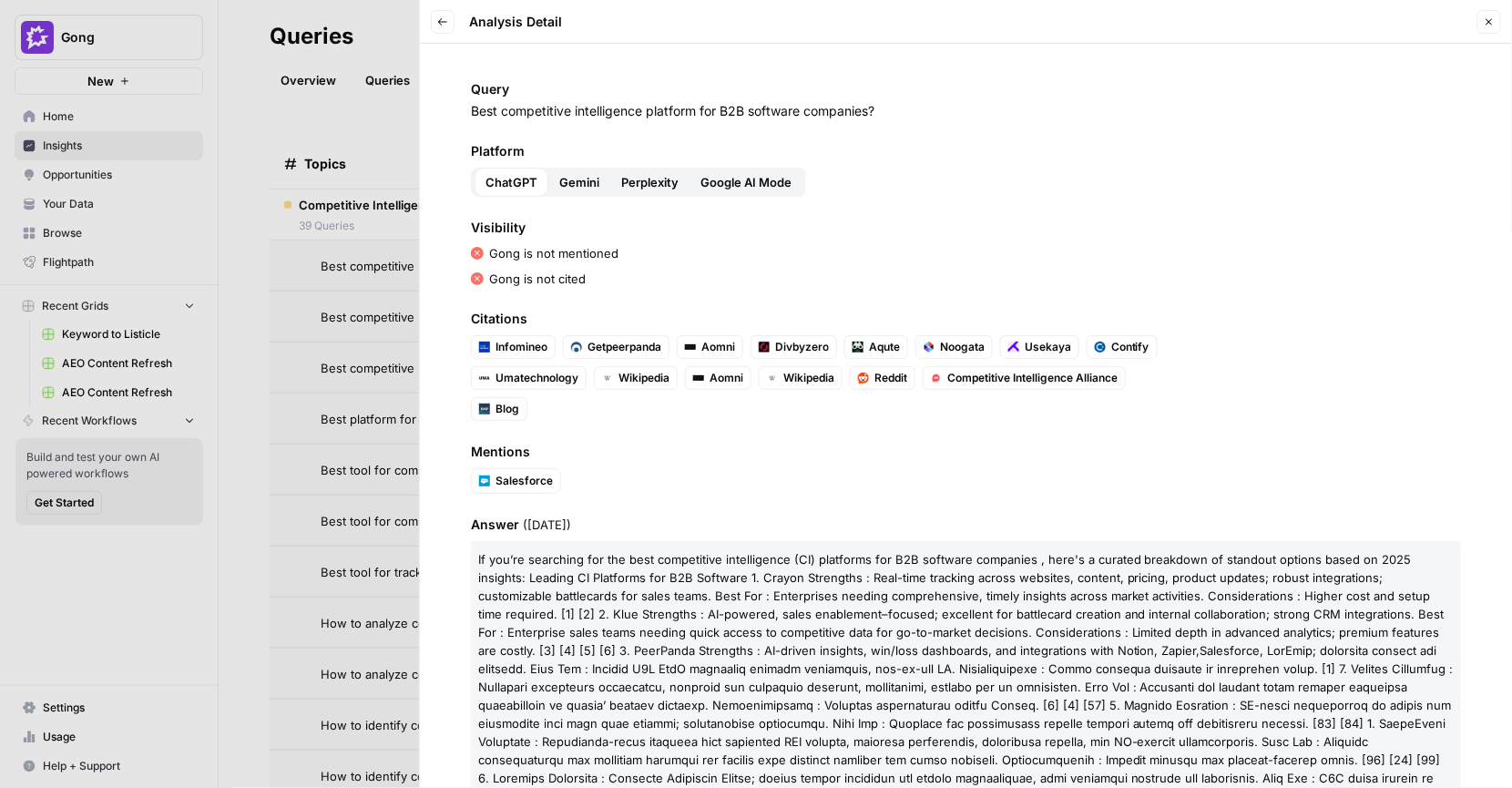
click at [792, 427] on div "Query Best competitive intelligence platform for B2B software companies? Platfo…" at bounding box center [966, 416] width 1092 height 744
click at [368, 230] on div at bounding box center [756, 394] width 1512 height 788
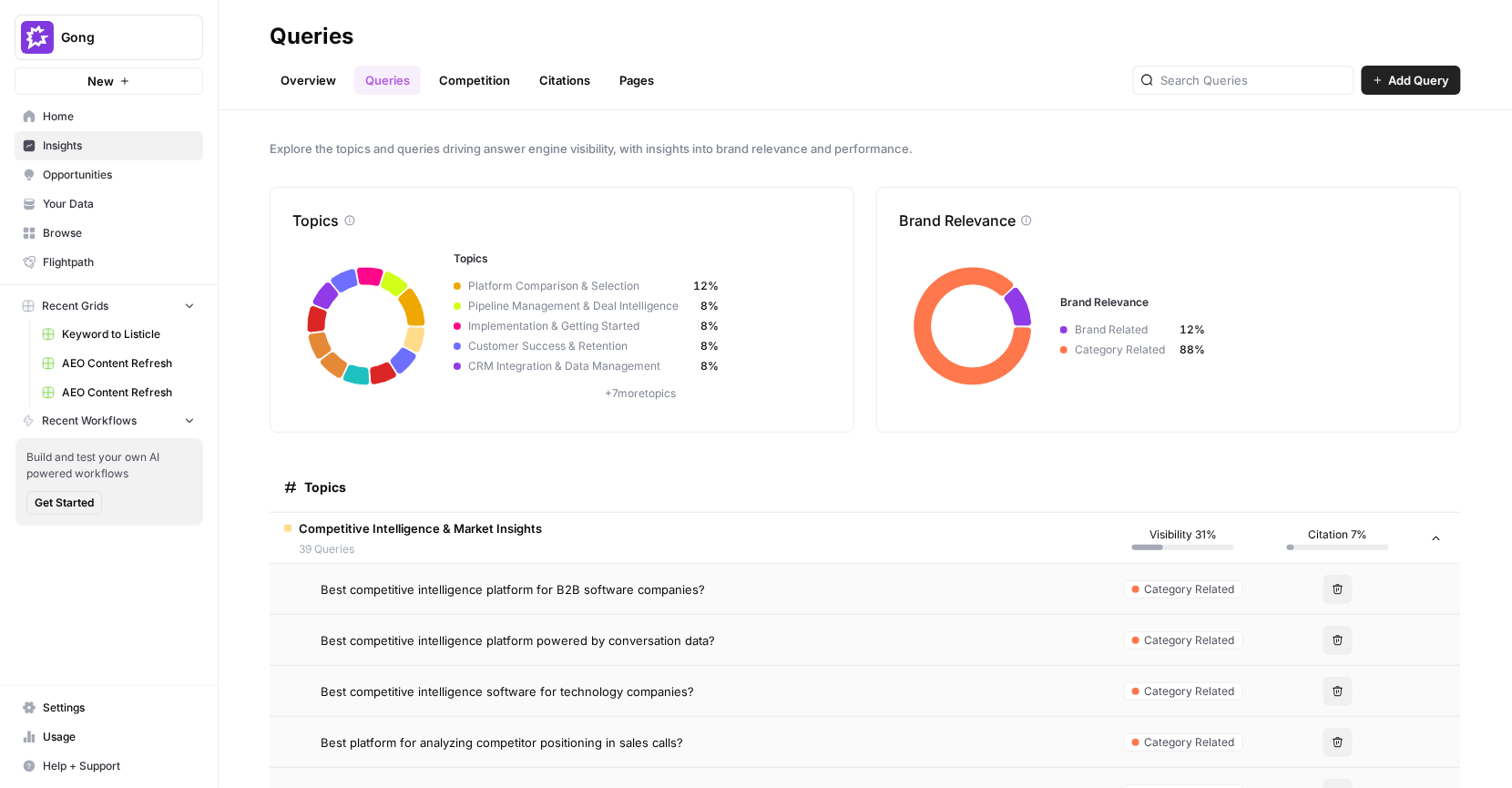
click at [539, 87] on link "Citations" at bounding box center [565, 81] width 73 height 29
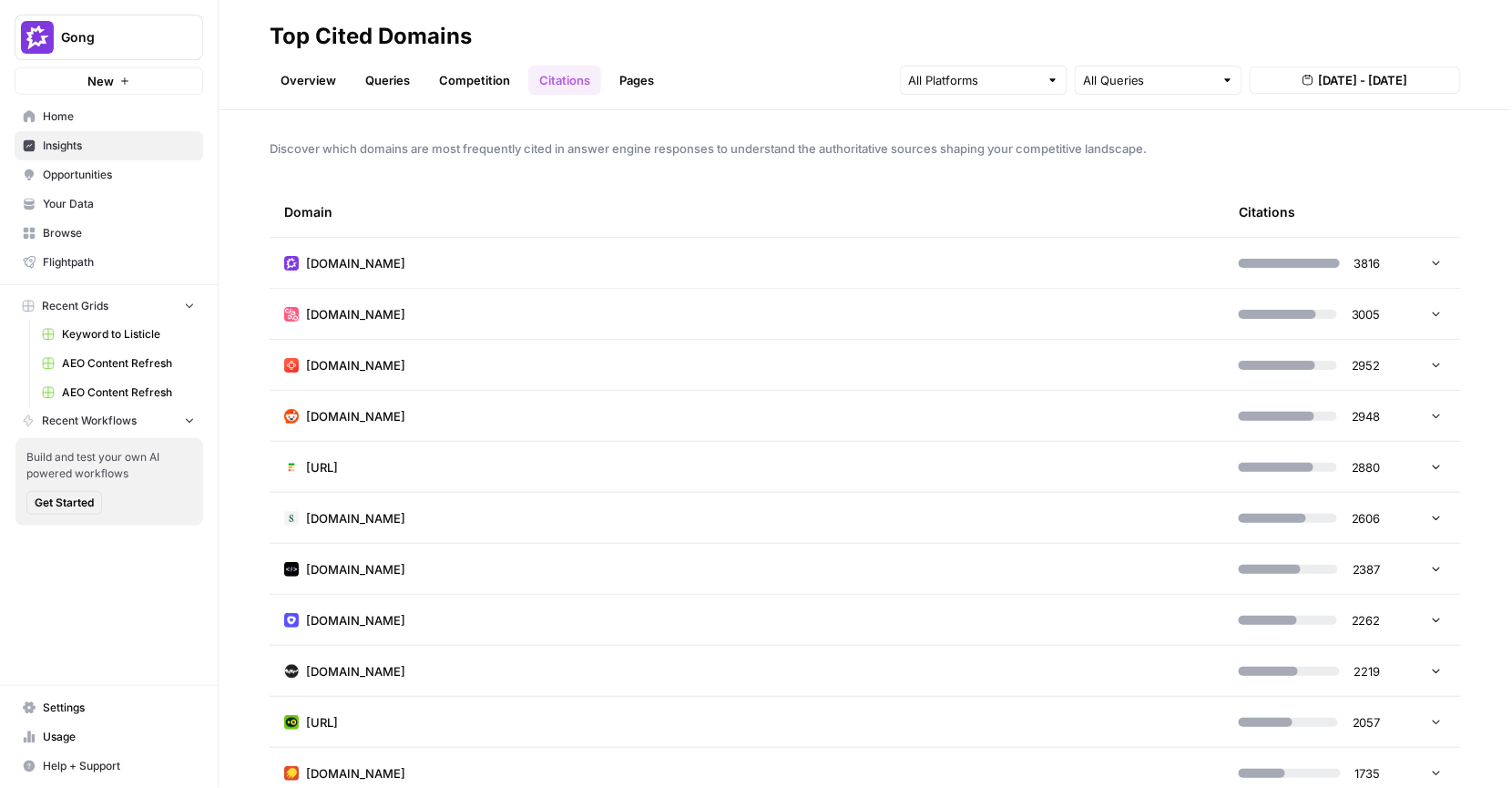
click at [665, 294] on td "claap.io" at bounding box center [747, 313] width 955 height 50
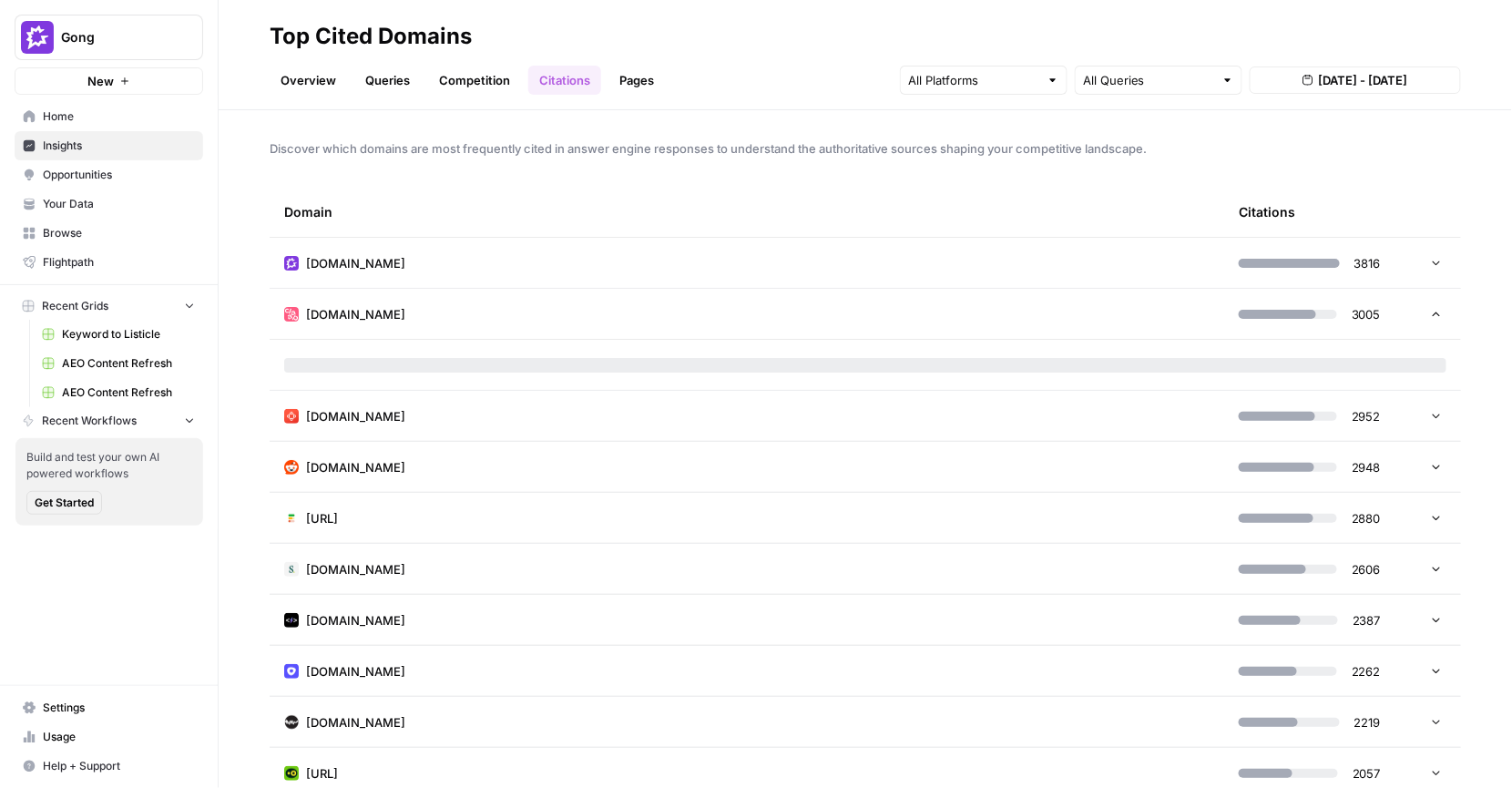
click at [665, 297] on td "claap.io" at bounding box center [747, 313] width 955 height 50
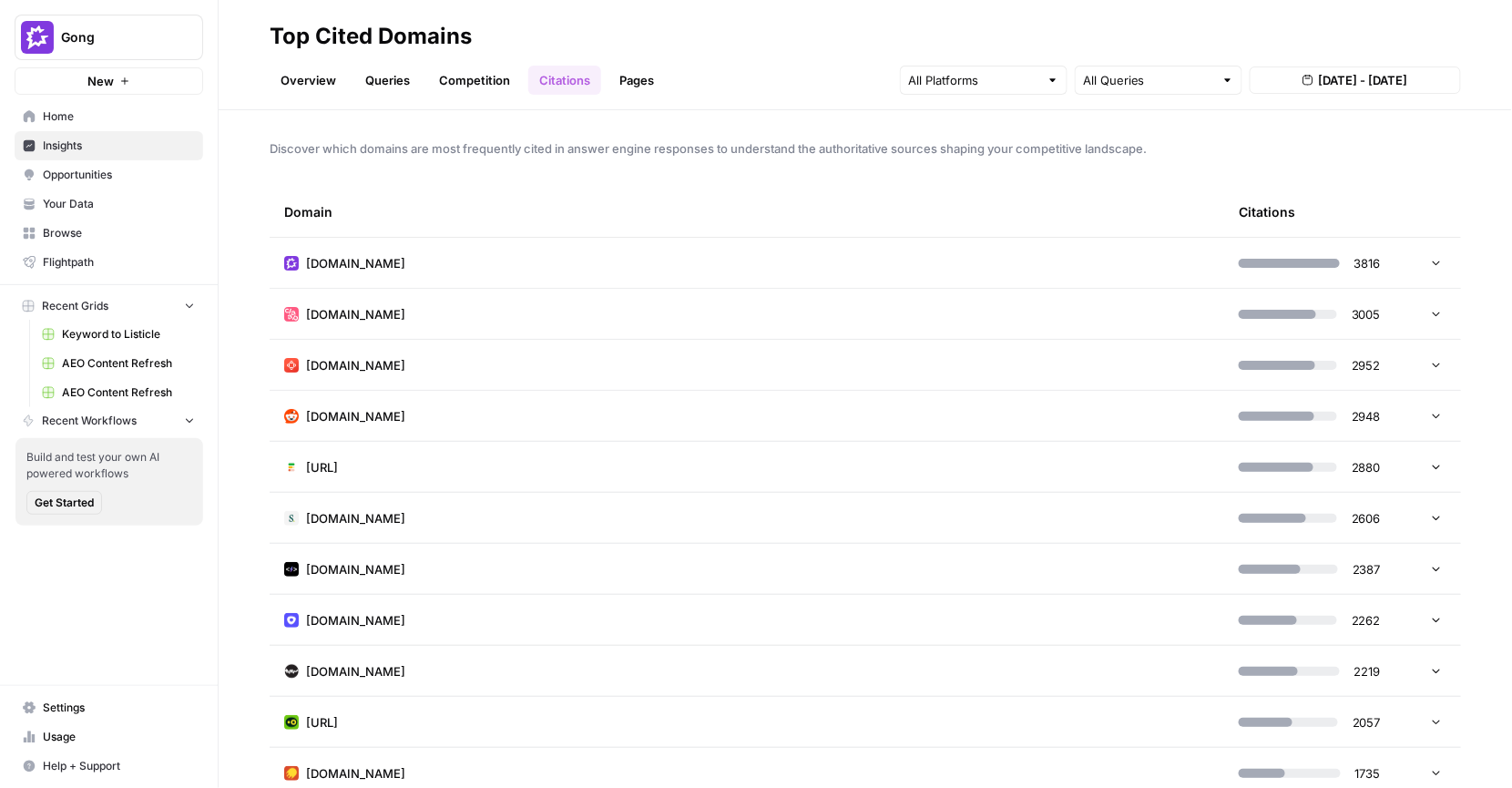
scroll to position [235, 0]
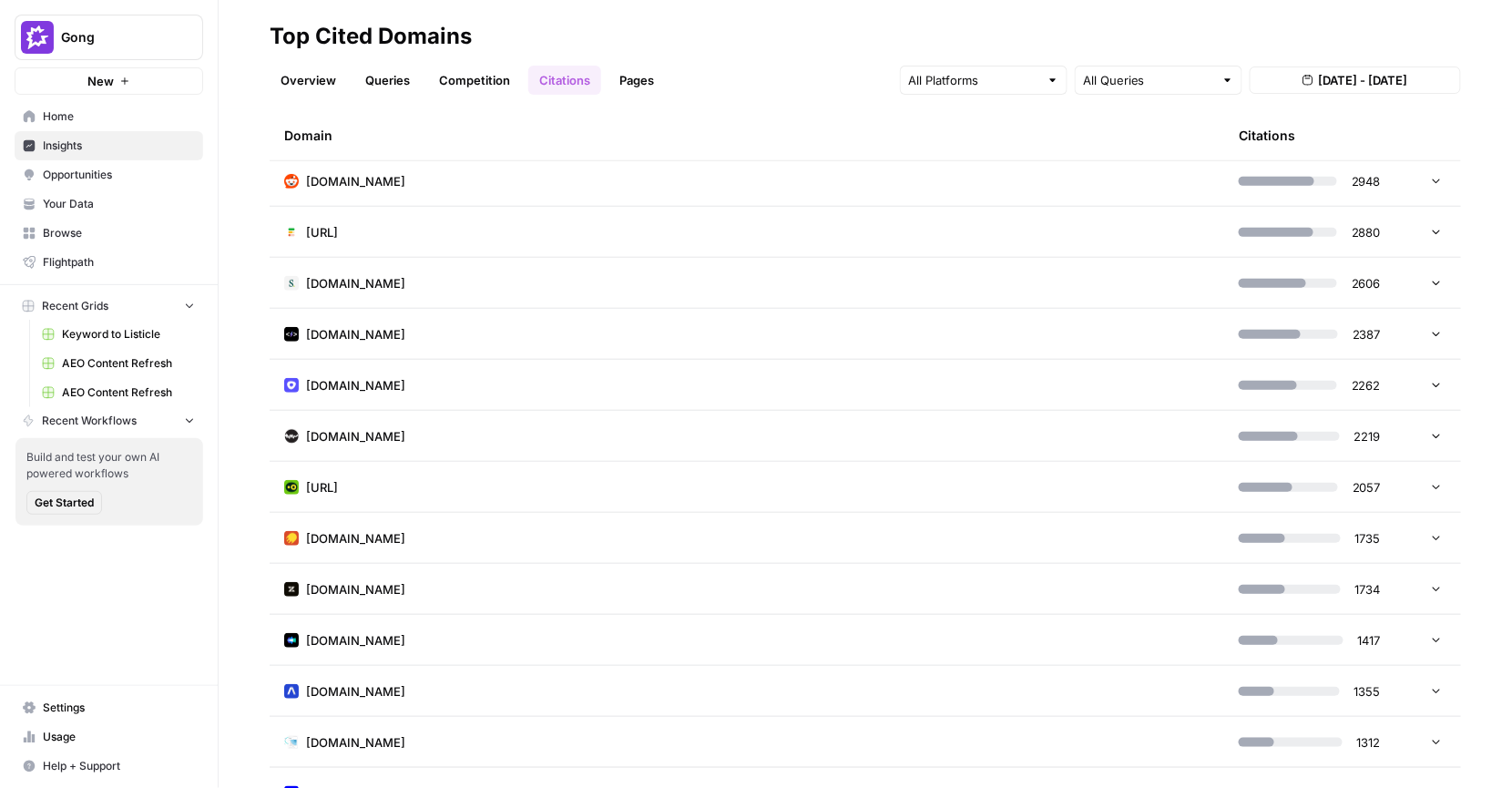
click at [509, 355] on td "superagi.com" at bounding box center [747, 334] width 955 height 50
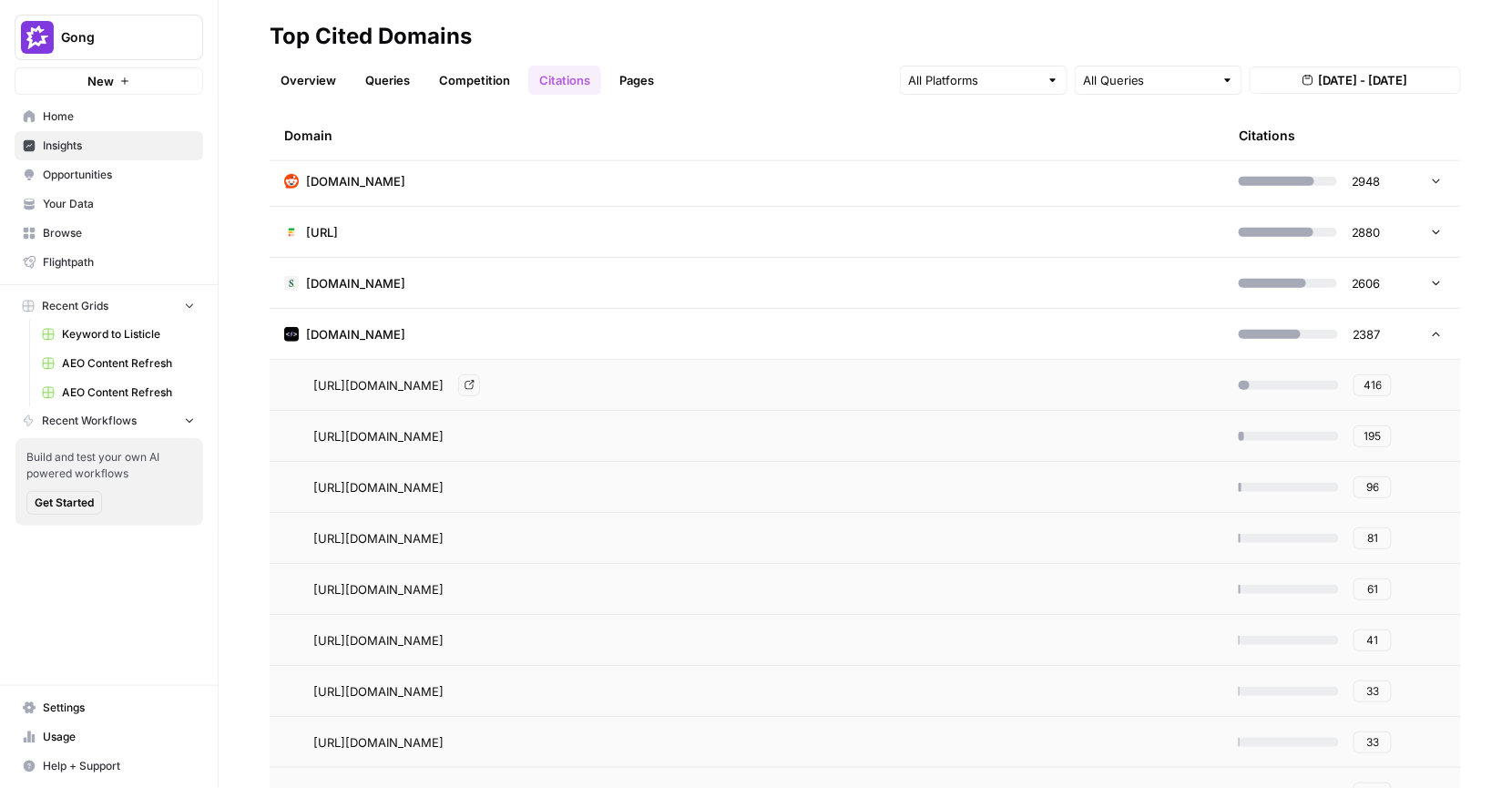
click at [480, 380] on link "Go to page" at bounding box center [469, 386] width 22 height 22
click at [89, 181] on span "Opportunities" at bounding box center [119, 175] width 152 height 16
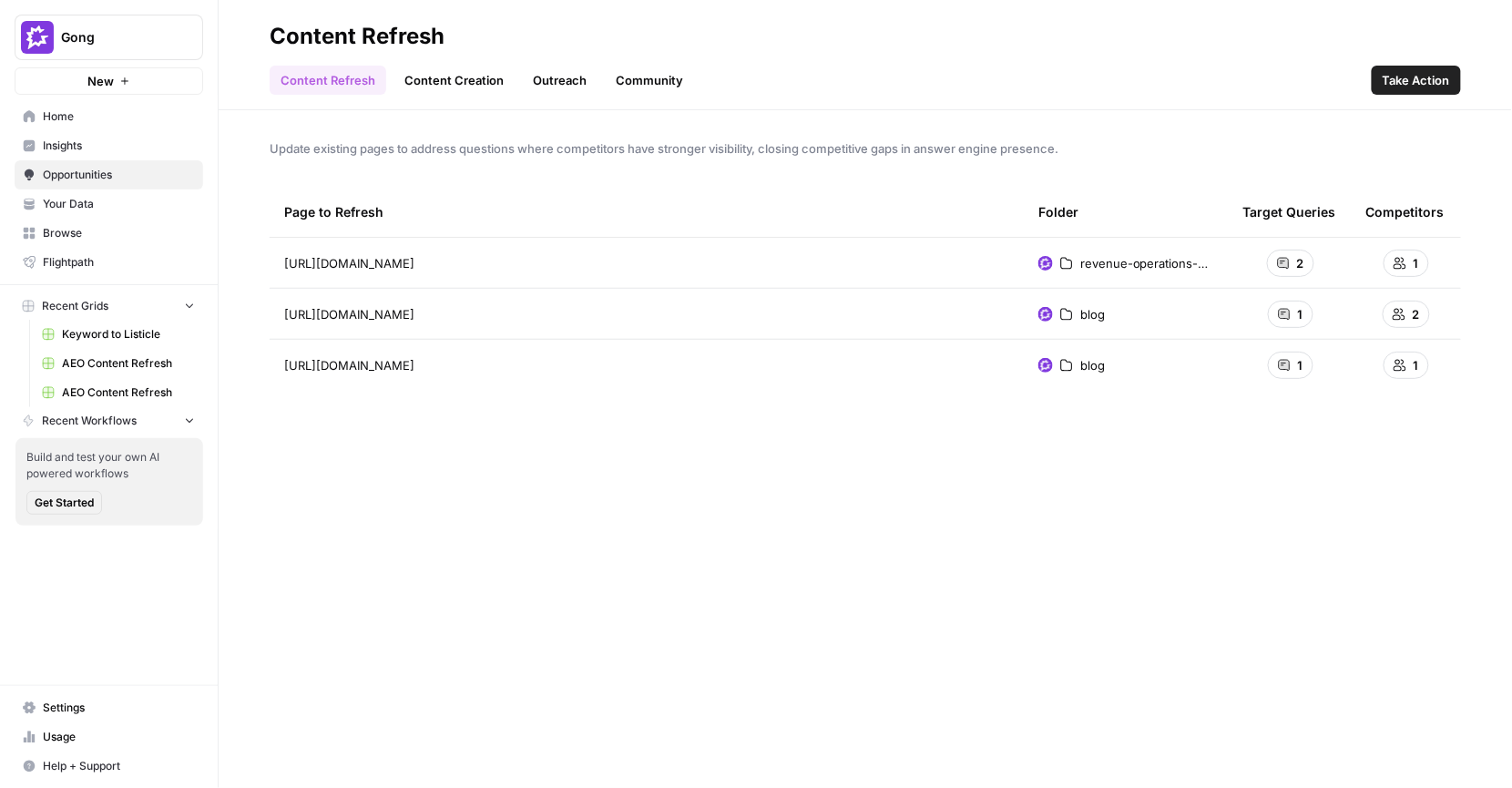
click at [572, 75] on link "Outreach" at bounding box center [560, 81] width 76 height 29
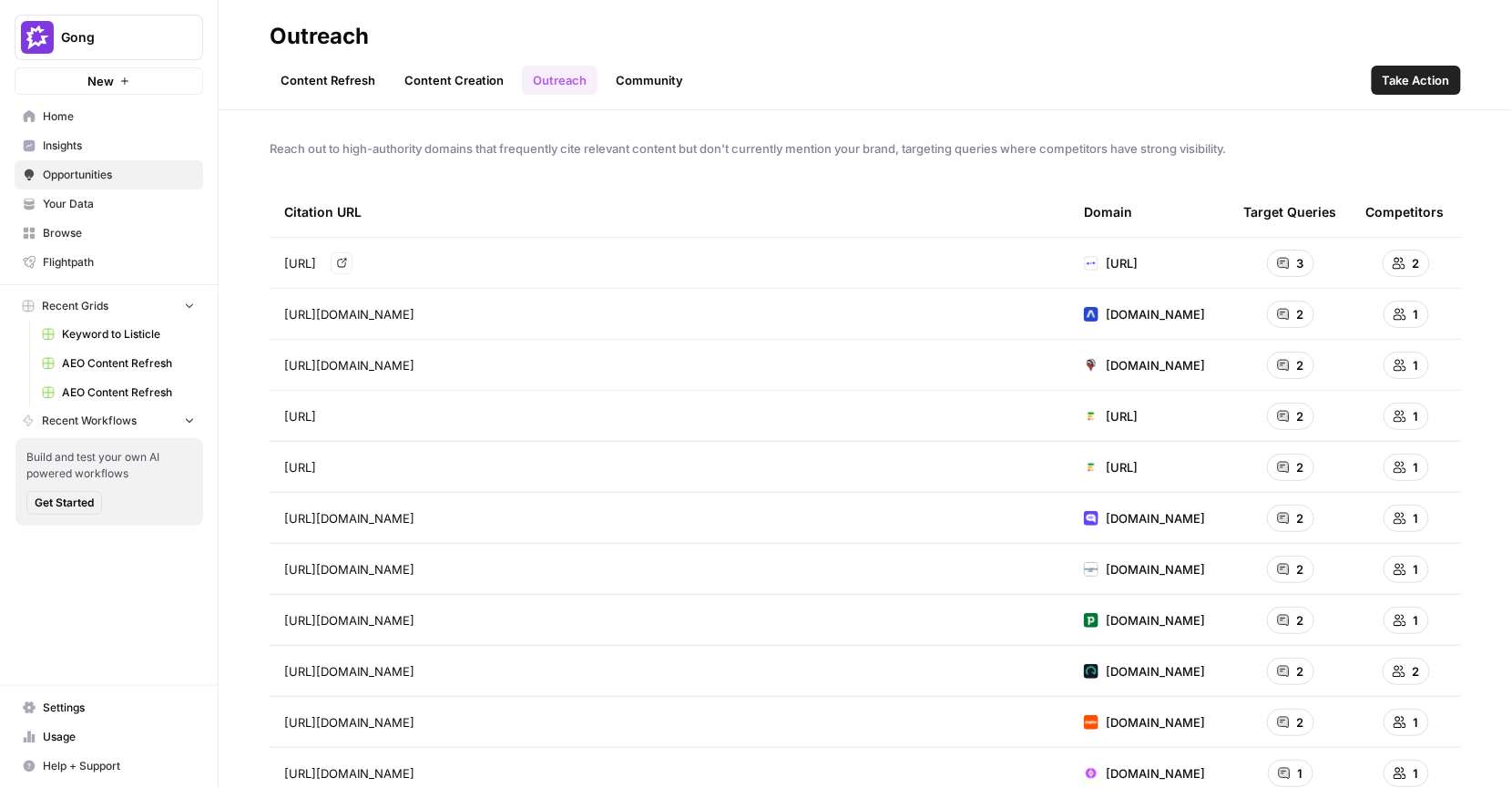
click at [346, 260] on icon "Go to page https://www.abacum.ai/blog/top-revenue-forecasting-software-platform…" at bounding box center [342, 263] width 9 height 9
click at [759, 192] on div "Citation URL" at bounding box center [669, 212] width 771 height 50
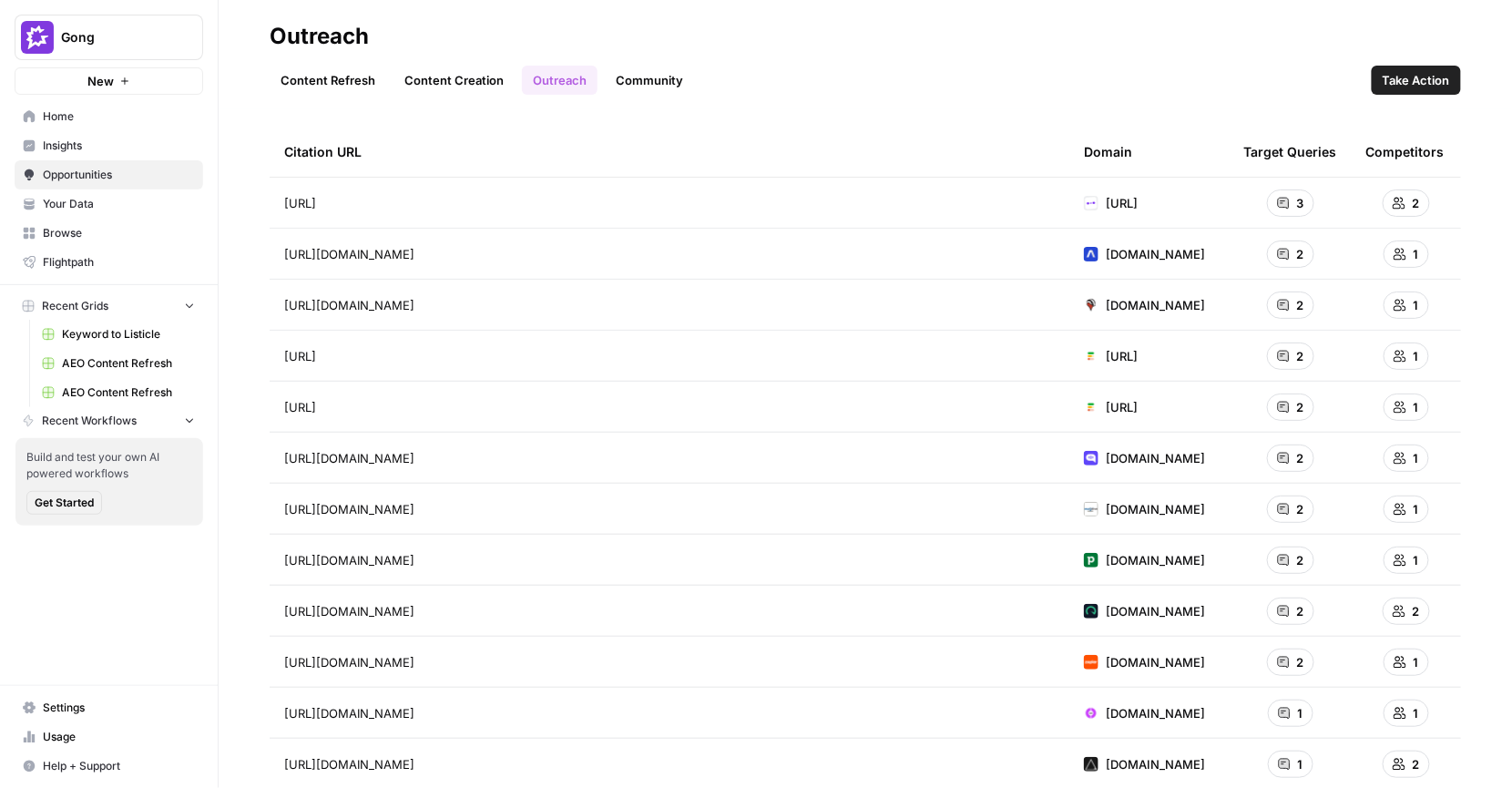
scroll to position [61, 0]
click at [743, 258] on div "https://www.assemblyai.com/blog/conversation-intelligence Go to page" at bounding box center [669, 253] width 771 height 22
click at [451, 258] on link "Go to page" at bounding box center [440, 253] width 22 height 22
click at [630, 89] on link "Community" at bounding box center [649, 81] width 89 height 29
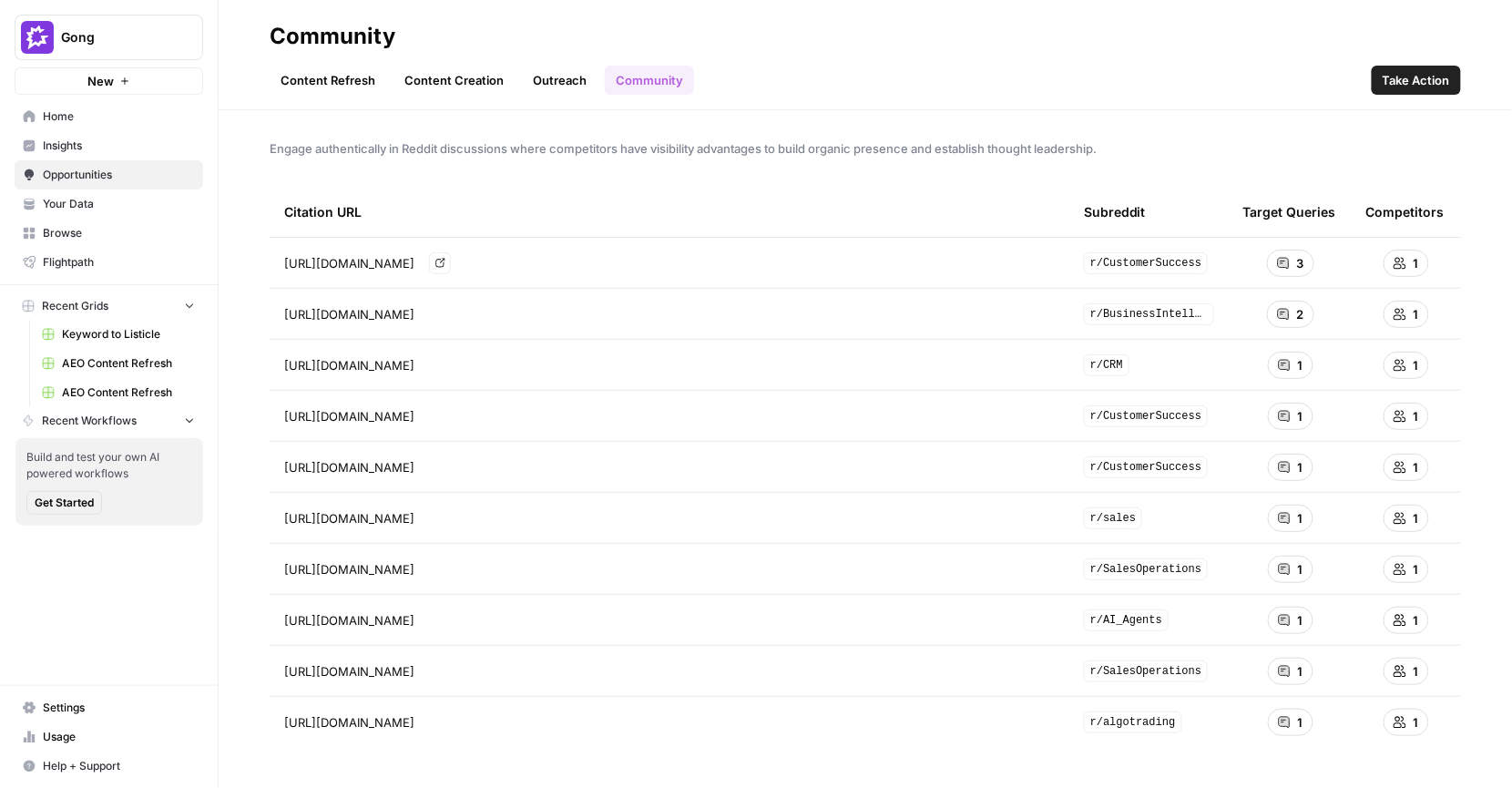
click at [451, 255] on link "Go to page" at bounding box center [440, 263] width 22 height 22
click at [1031, 65] on div "Content Refresh Content Creation Outreach Community Take Action" at bounding box center [865, 73] width 1191 height 44
click at [454, 86] on link "Content Creation" at bounding box center [454, 81] width 121 height 29
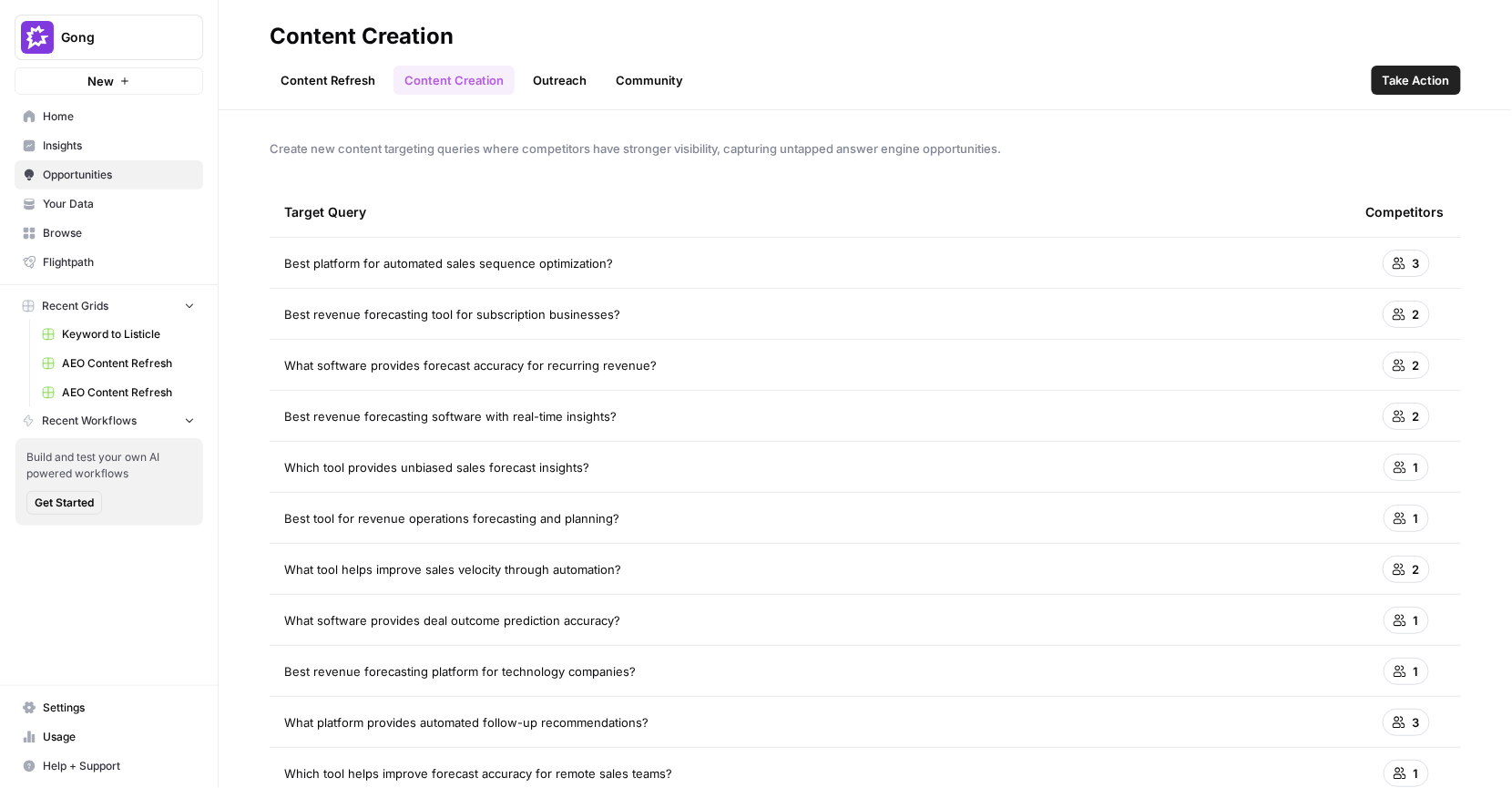
click at [879, 266] on div "Best platform for automated sales sequence optimization?" at bounding box center [810, 263] width 1053 height 18
click at [533, 274] on td "Best platform for automated sales sequence optimization?" at bounding box center [810, 262] width 1082 height 50
click at [535, 243] on td "Best platform for automated sales sequence optimization?" at bounding box center [810, 262] width 1082 height 50
click at [531, 260] on span "Best platform for automated sales sequence optimization?" at bounding box center [448, 263] width 329 height 18
drag, startPoint x: 397, startPoint y: 220, endPoint x: 281, endPoint y: 207, distance: 116.7
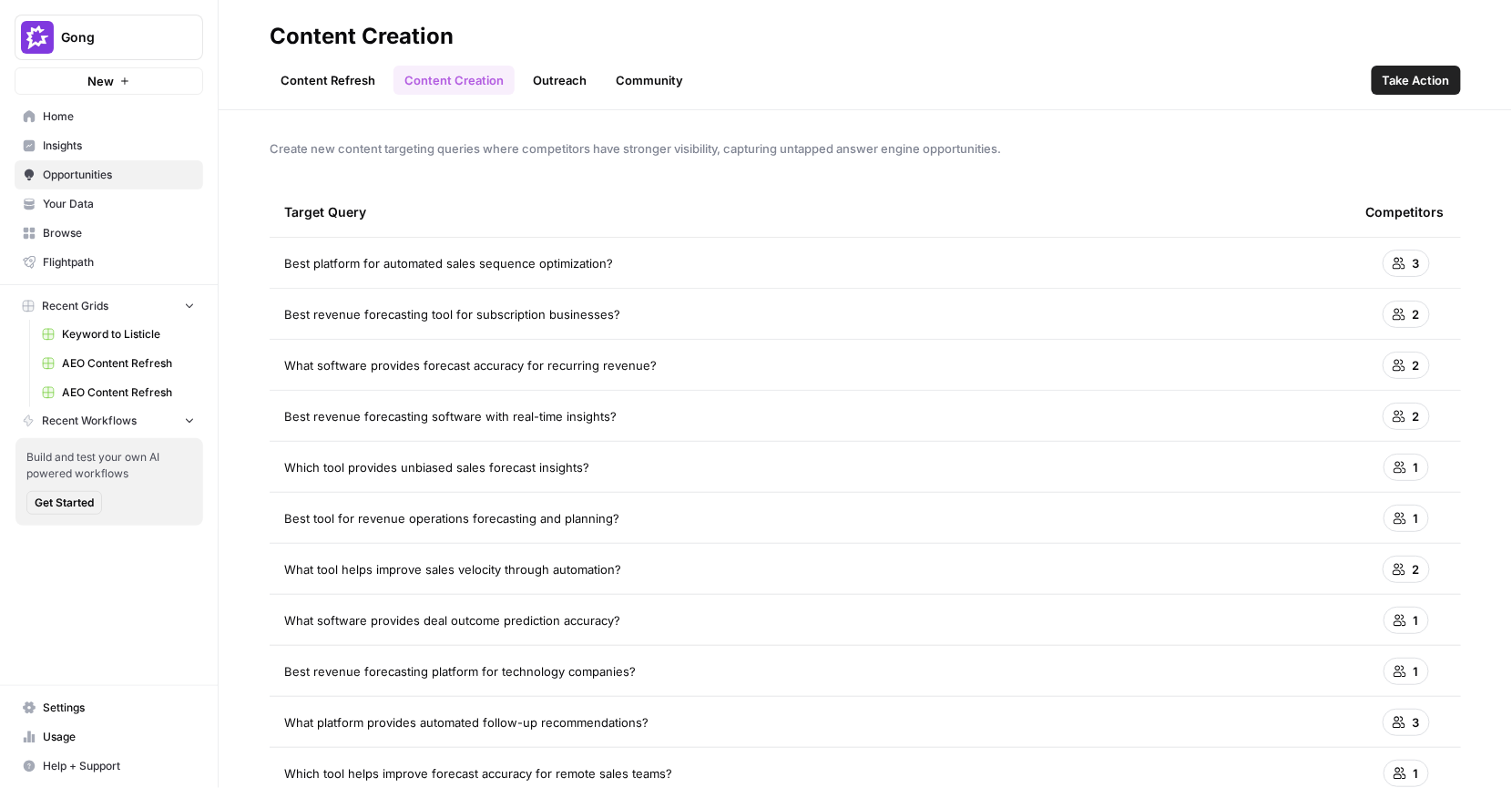
click at [281, 207] on th "Target Query" at bounding box center [810, 212] width 1082 height 50
click at [502, 213] on div "Target Query" at bounding box center [810, 212] width 1053 height 50
drag, startPoint x: 512, startPoint y: 153, endPoint x: 991, endPoint y: 155, distance: 479.0
click at [991, 155] on span "Create new content targeting queries where competitors have stronger visibility…" at bounding box center [865, 148] width 1191 height 18
click at [1028, 195] on div "Target Query" at bounding box center [810, 212] width 1053 height 50
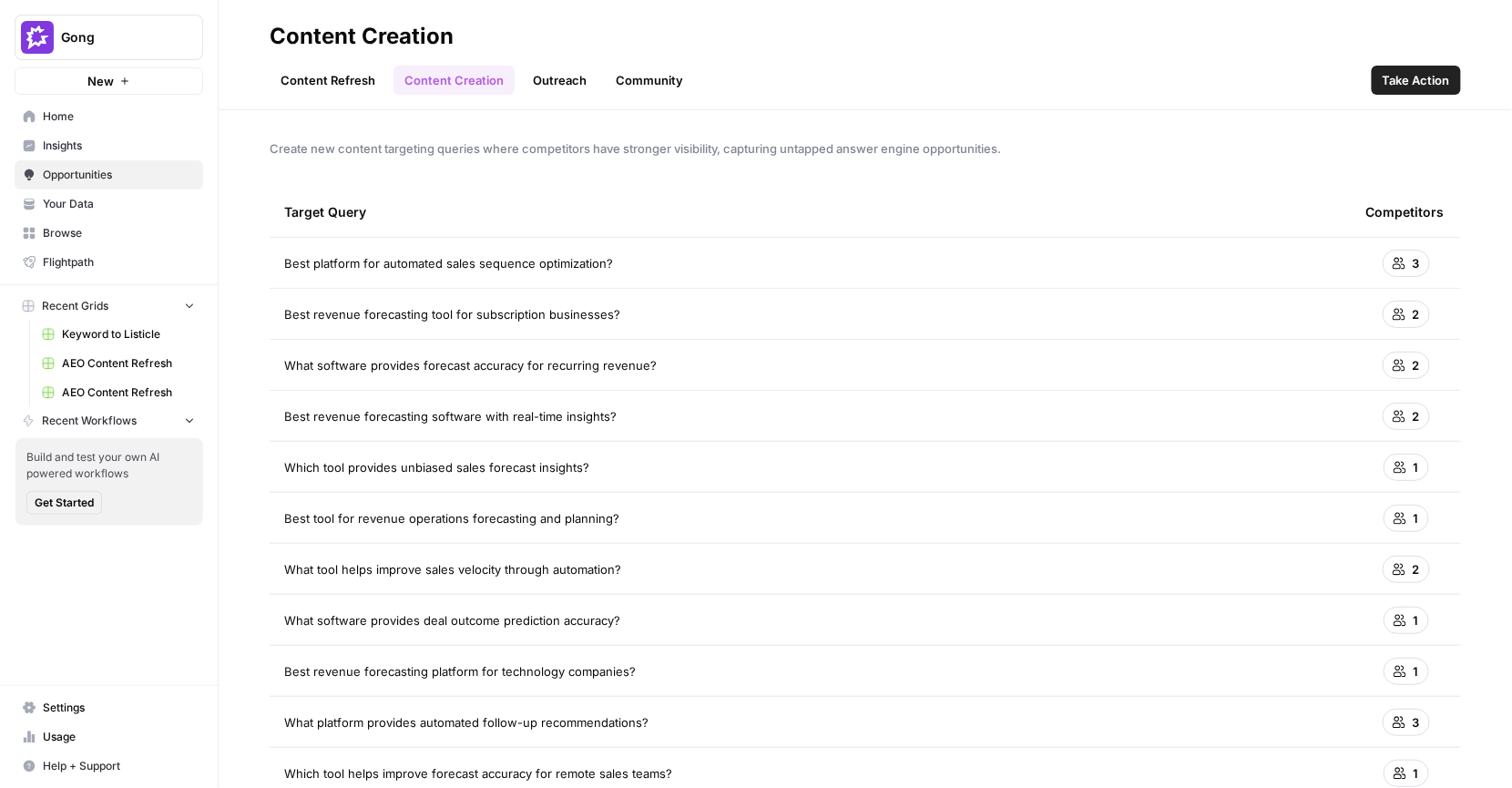
click at [870, 173] on div "Create new content targeting queries where competitors have stronger visibility…" at bounding box center [866, 449] width 1294 height 678
click at [753, 217] on div "Target Query" at bounding box center [810, 212] width 1053 height 50
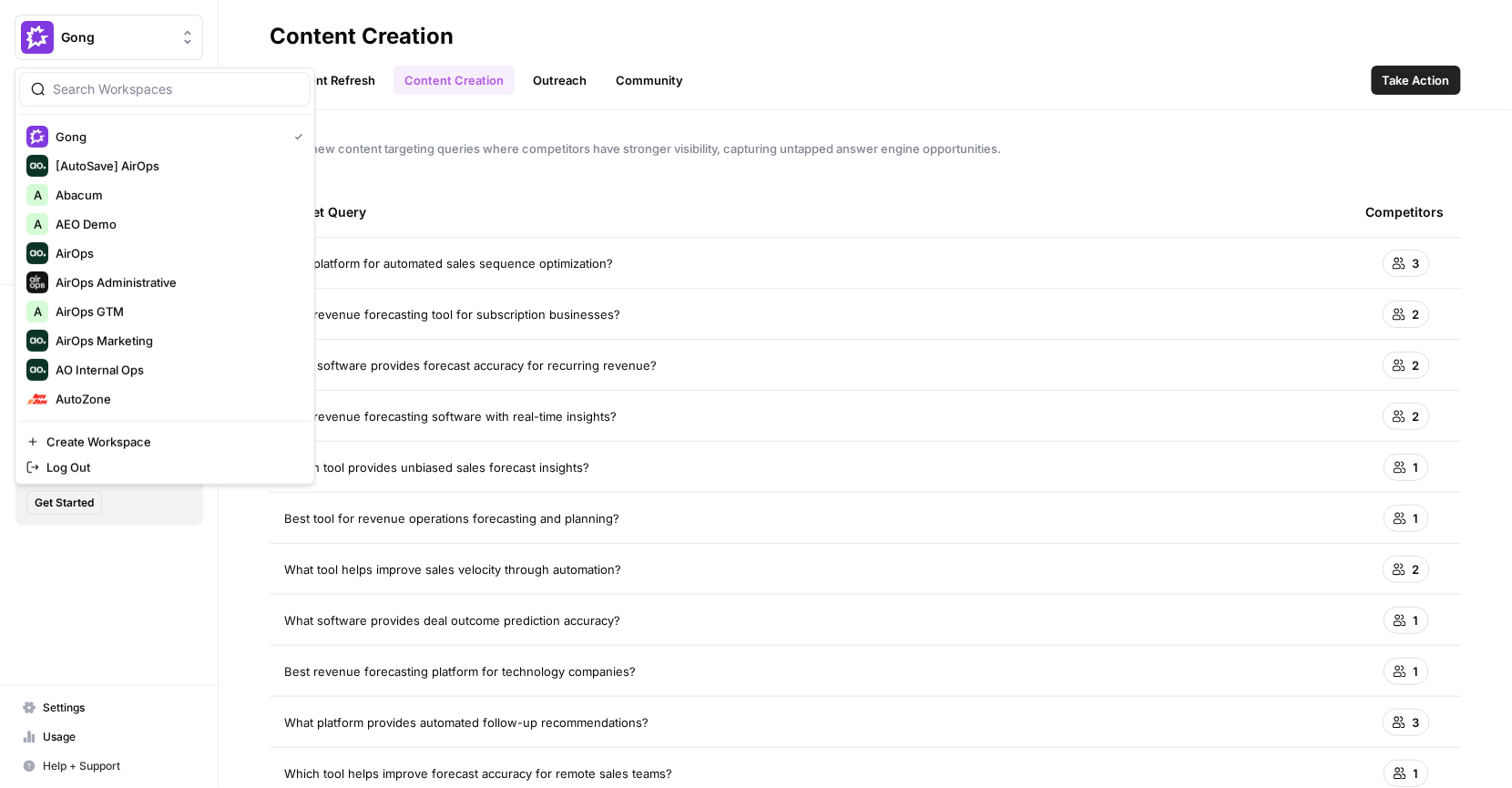
click at [60, 28] on button "Gong" at bounding box center [109, 38] width 189 height 46
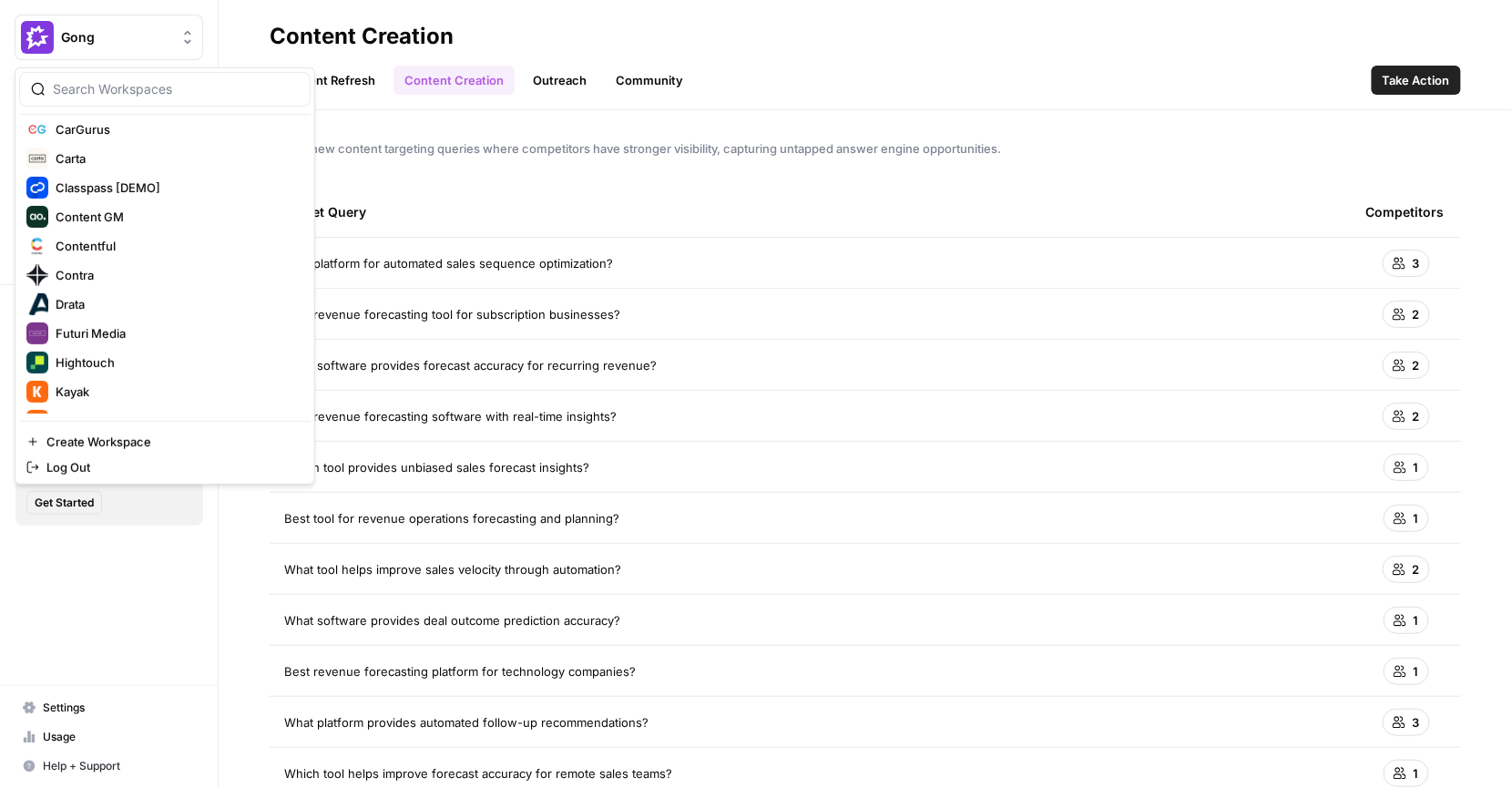
scroll to position [845, 0]
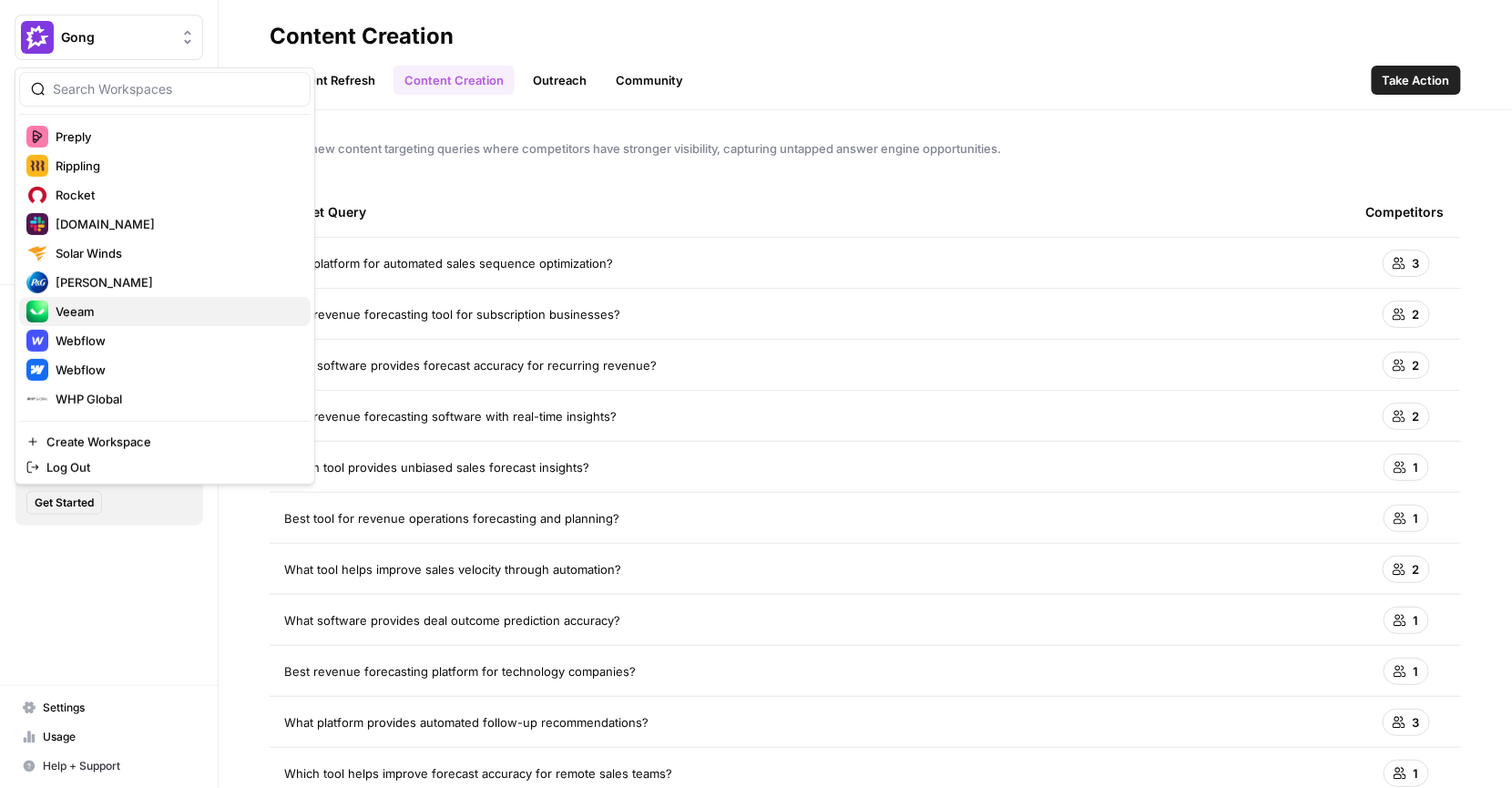
click at [108, 302] on span "Veeam" at bounding box center [176, 312] width 240 height 18
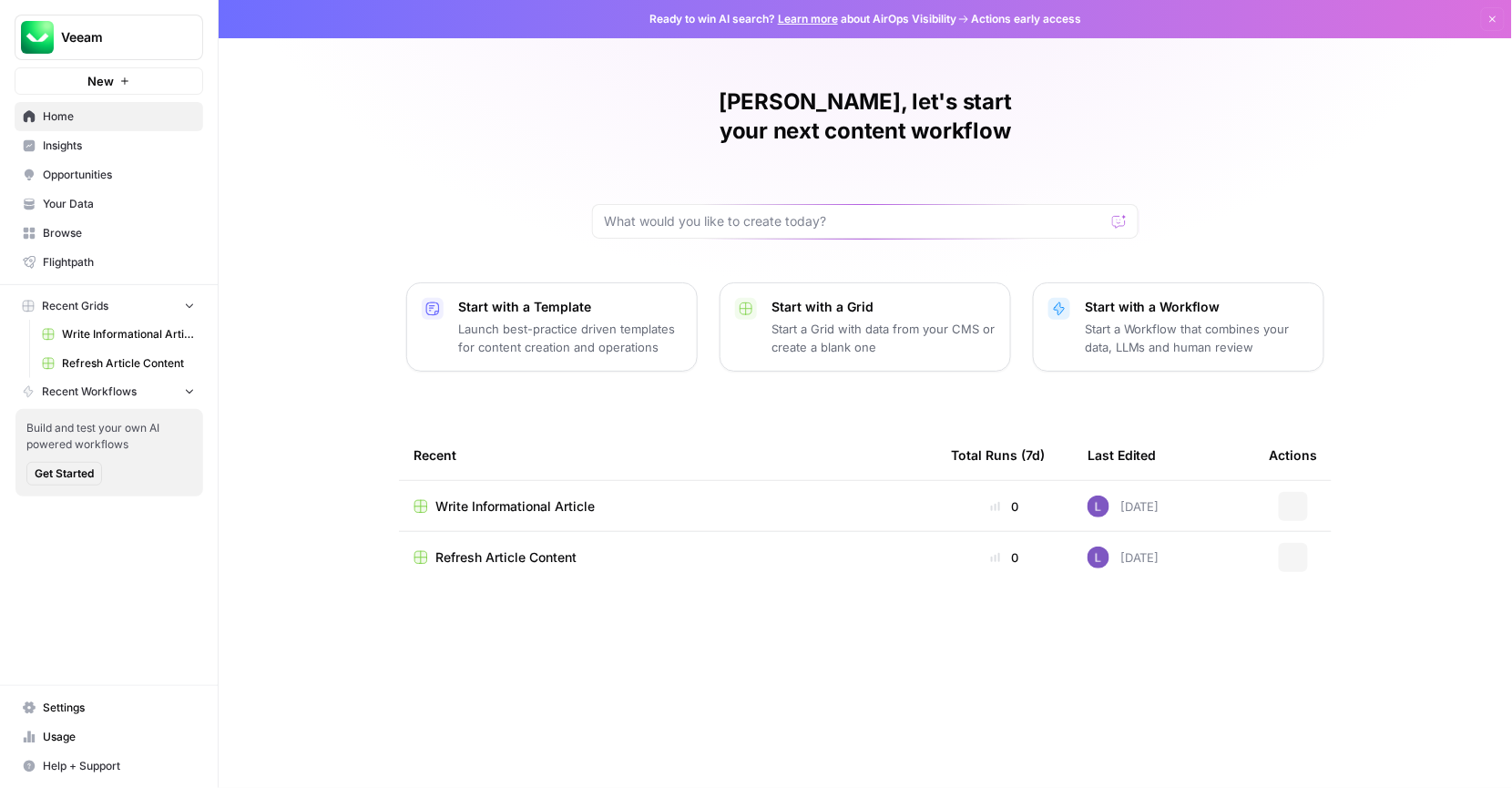
click at [108, 151] on span "Insights" at bounding box center [119, 146] width 152 height 16
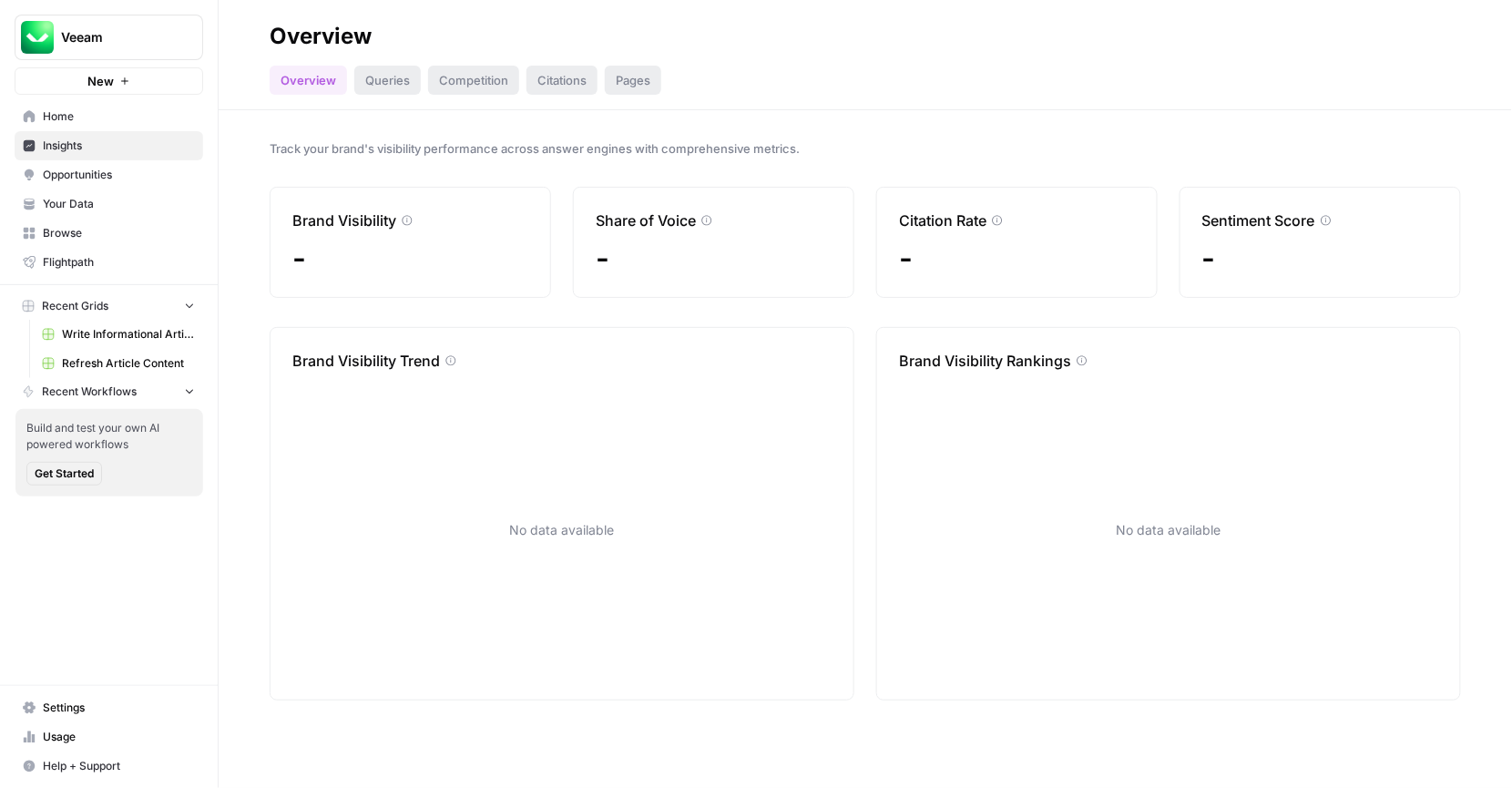
click at [126, 178] on span "Opportunities" at bounding box center [119, 175] width 152 height 16
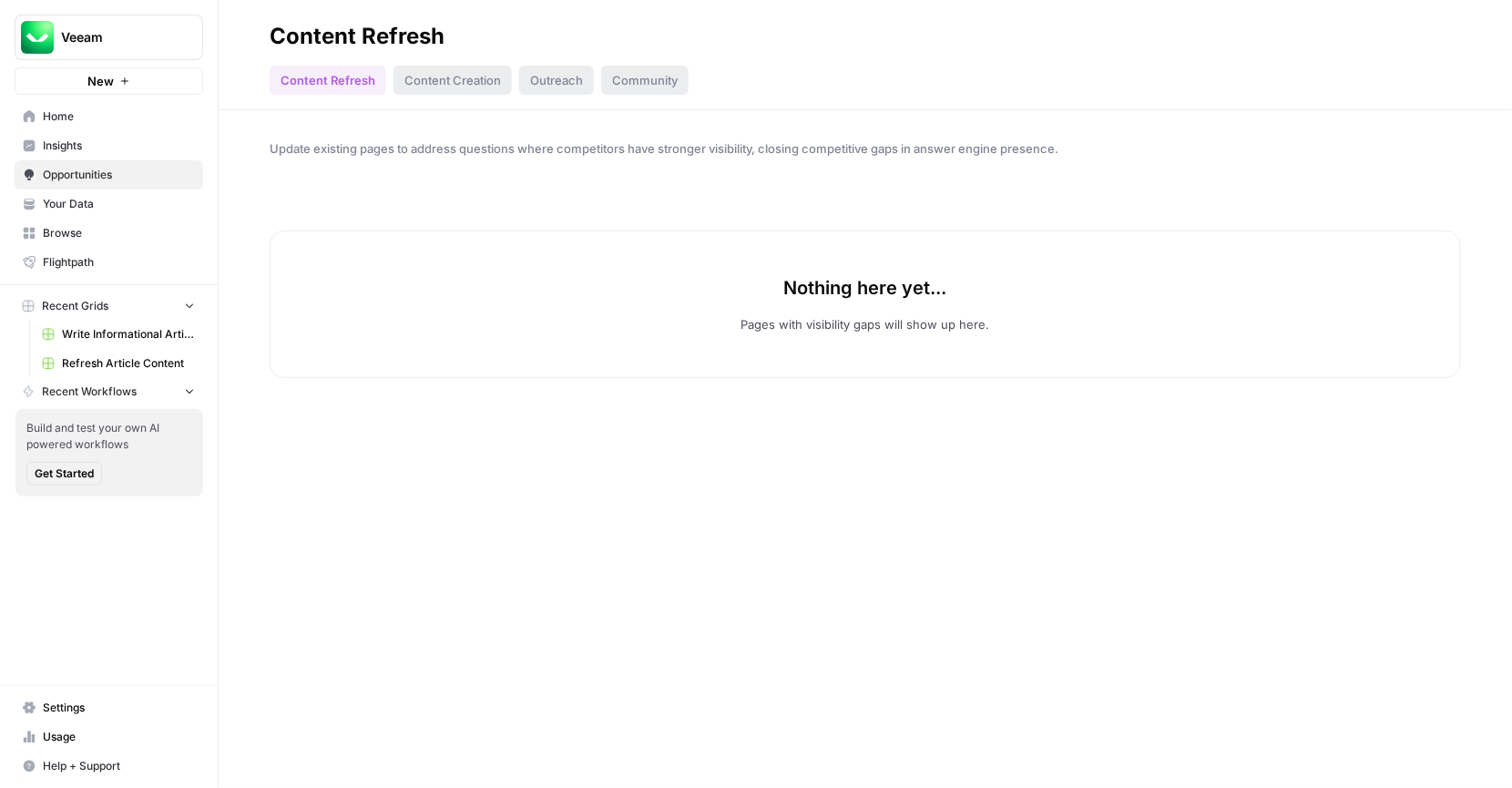
click at [113, 125] on link "Home" at bounding box center [109, 116] width 189 height 29
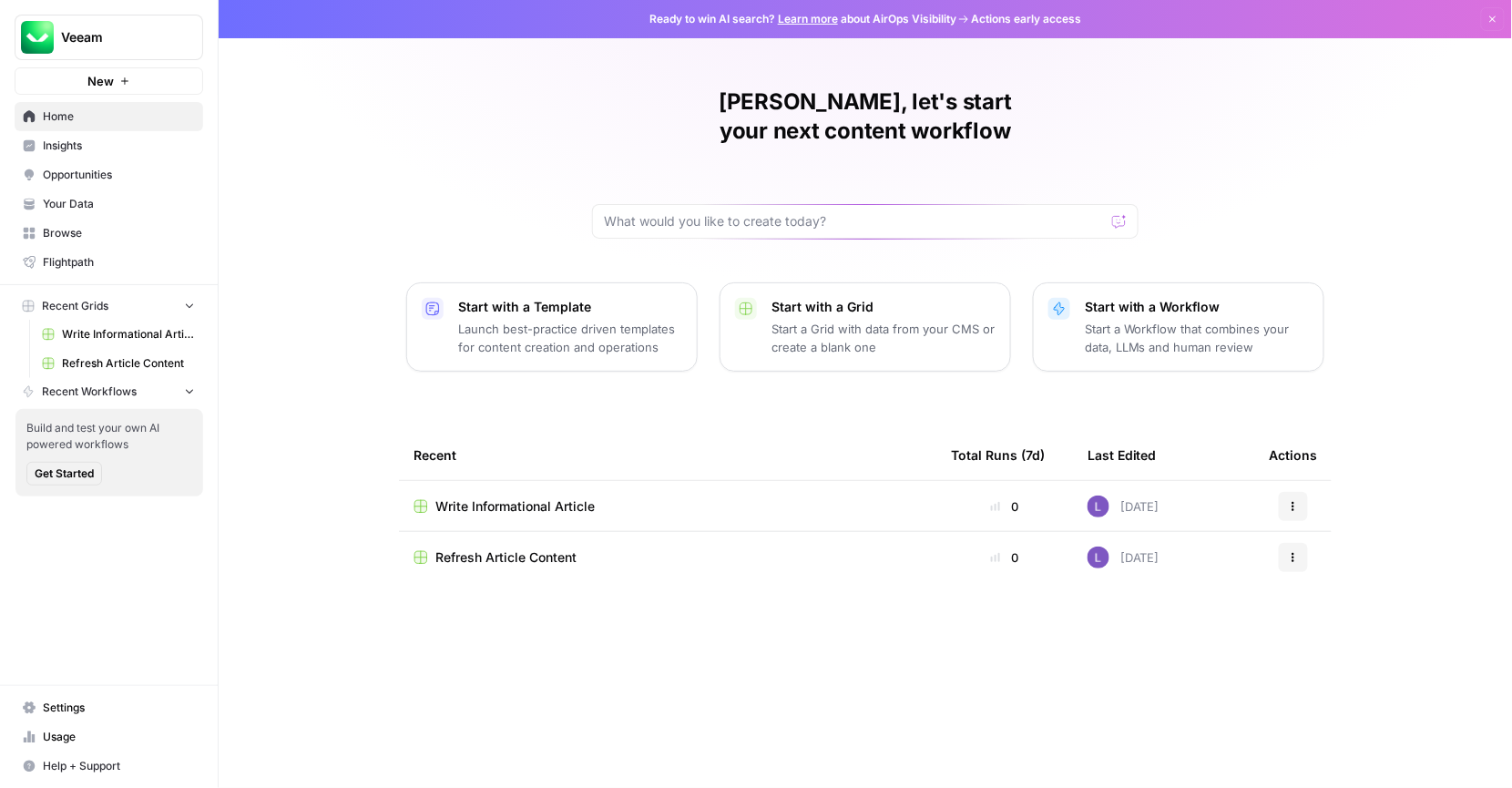
click at [390, 129] on div "[PERSON_NAME], let's start your next content workflow Start with a Template Lau…" at bounding box center [866, 394] width 1294 height 788
click at [516, 498] on span "Write Informational Article" at bounding box center [515, 507] width 159 height 18
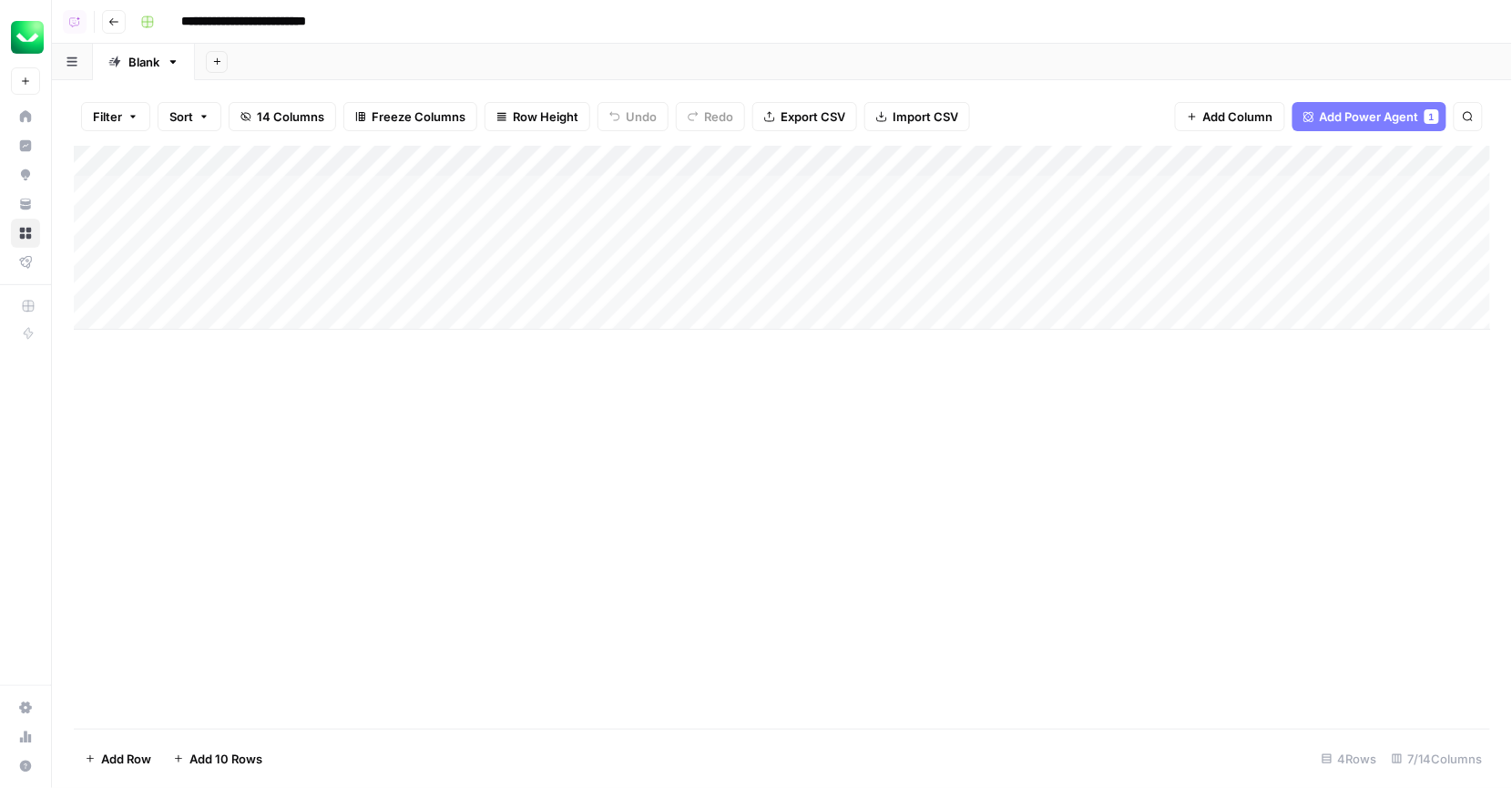
click at [343, 355] on div "Add Column" at bounding box center [783, 437] width 1417 height 583
